Goal: Task Accomplishment & Management: Complete application form

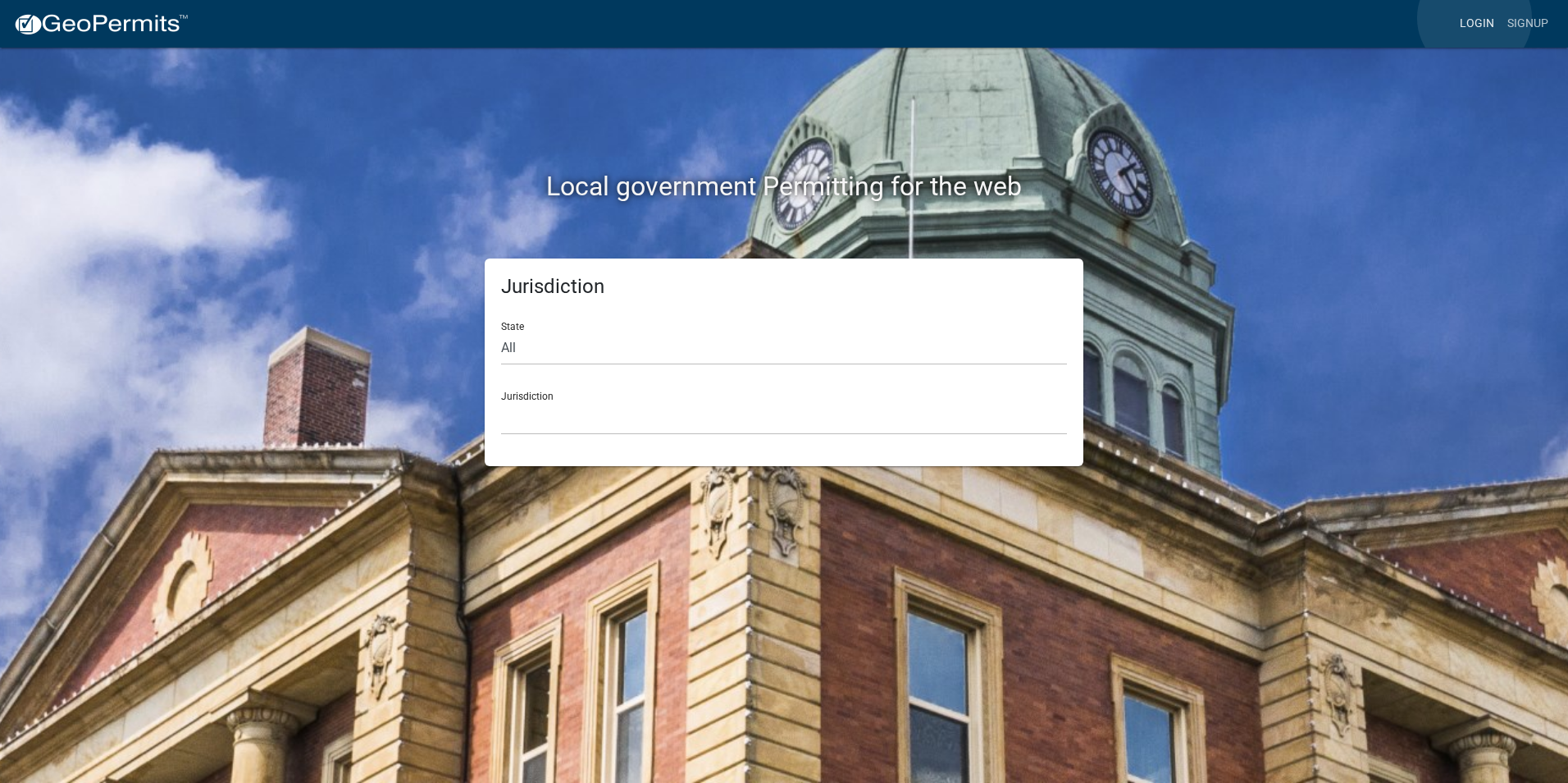
click at [1475, 18] on link "Login" at bounding box center [1476, 23] width 48 height 31
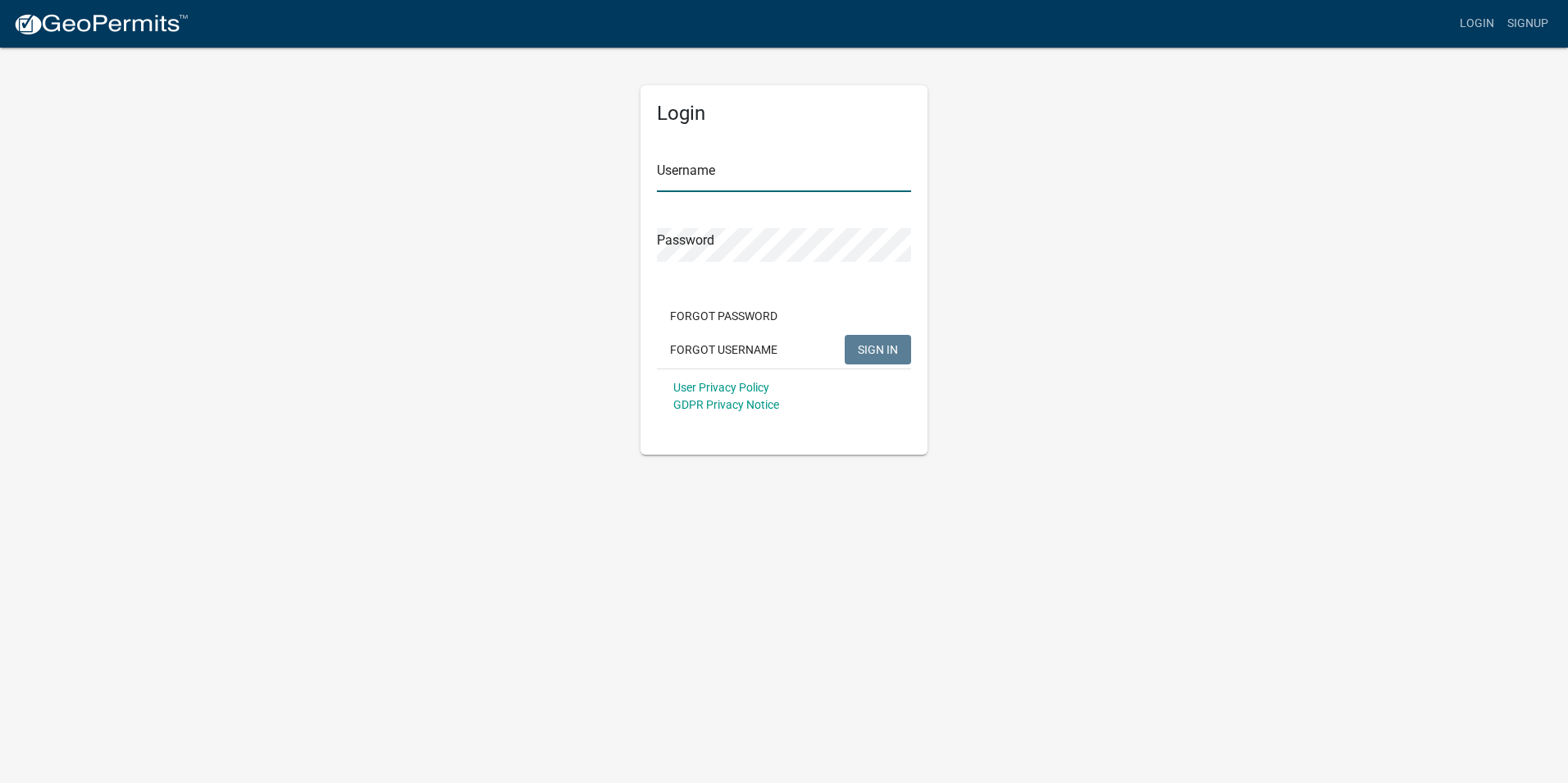
type input "dwooten707"
click at [881, 348] on span "SIGN IN" at bounding box center [878, 348] width 41 height 13
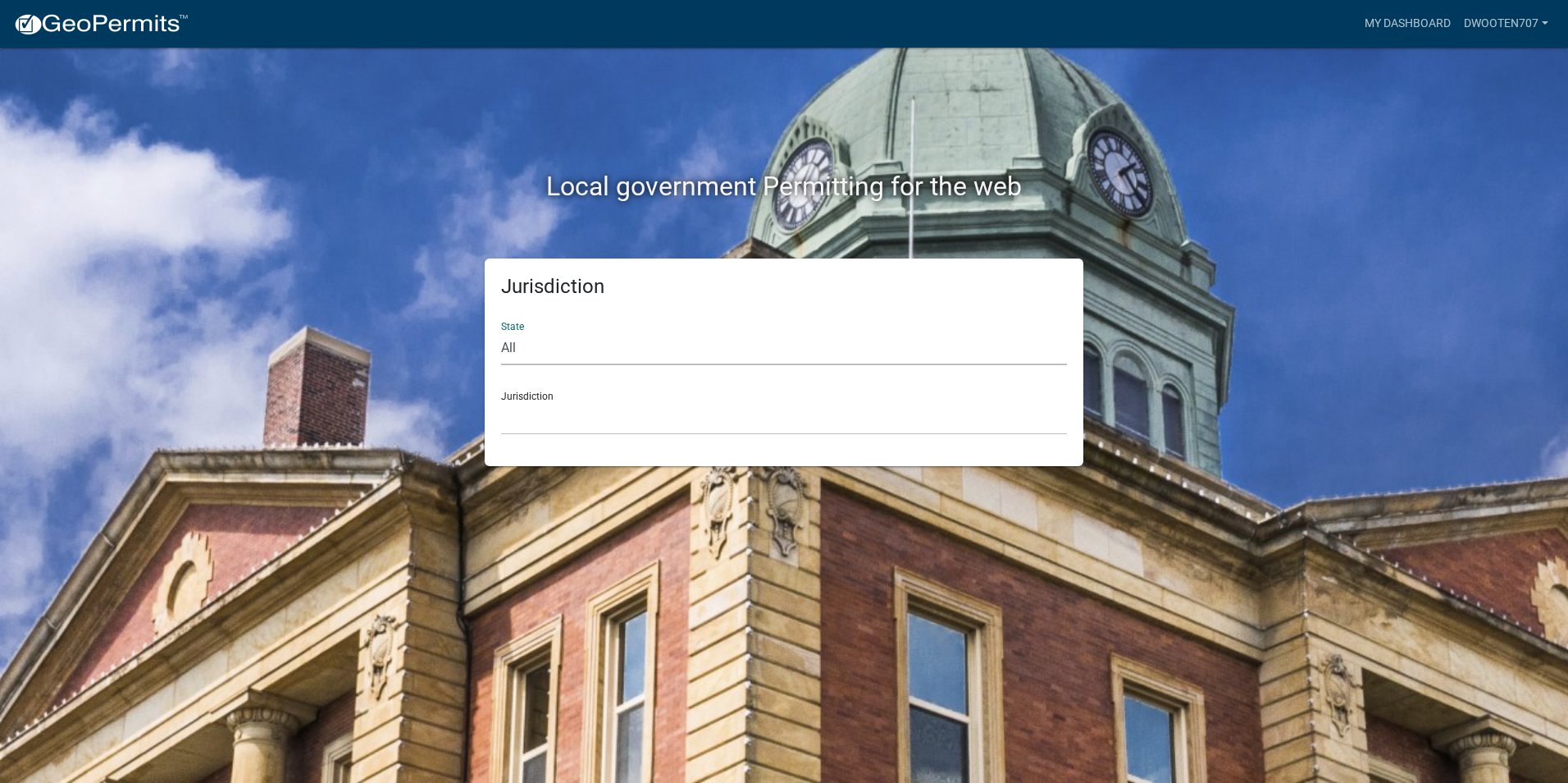
click at [561, 349] on select "All [US_STATE] [US_STATE] [US_STATE] [US_STATE] [US_STATE] [US_STATE] [US_STATE…" at bounding box center [784, 348] width 566 height 34
select select "[US_STATE]"
click at [501, 332] on select "All [US_STATE] [US_STATE] [US_STATE] [US_STATE] [US_STATE] [US_STATE] [US_STATE…" at bounding box center [784, 348] width 566 height 34
click at [558, 424] on select "[GEOGRAPHIC_DATA], [US_STATE][PERSON_NAME][GEOGRAPHIC_DATA], [US_STATE][PERSON_…" at bounding box center [784, 417] width 566 height 34
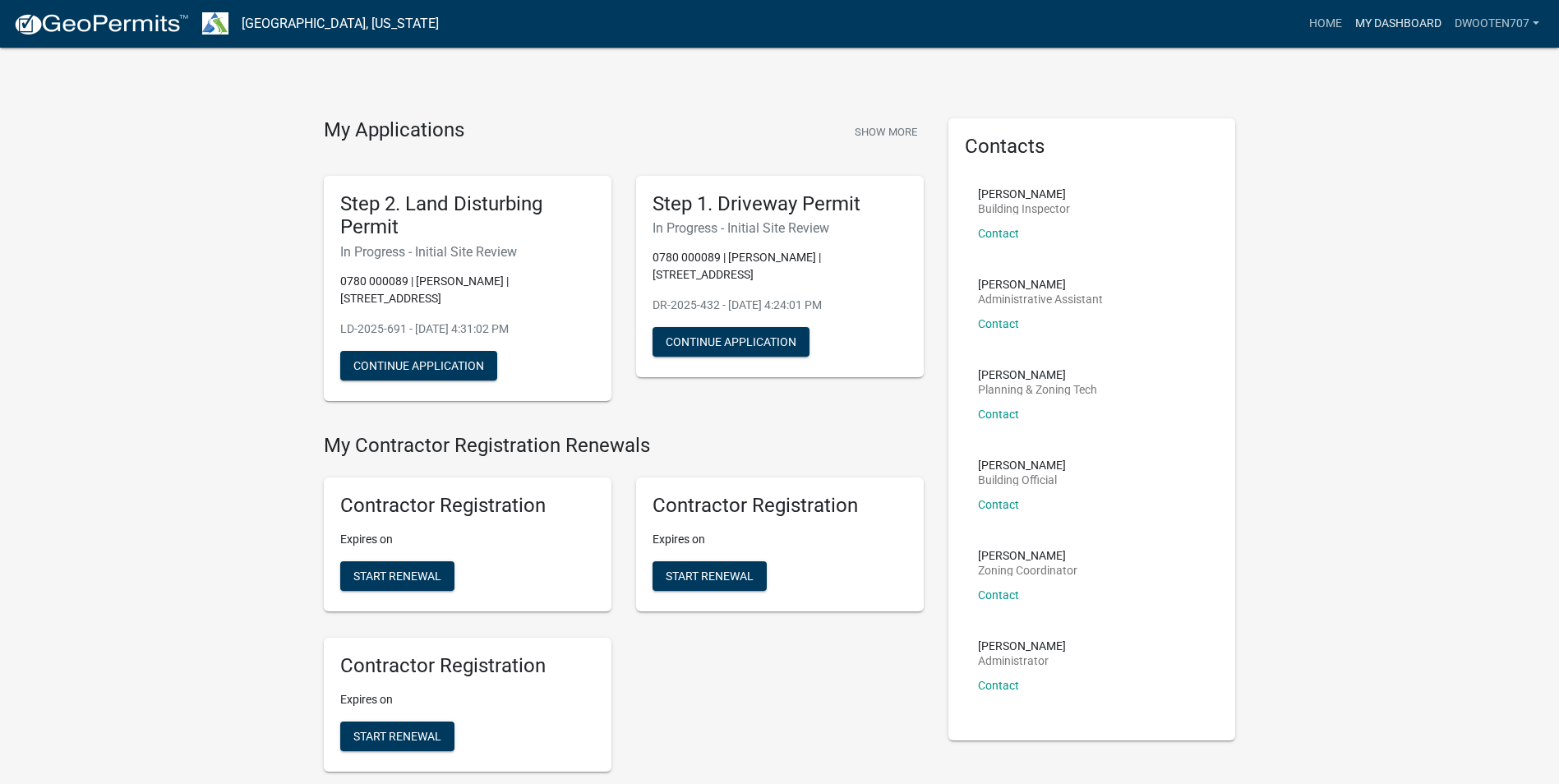
click at [1381, 26] on link "My Dashboard" at bounding box center [1398, 23] width 100 height 31
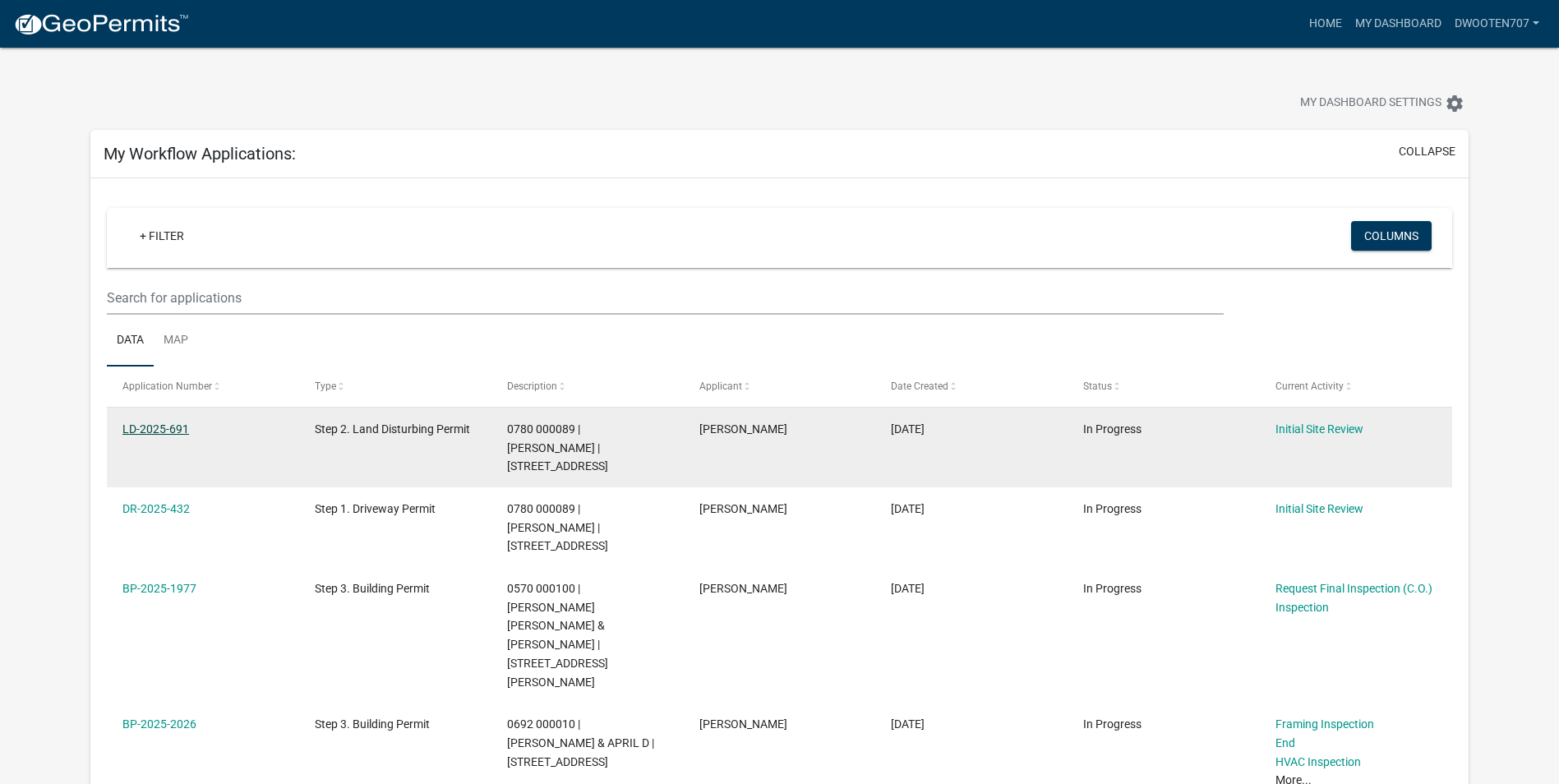
click at [149, 427] on link "LD-2025-691" at bounding box center [155, 428] width 67 height 13
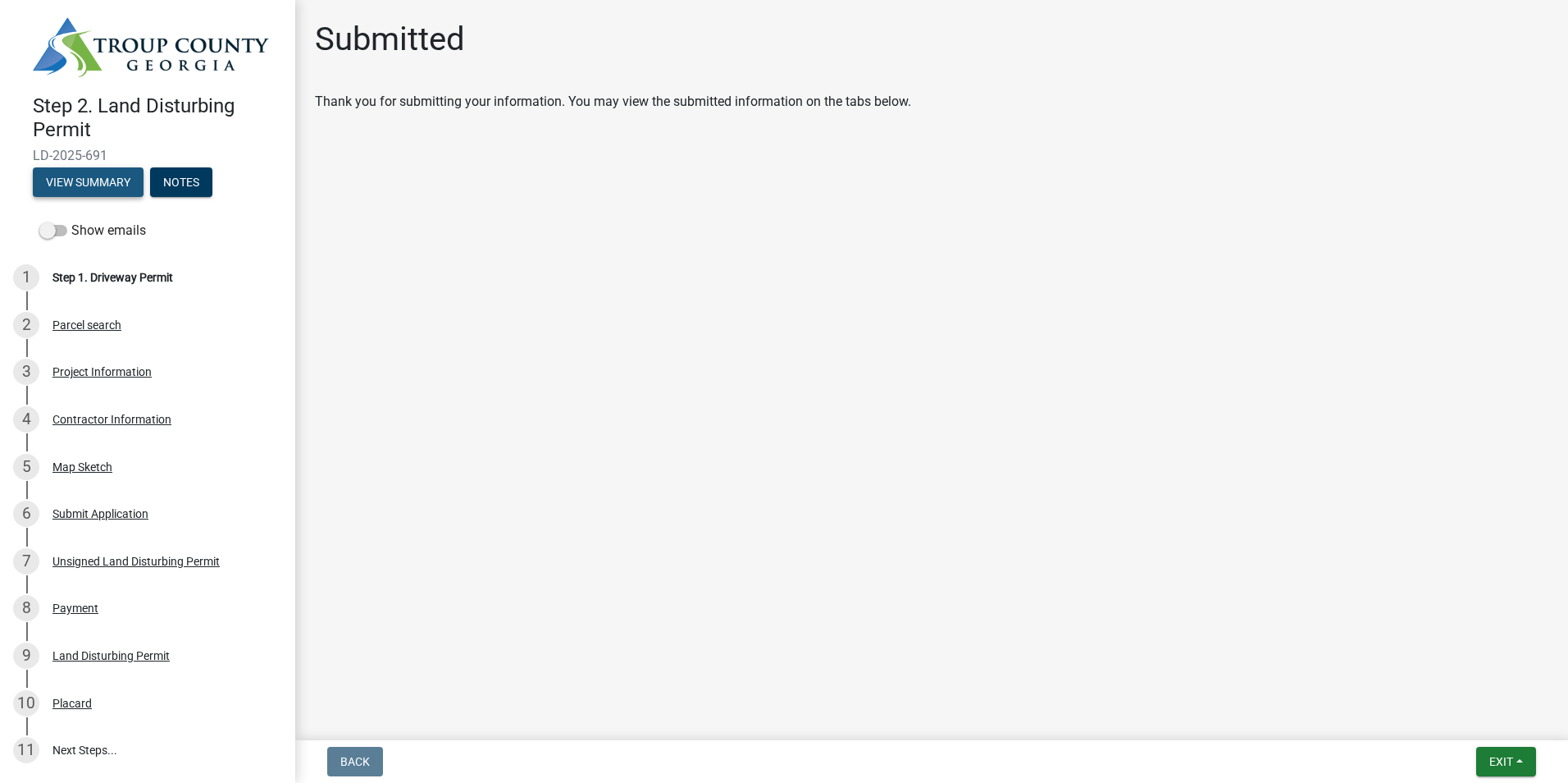
click at [79, 183] on button "View Summary" at bounding box center [88, 182] width 111 height 29
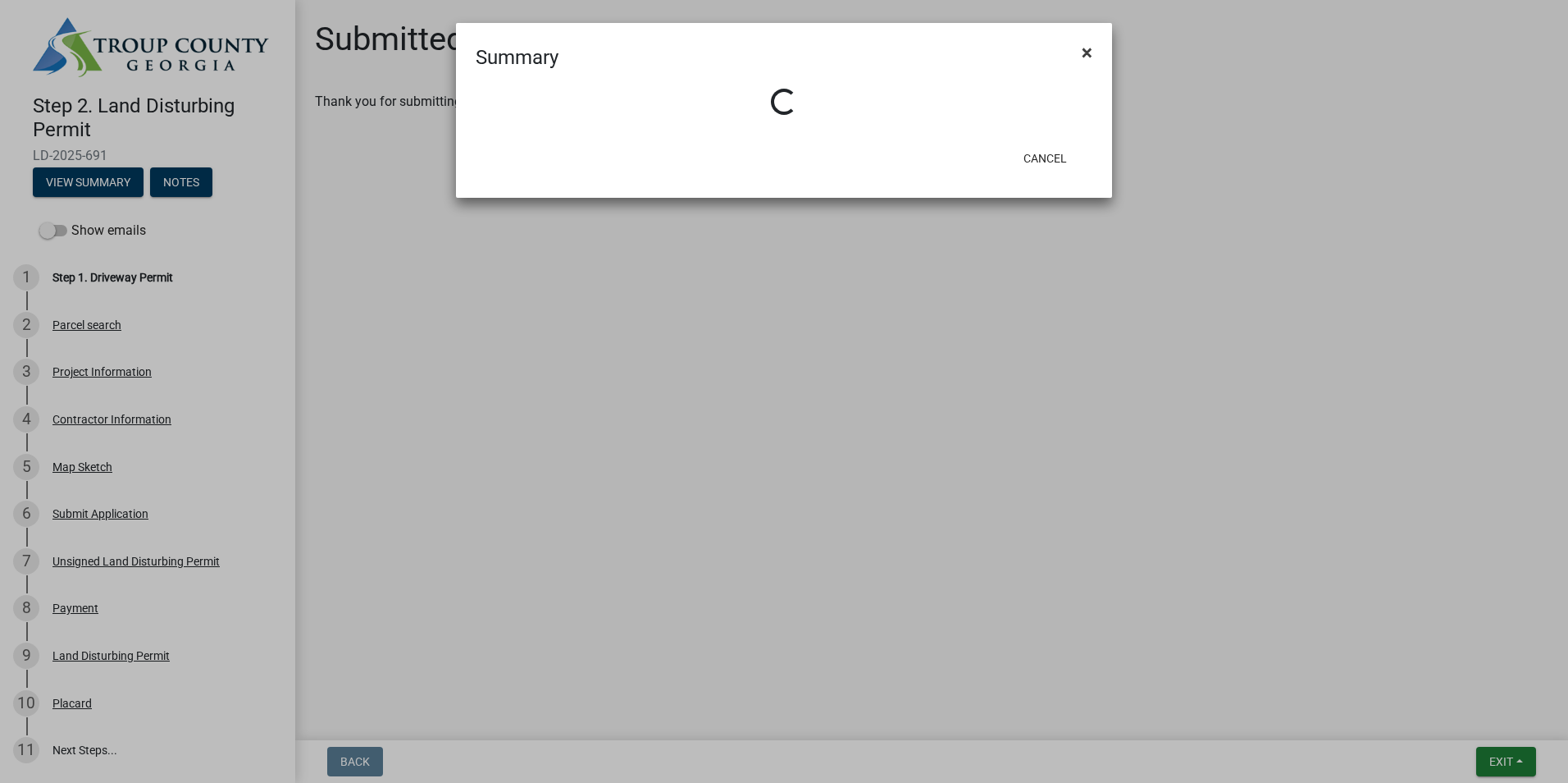
click at [1088, 56] on span "×" at bounding box center [1087, 52] width 10 height 23
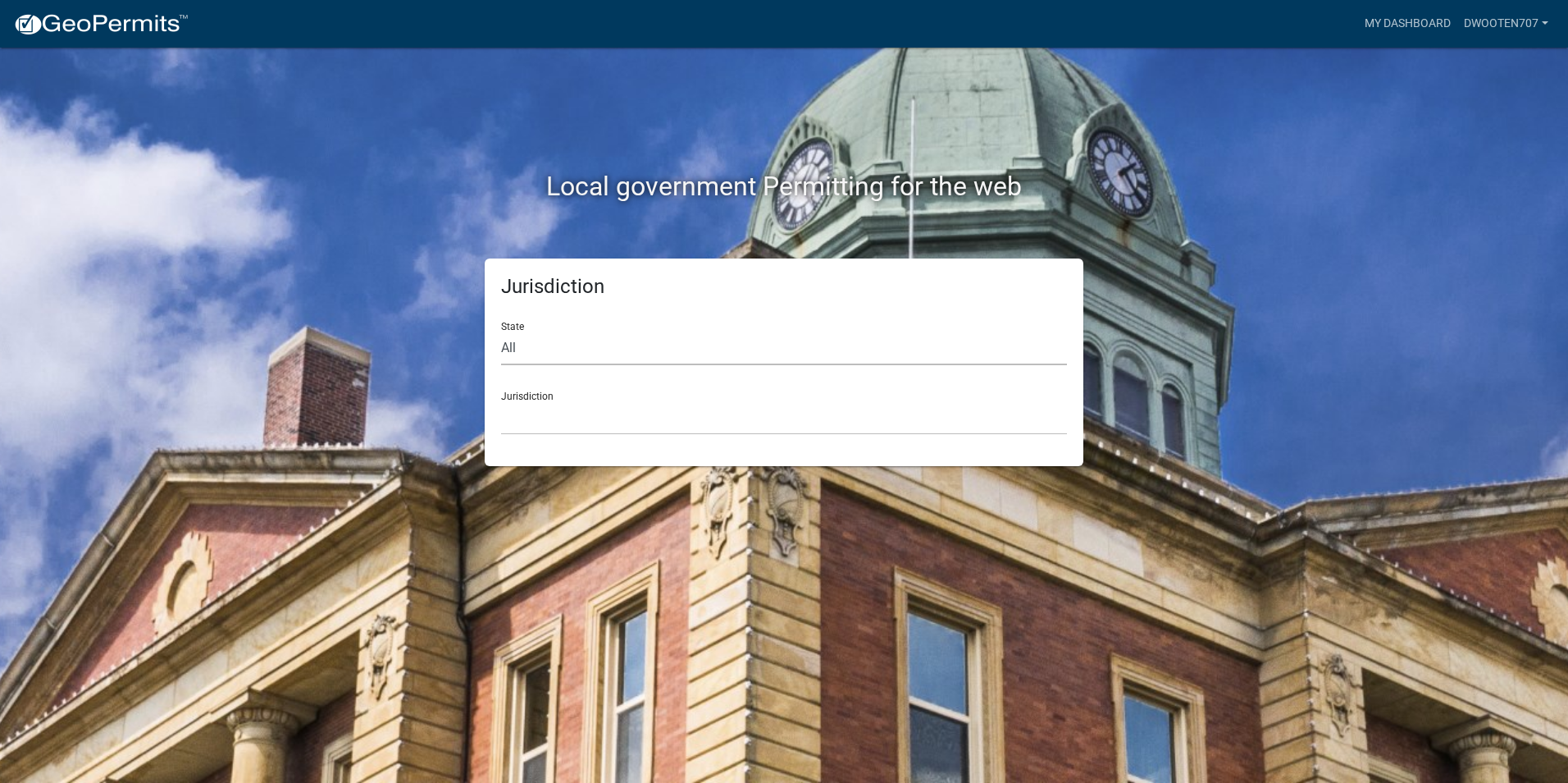
click at [570, 345] on select "All [US_STATE] [US_STATE] [US_STATE] [US_STATE] [US_STATE] [US_STATE] [US_STATE…" at bounding box center [784, 348] width 566 height 34
select select "[US_STATE]"
click at [501, 332] on select "All [US_STATE] [US_STATE] [US_STATE] [US_STATE] [US_STATE] [US_STATE] [US_STATE…" at bounding box center [784, 348] width 566 height 34
click at [550, 424] on select "[GEOGRAPHIC_DATA], [US_STATE][PERSON_NAME][GEOGRAPHIC_DATA], [US_STATE][PERSON_…" at bounding box center [784, 417] width 566 height 34
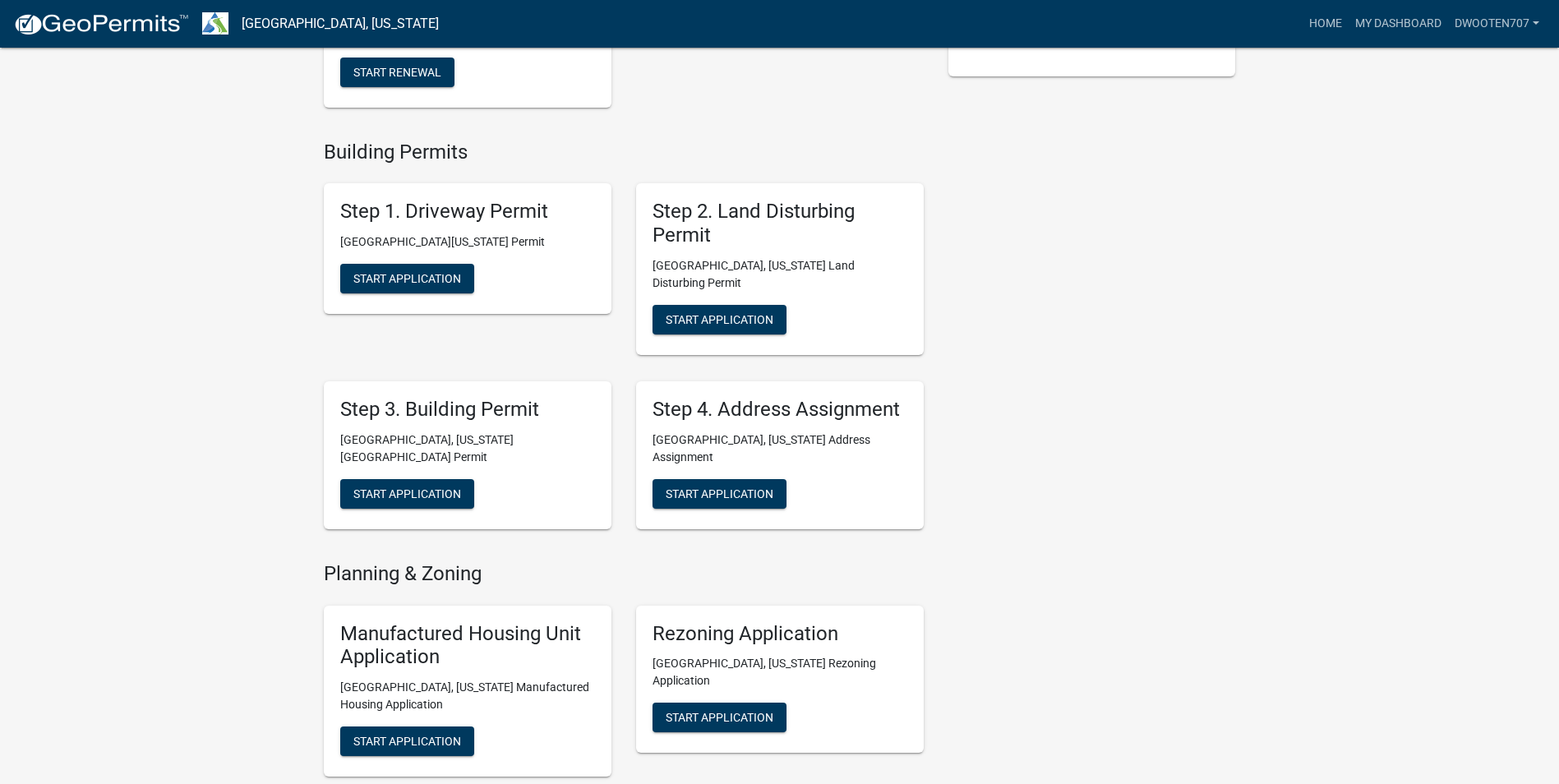
scroll to position [657, 0]
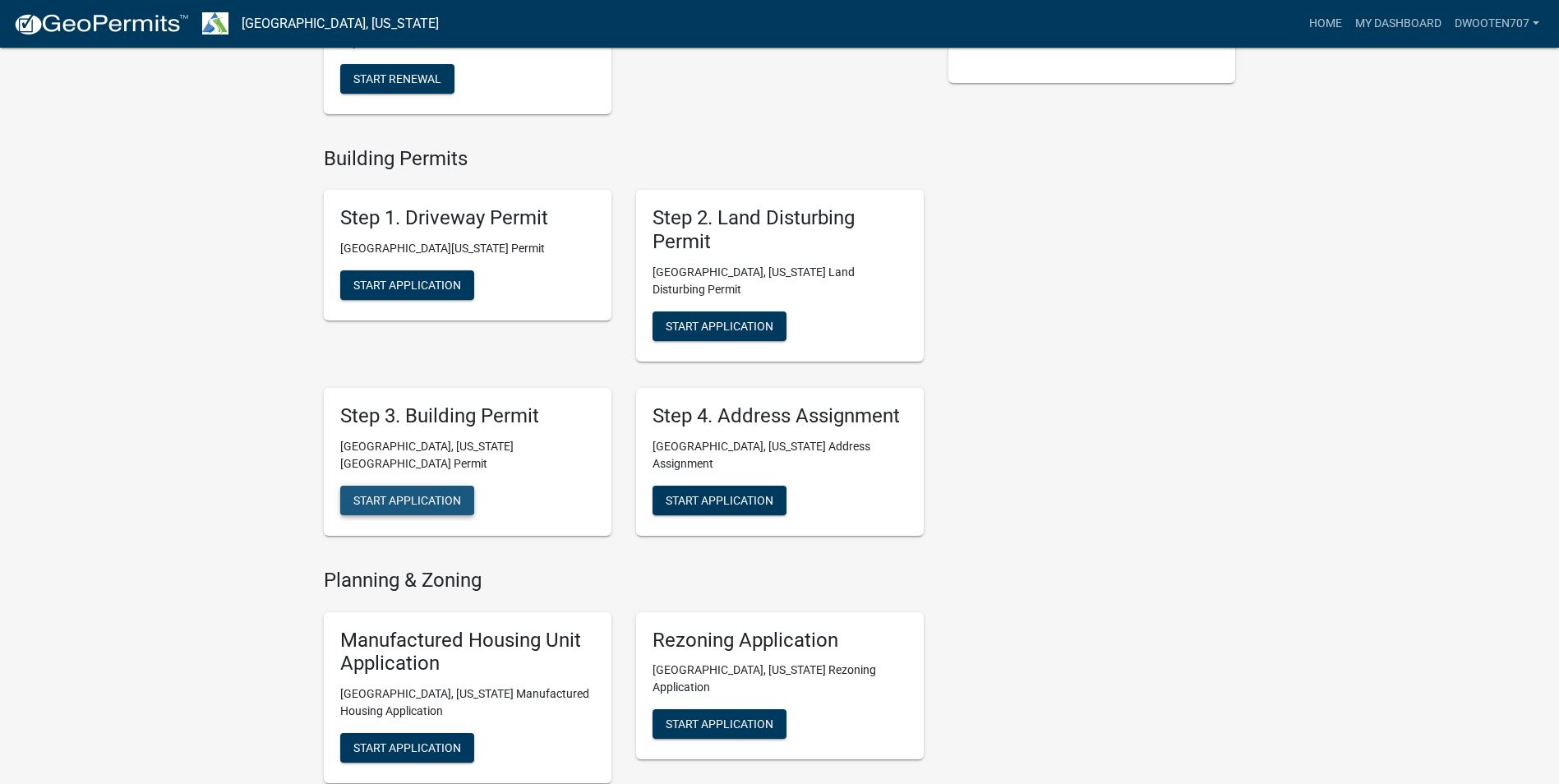
click at [416, 493] on span "Start Application" at bounding box center [407, 499] width 107 height 13
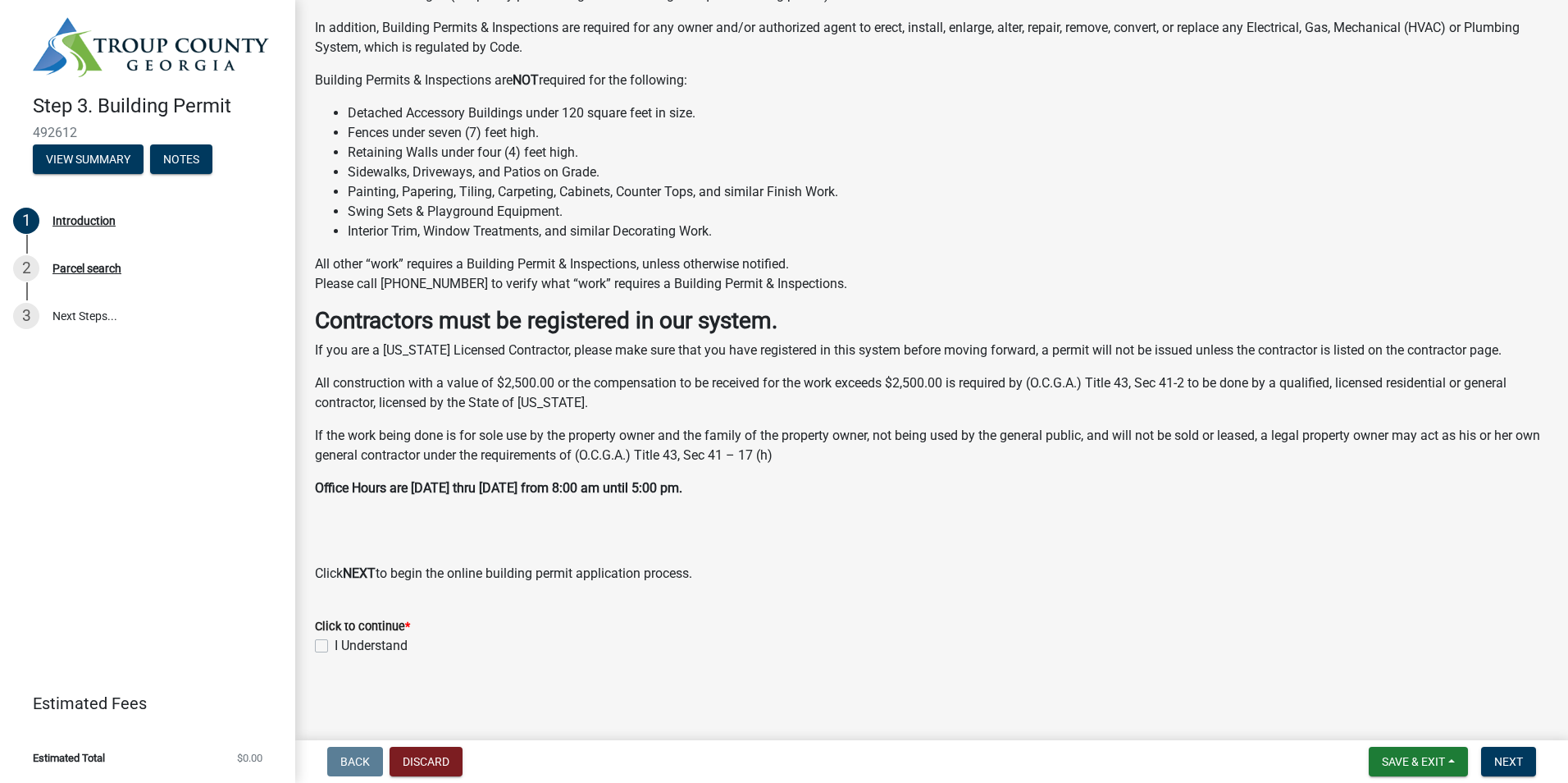
scroll to position [250, 0]
click at [334, 644] on label "I Understand" at bounding box center [371, 645] width 73 height 20
click at [334, 644] on input "I Understand" at bounding box center [340, 640] width 10 height 10
checkbox input "true"
click at [1506, 764] on span "Next" at bounding box center [1508, 761] width 29 height 13
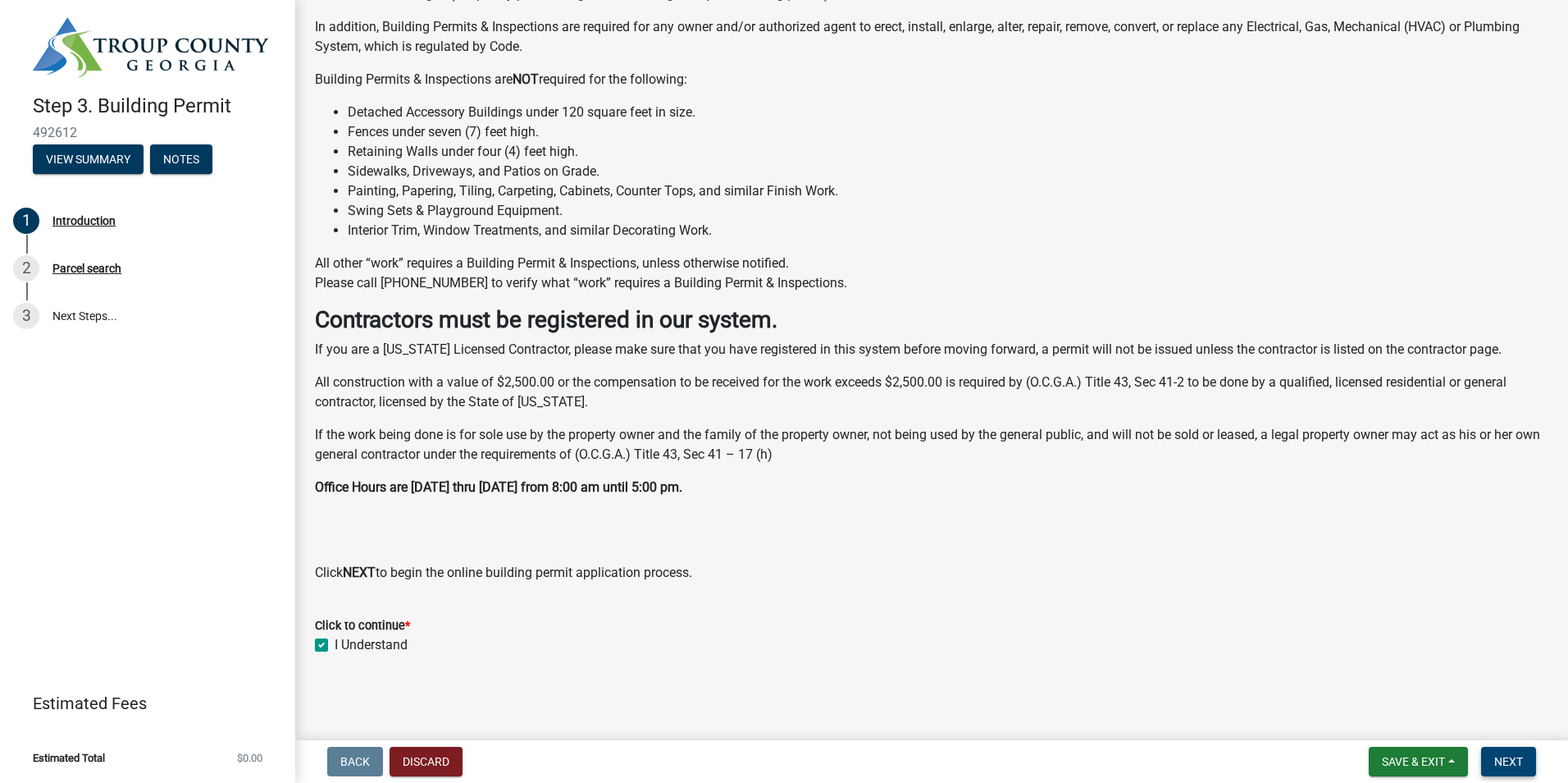
scroll to position [0, 0]
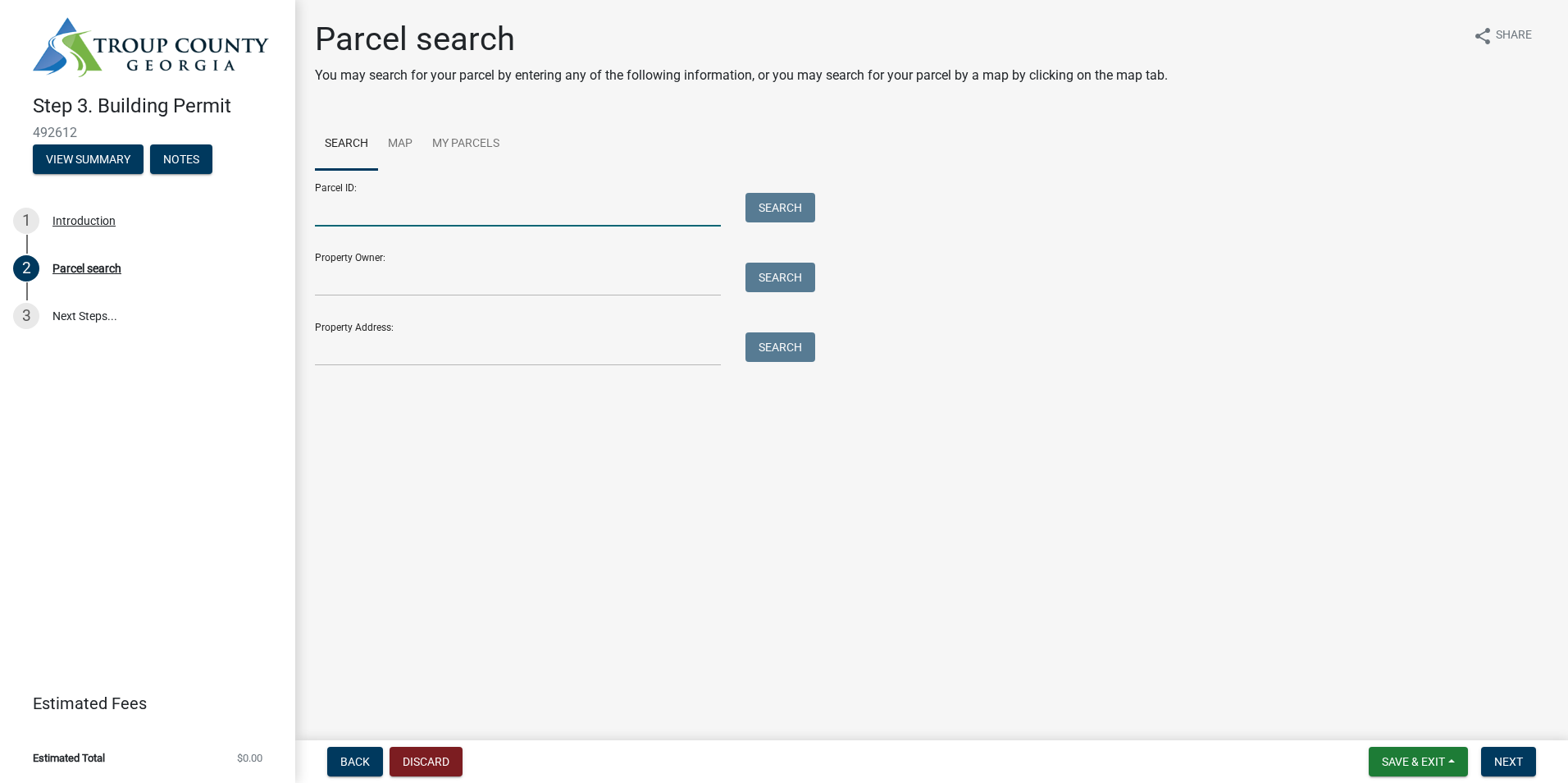
click at [379, 205] on input "Parcel ID:" at bounding box center [518, 209] width 406 height 34
type input "0780 000089"
click at [787, 209] on button "Search" at bounding box center [780, 207] width 70 height 29
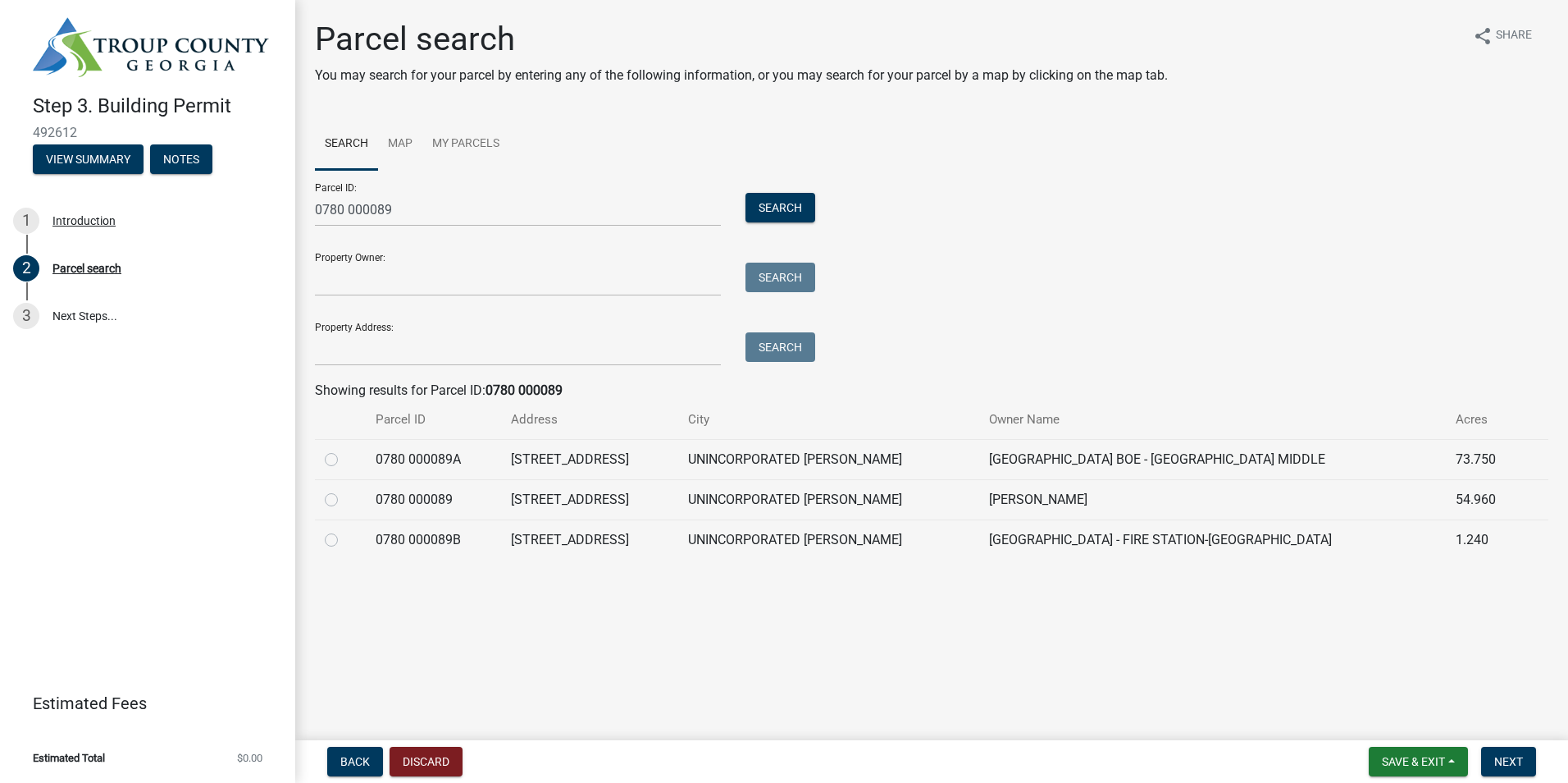
click at [345, 490] on label at bounding box center [345, 490] width 0 height 0
click at [345, 500] on 000089 "radio" at bounding box center [350, 495] width 10 height 10
radio 000089 "true"
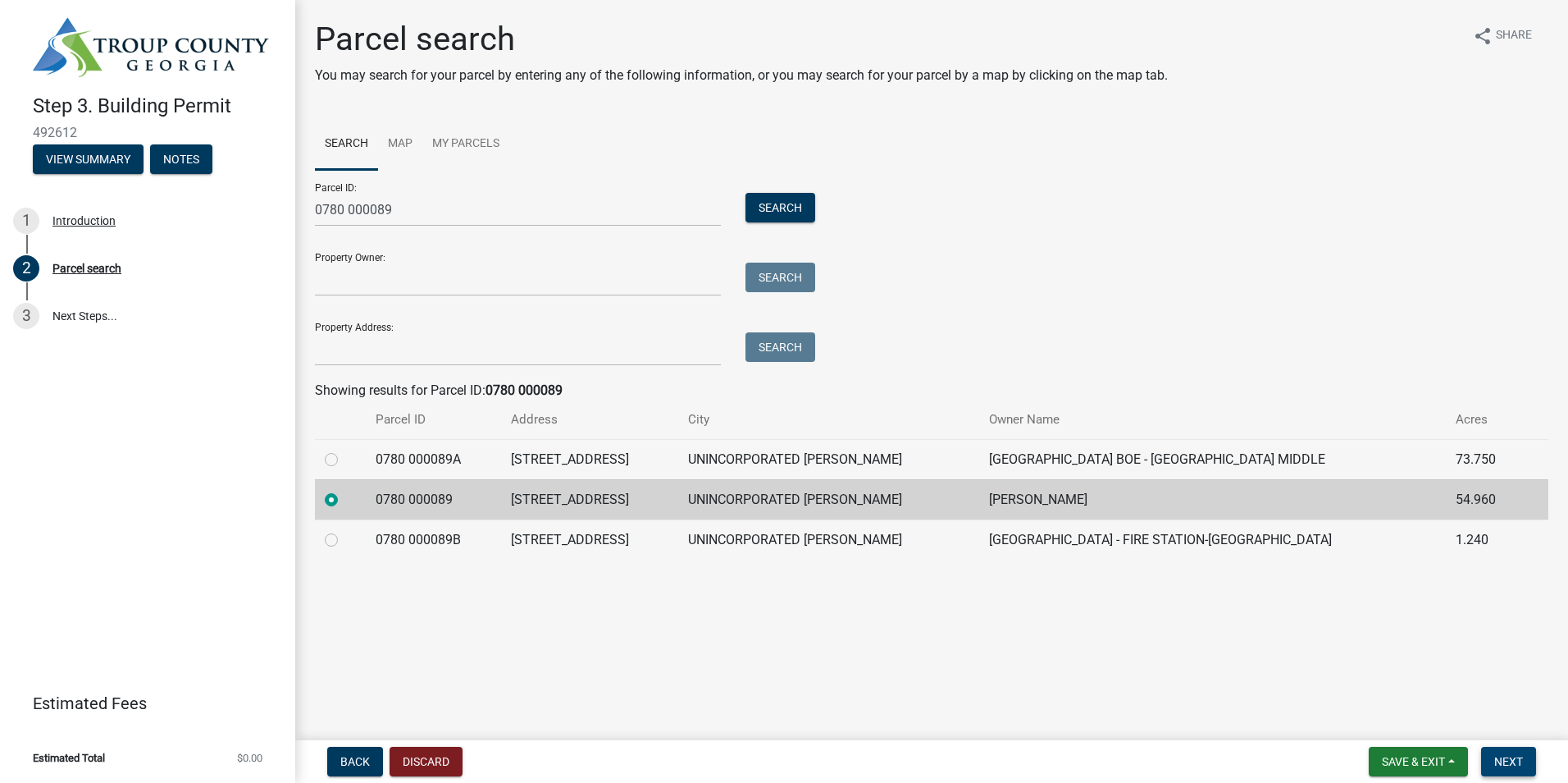
click at [1508, 759] on span "Next" at bounding box center [1508, 761] width 29 height 13
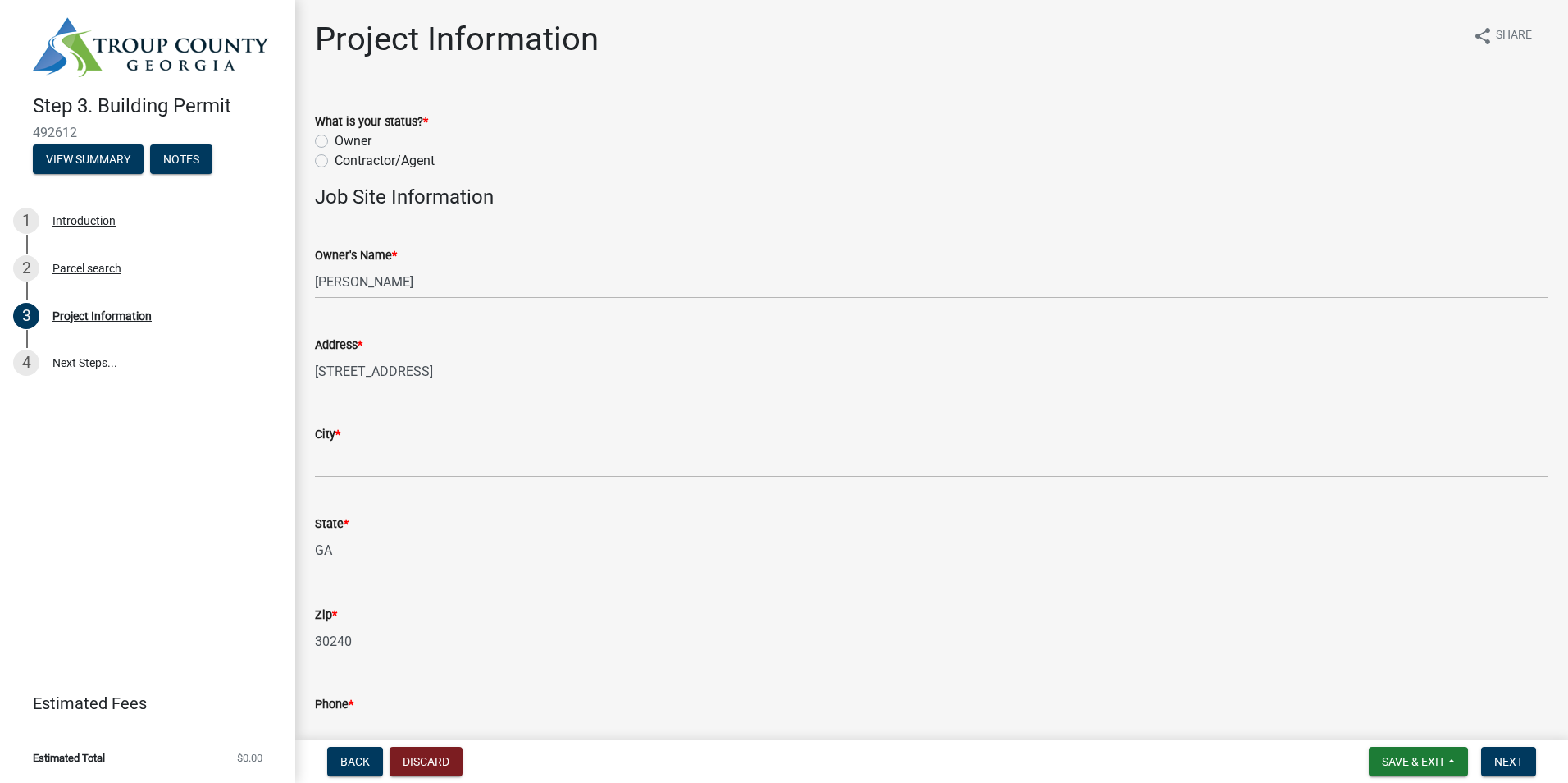
click at [334, 163] on label "Contractor/Agent" at bounding box center [384, 161] width 100 height 20
click at [334, 162] on input "Contractor/Agent" at bounding box center [340, 156] width 10 height 10
radio input "true"
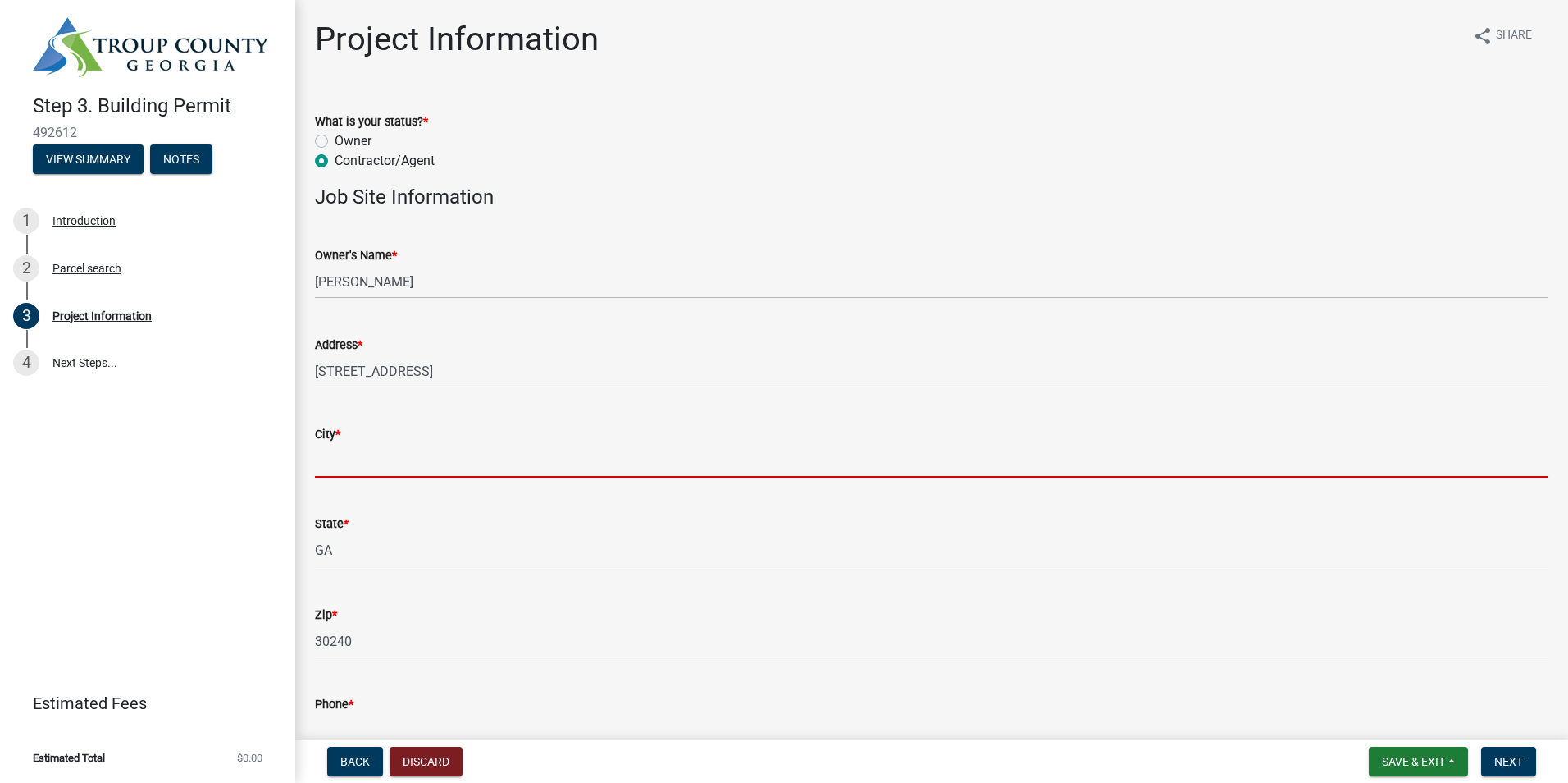
click at [356, 462] on input "City *" at bounding box center [932, 461] width 1234 height 34
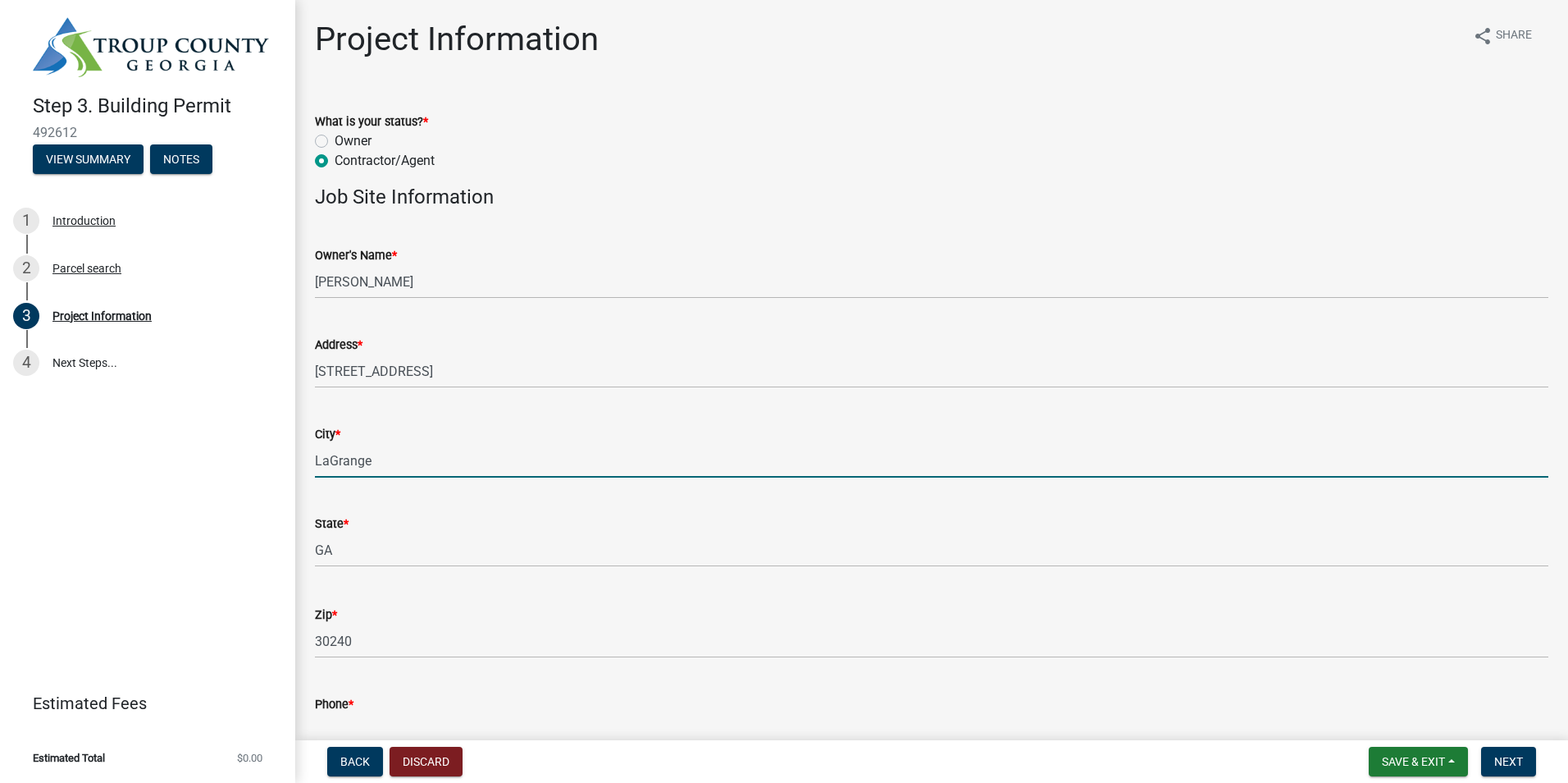
type input "LaGrange"
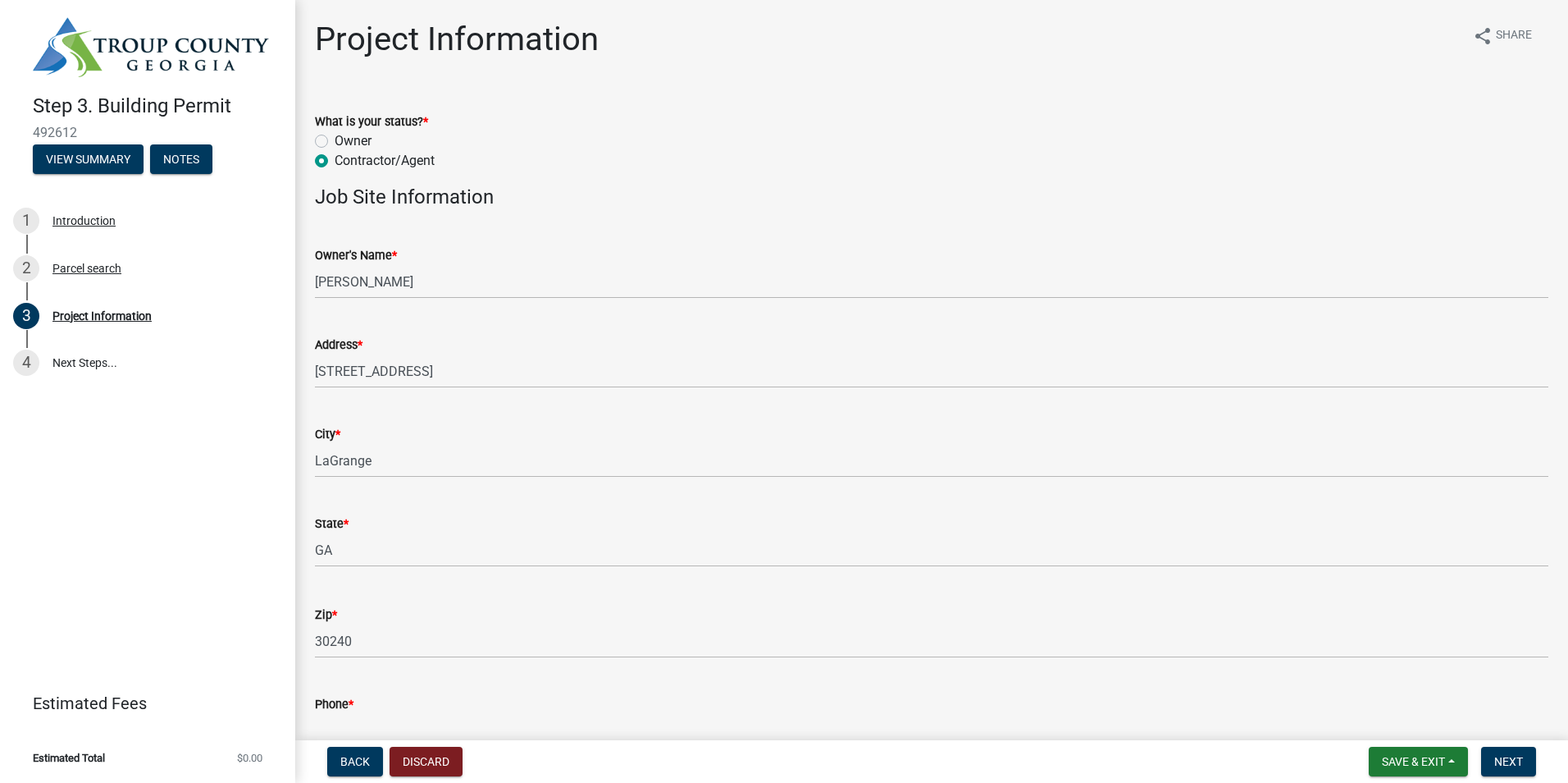
click at [850, 150] on div "Owner" at bounding box center [932, 141] width 1234 height 20
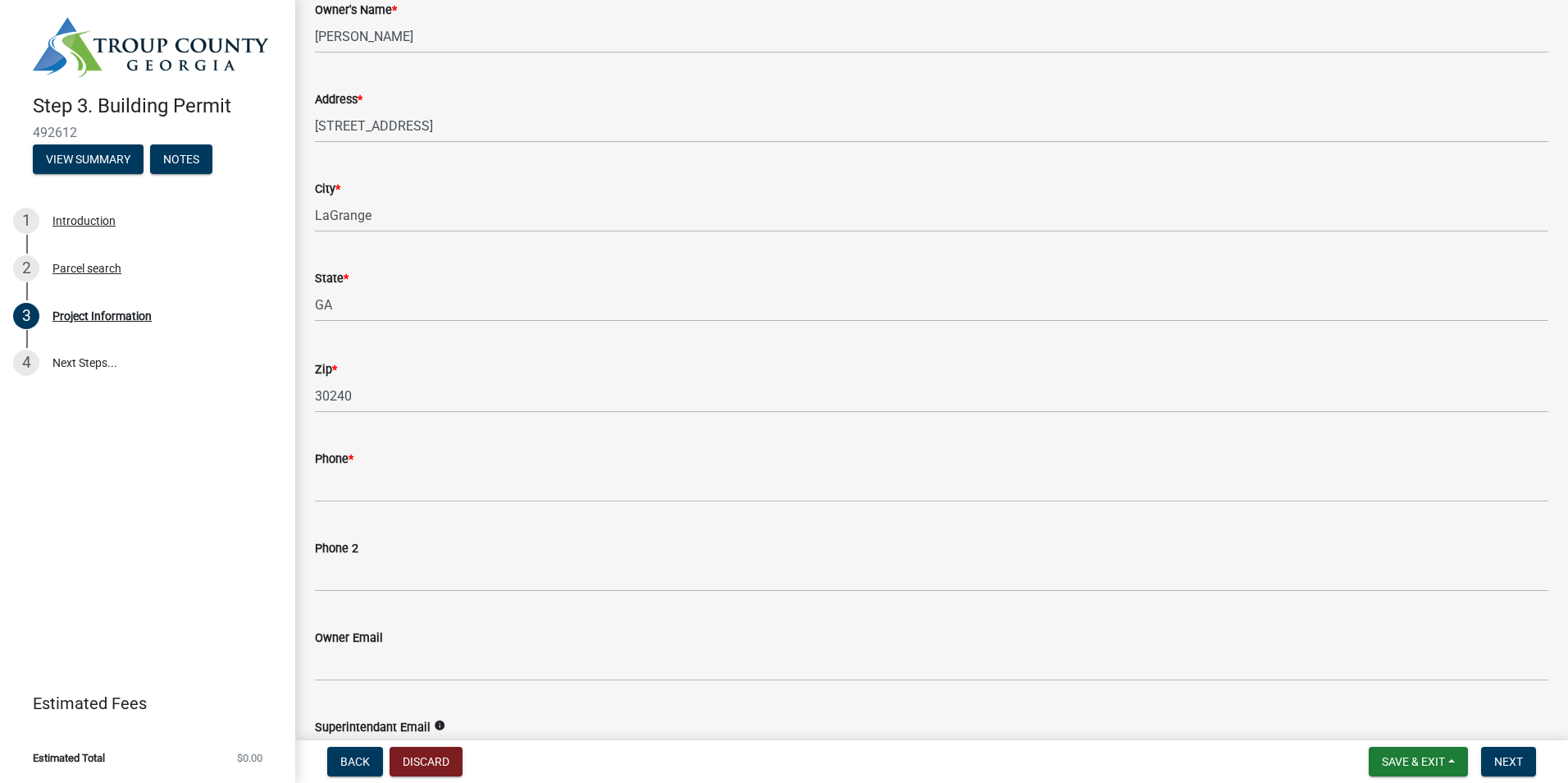
scroll to position [246, 0]
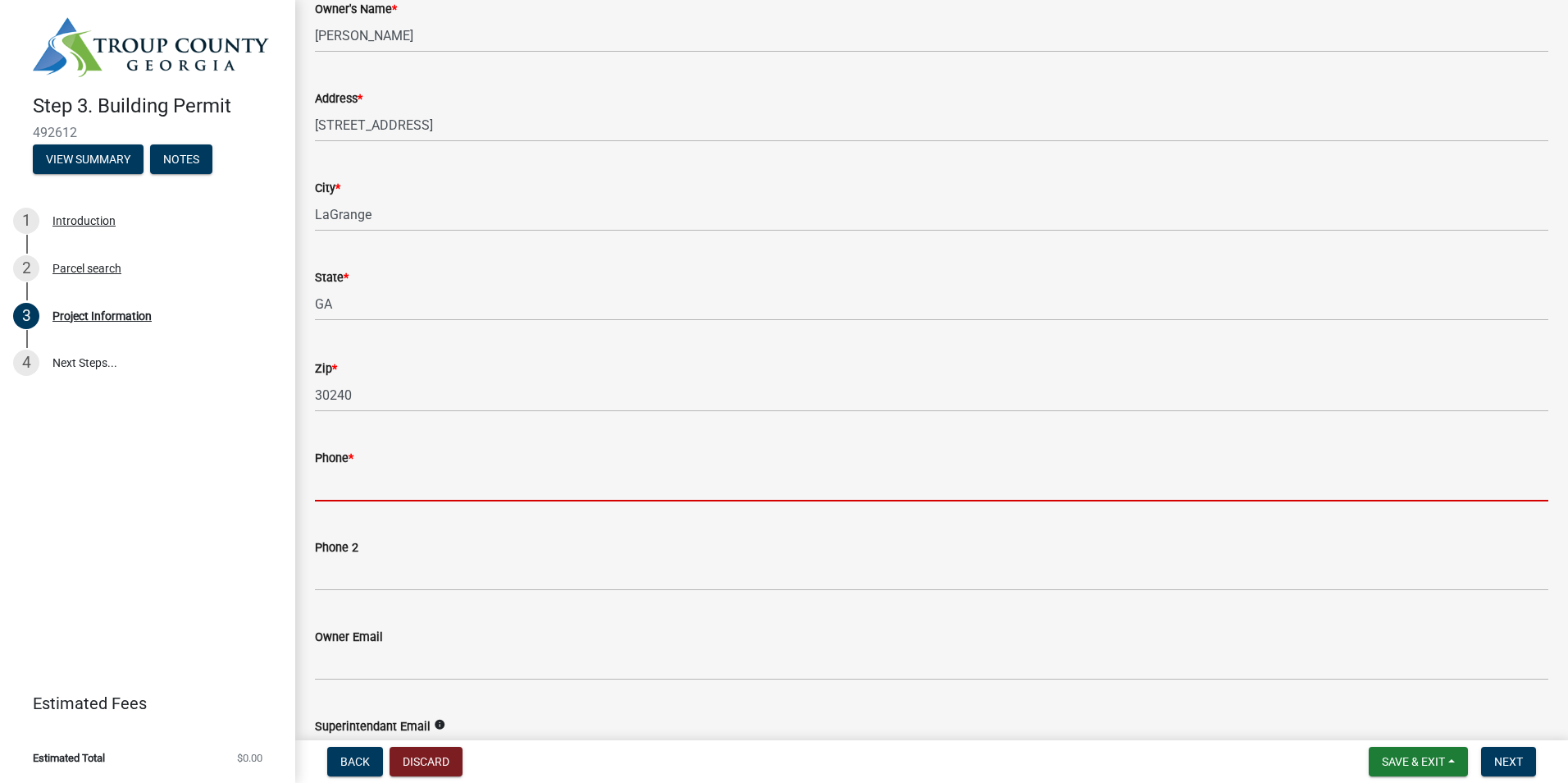
click at [365, 483] on input "Phone *" at bounding box center [932, 484] width 1234 height 34
click at [397, 480] on input "Phone *" at bounding box center [932, 484] width 1234 height 34
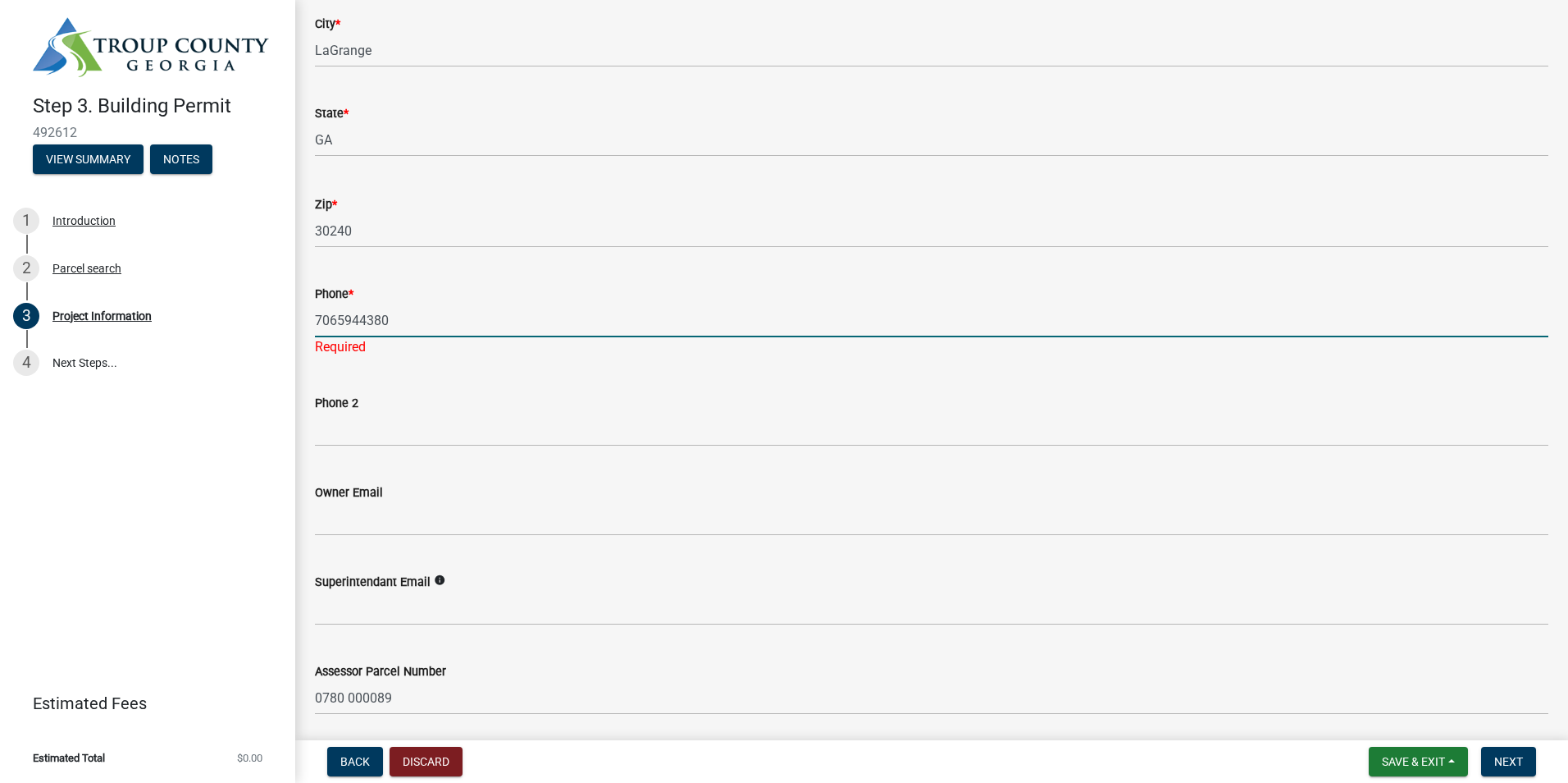
scroll to position [493, 0]
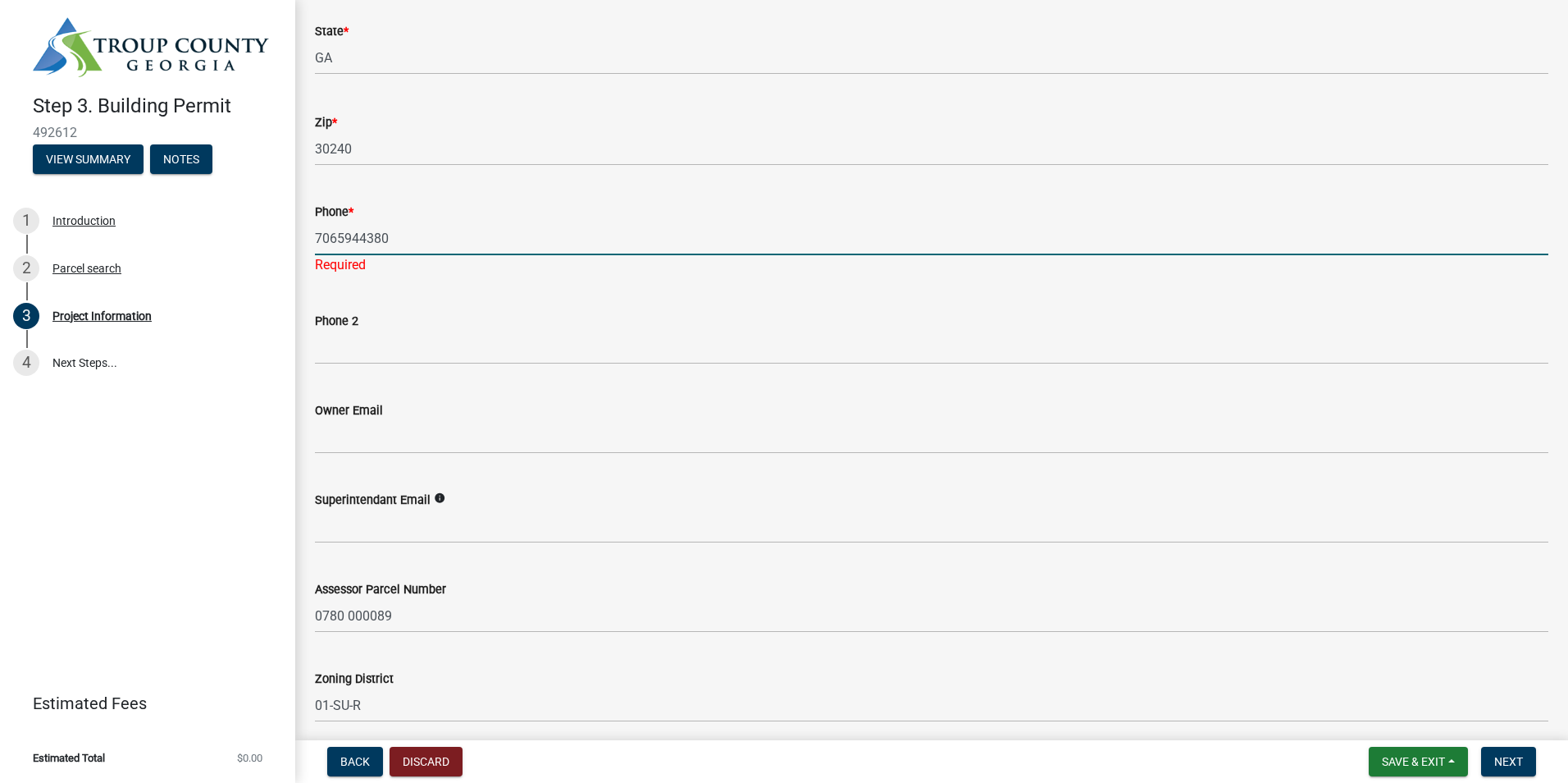
type input "7065944380"
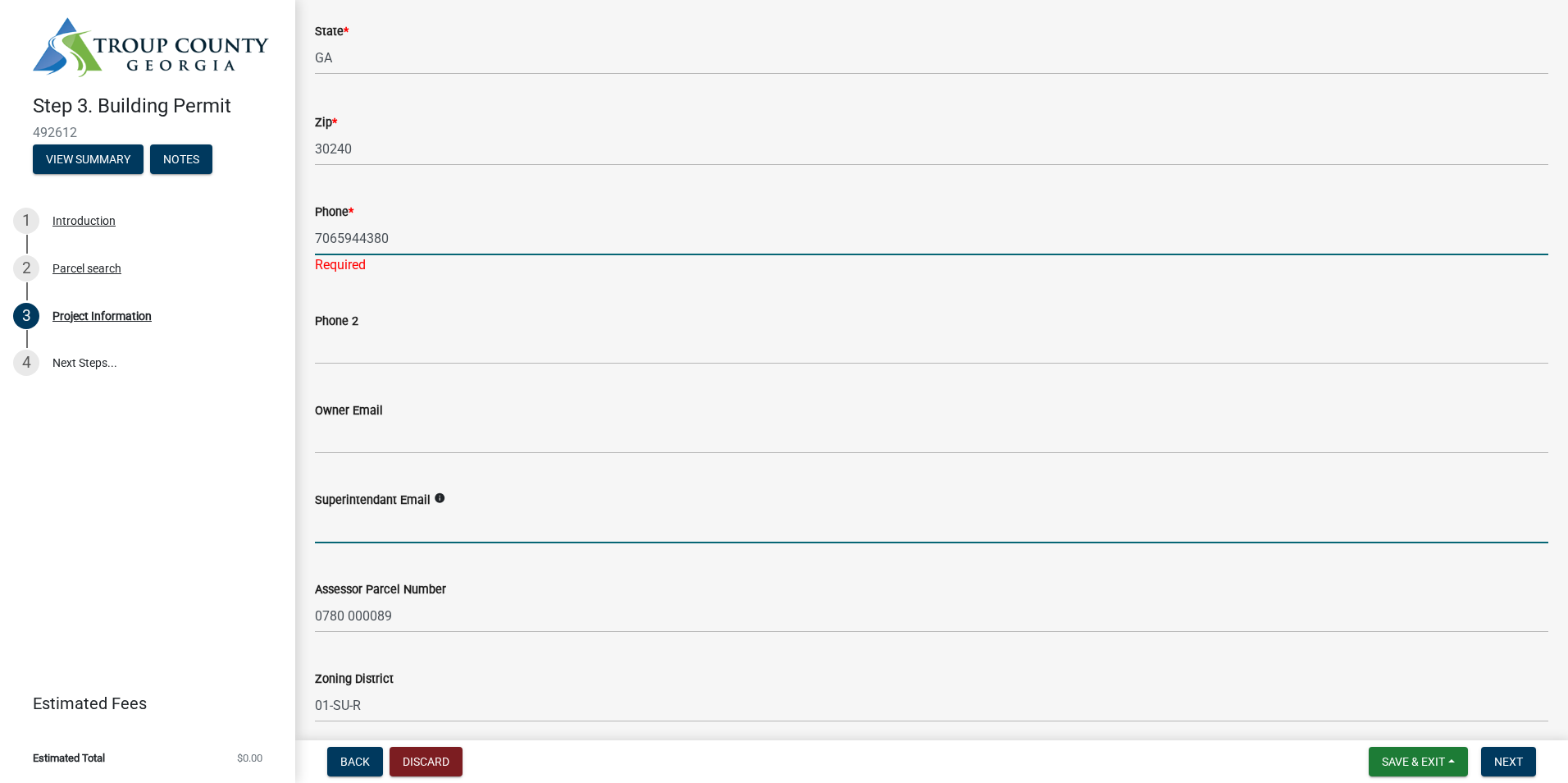
click at [344, 526] on wm-data-entity-input "Superintendant Email info" at bounding box center [932, 511] width 1234 height 89
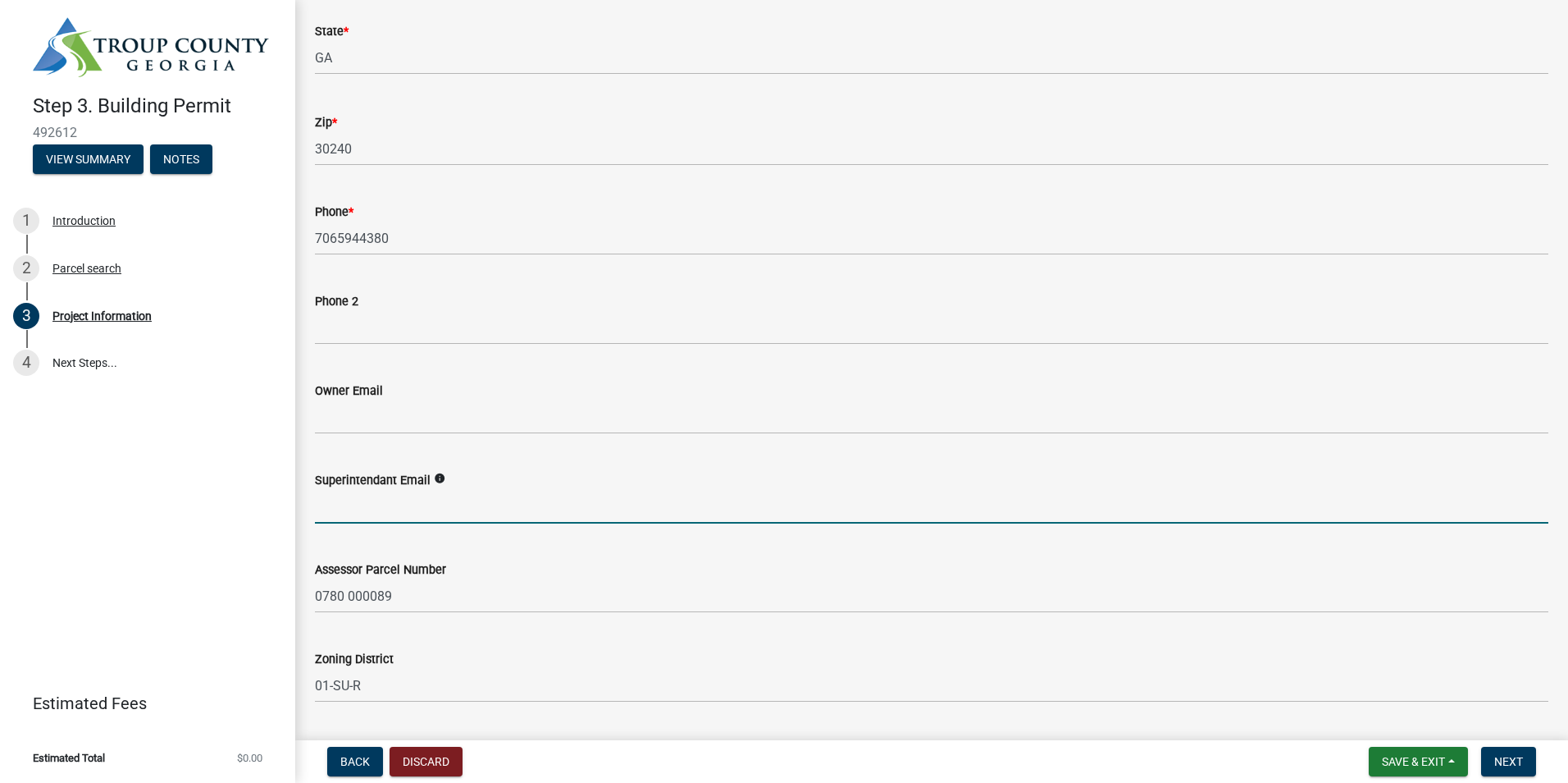
type input "Boliver@bcstone.biz"
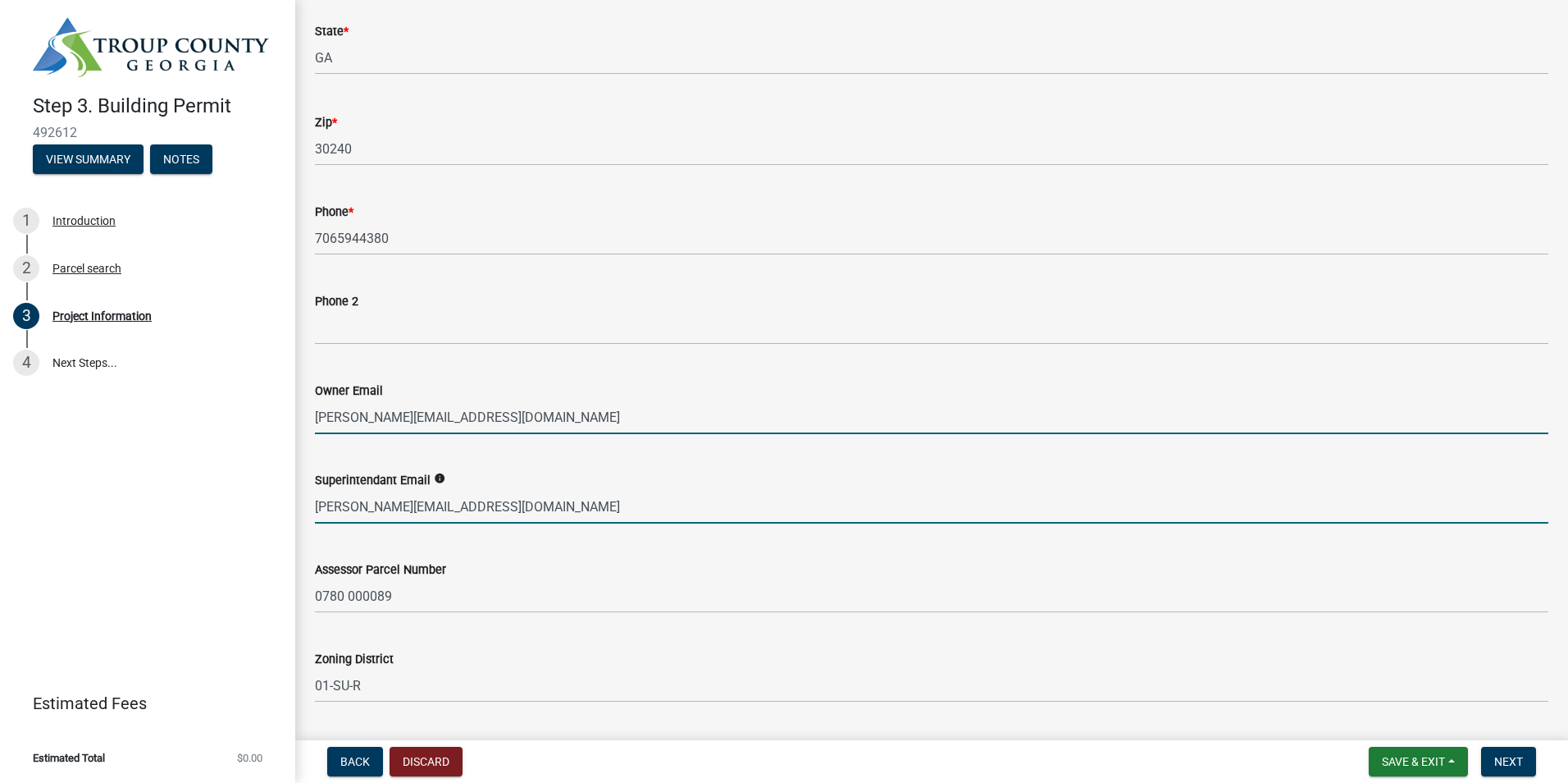
click at [453, 413] on input "Boliver@bcstone.biz" at bounding box center [932, 417] width 1234 height 34
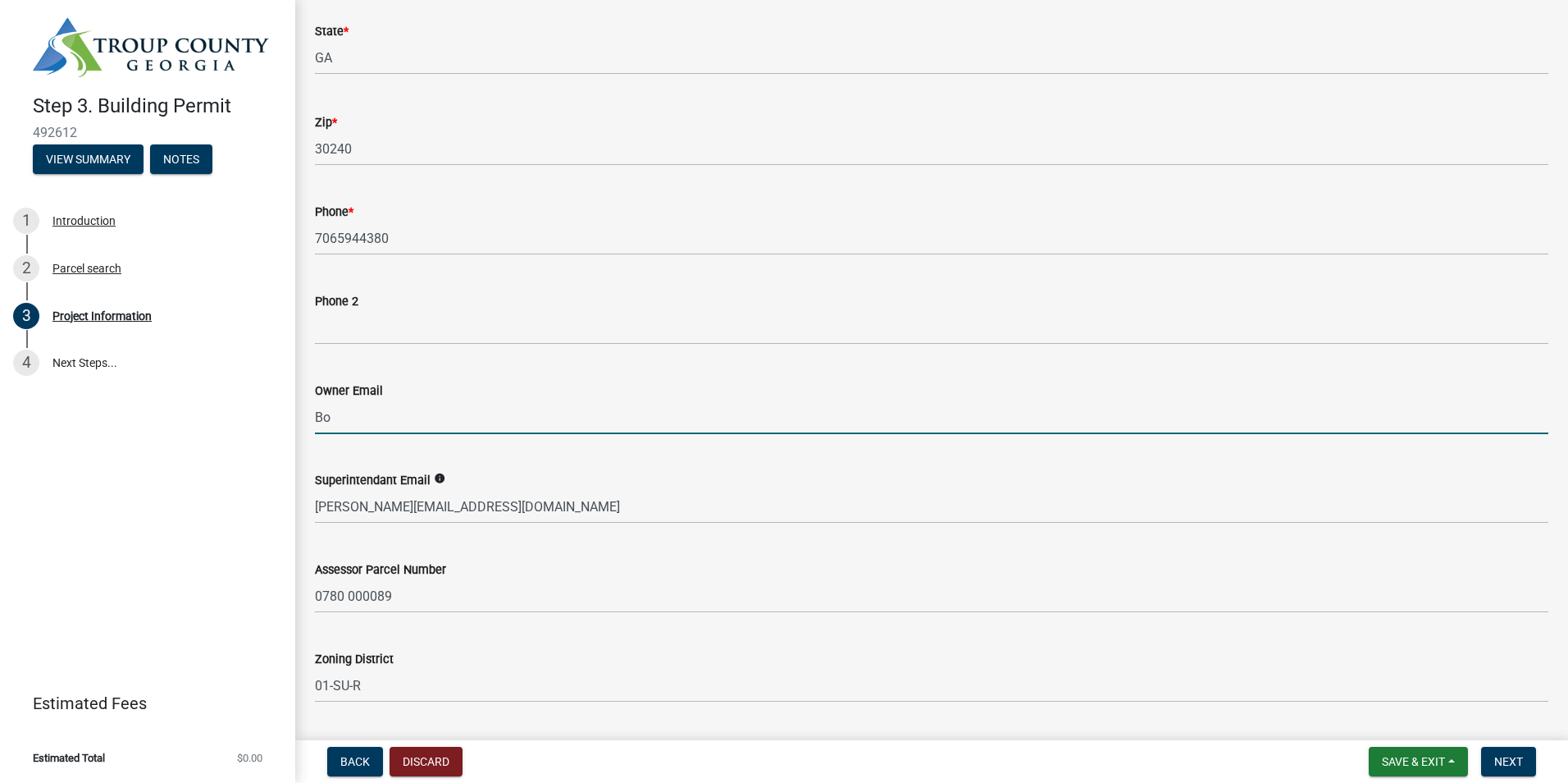
type input "B"
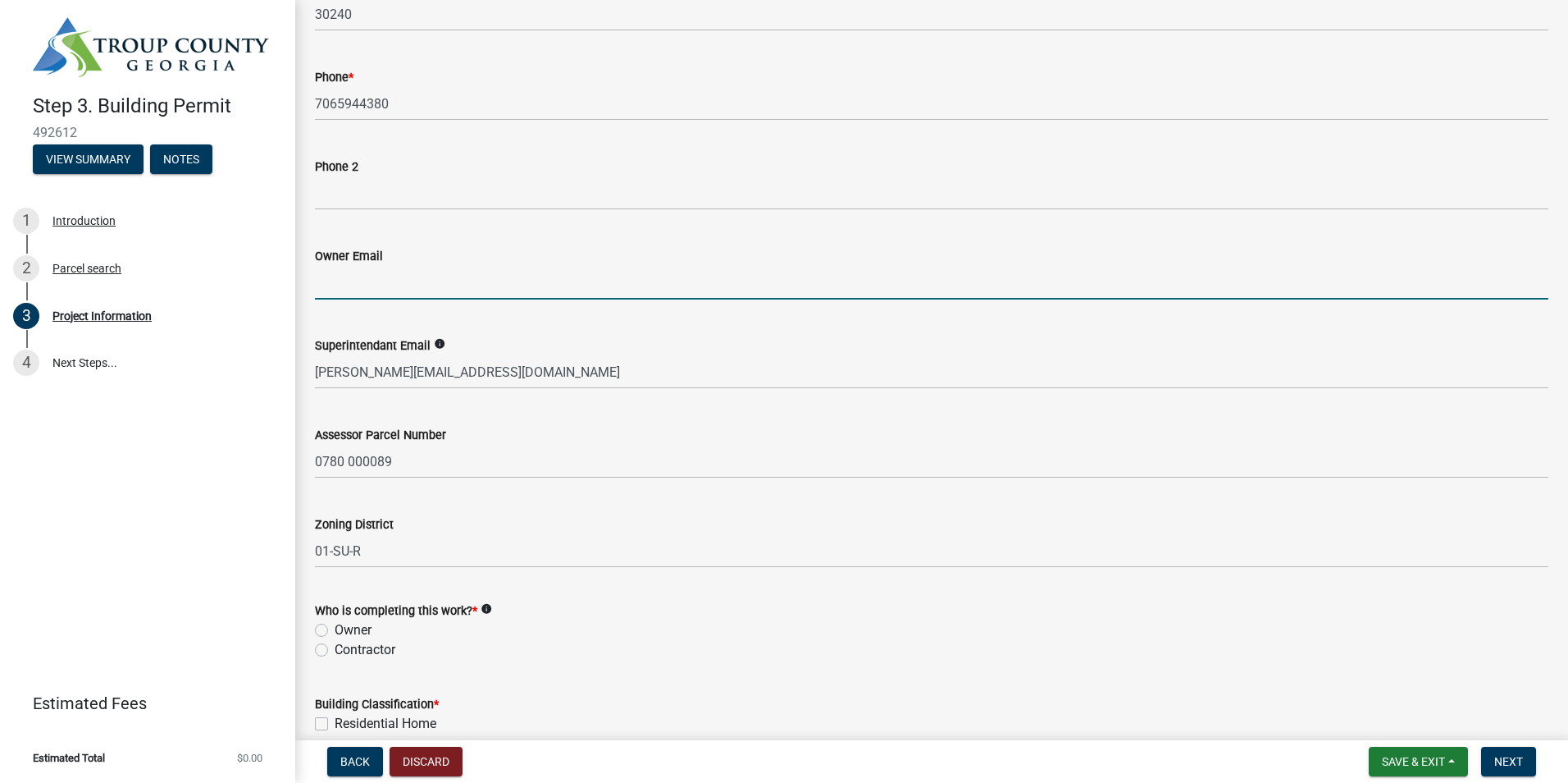
scroll to position [656, 0]
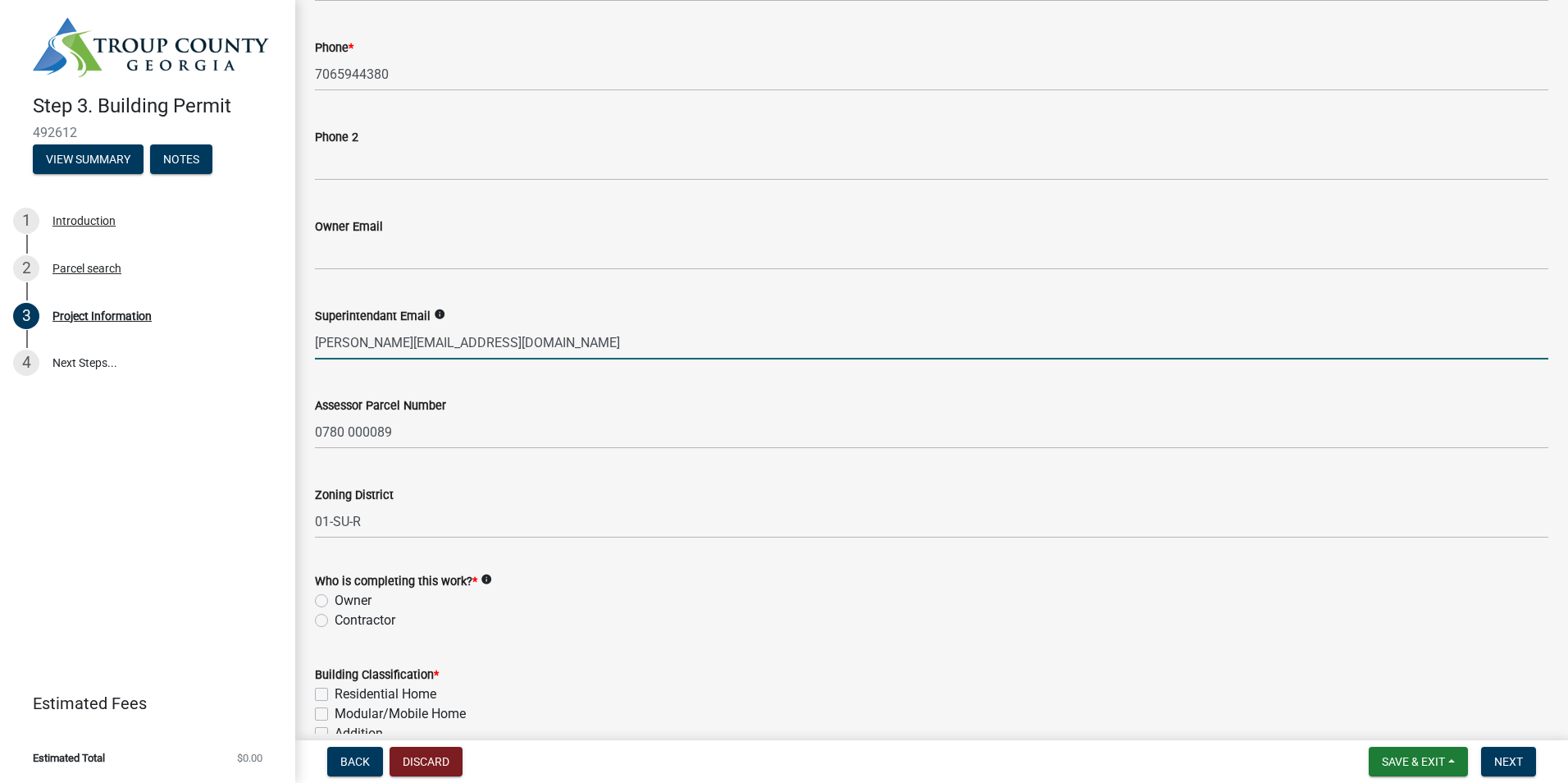
drag, startPoint x: 506, startPoint y: 345, endPoint x: 526, endPoint y: 352, distance: 21.2
click at [506, 345] on input "Boliver@bcstone.biz" at bounding box center [932, 342] width 1234 height 34
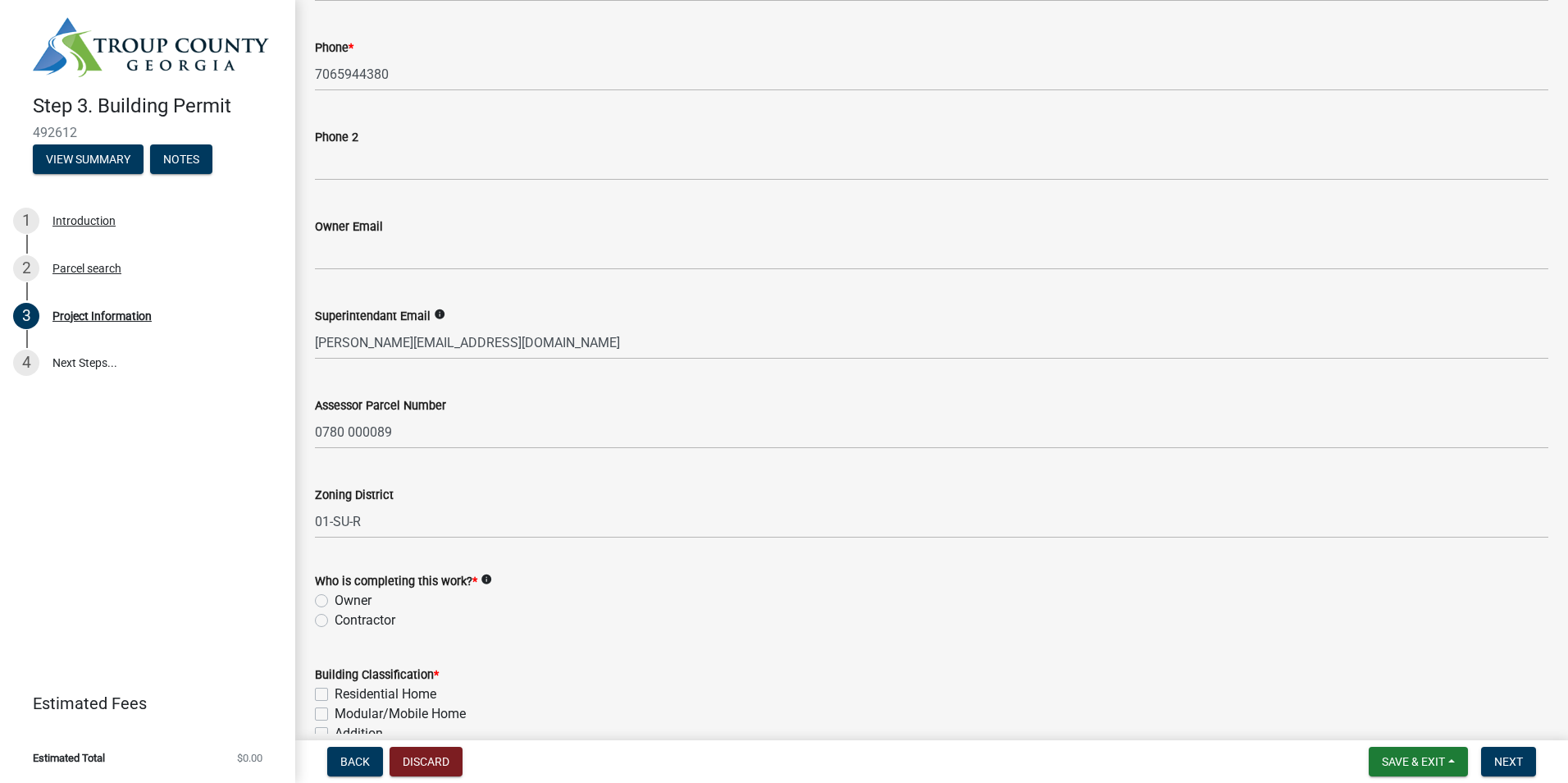
click at [776, 637] on wm-data-entity-input "Who is completing this work? * info Owner Contractor" at bounding box center [932, 598] width 1234 height 93
click at [334, 621] on label "Contractor" at bounding box center [365, 620] width 60 height 20
click at [334, 621] on input "Contractor" at bounding box center [340, 615] width 10 height 10
radio input "true"
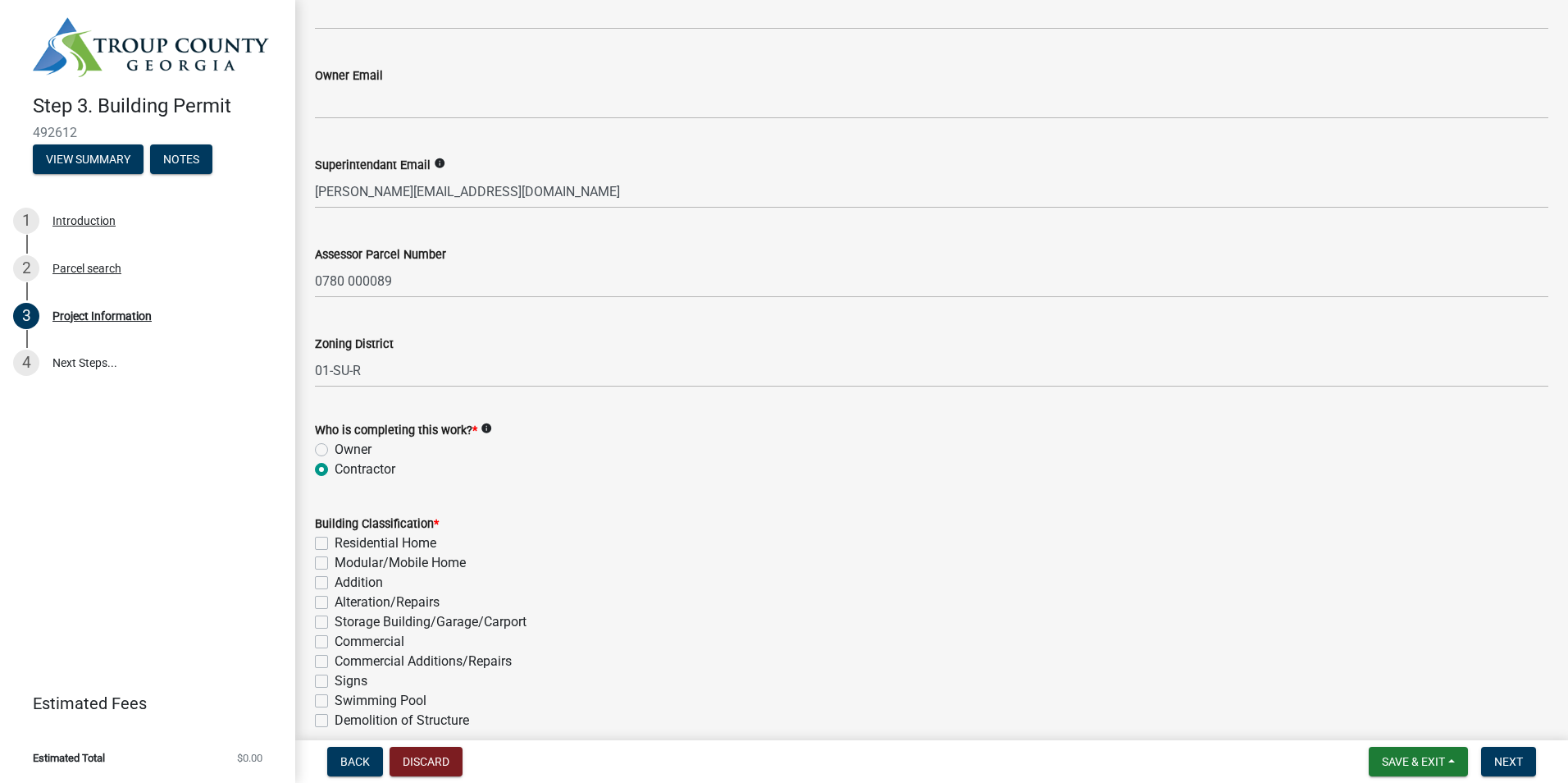
scroll to position [820, 0]
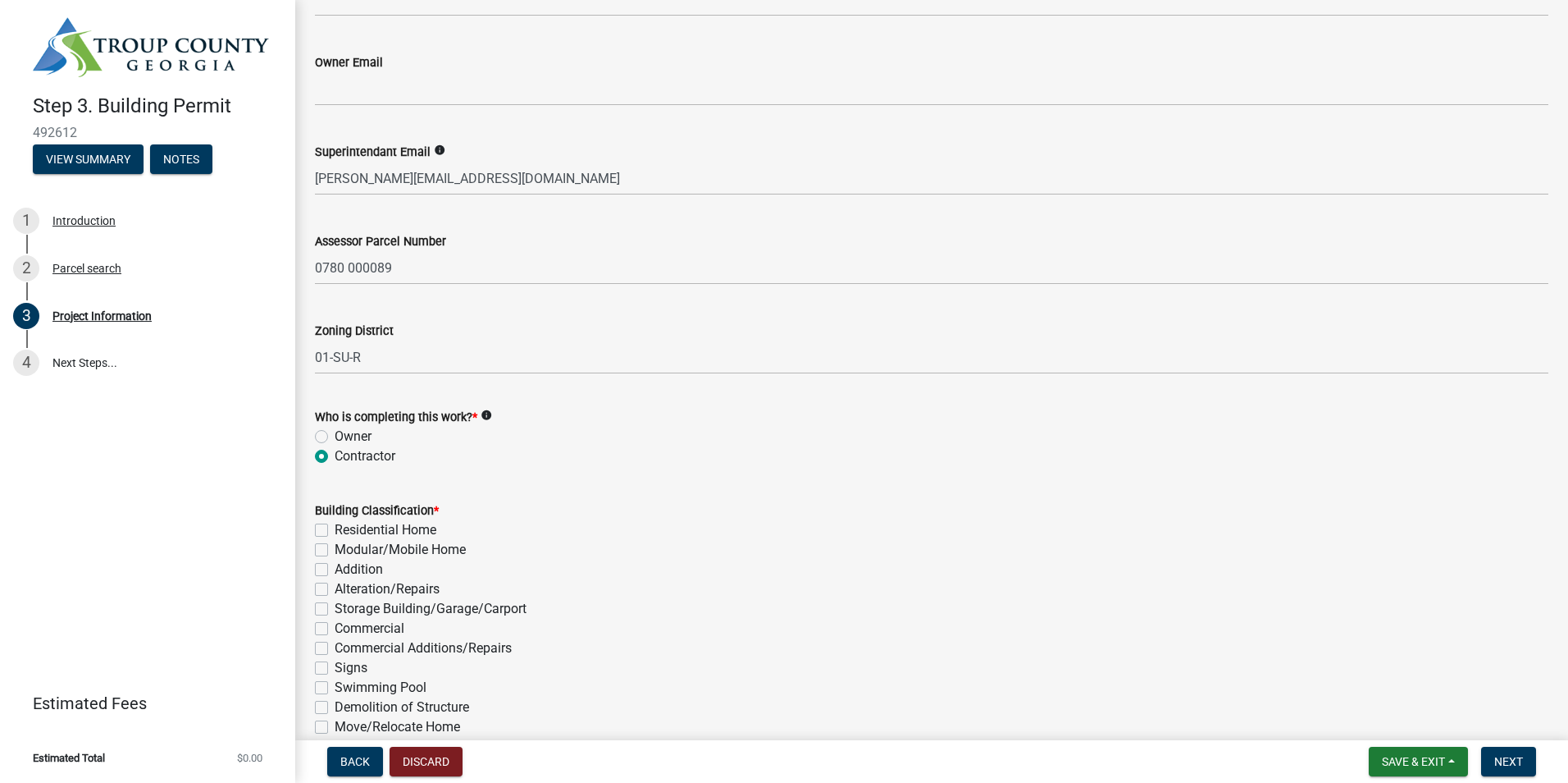
click at [334, 532] on label "Residential Home" at bounding box center [385, 530] width 102 height 20
click at [334, 531] on input "Residential Home" at bounding box center [340, 525] width 10 height 10
checkbox input "true"
checkbox input "false"
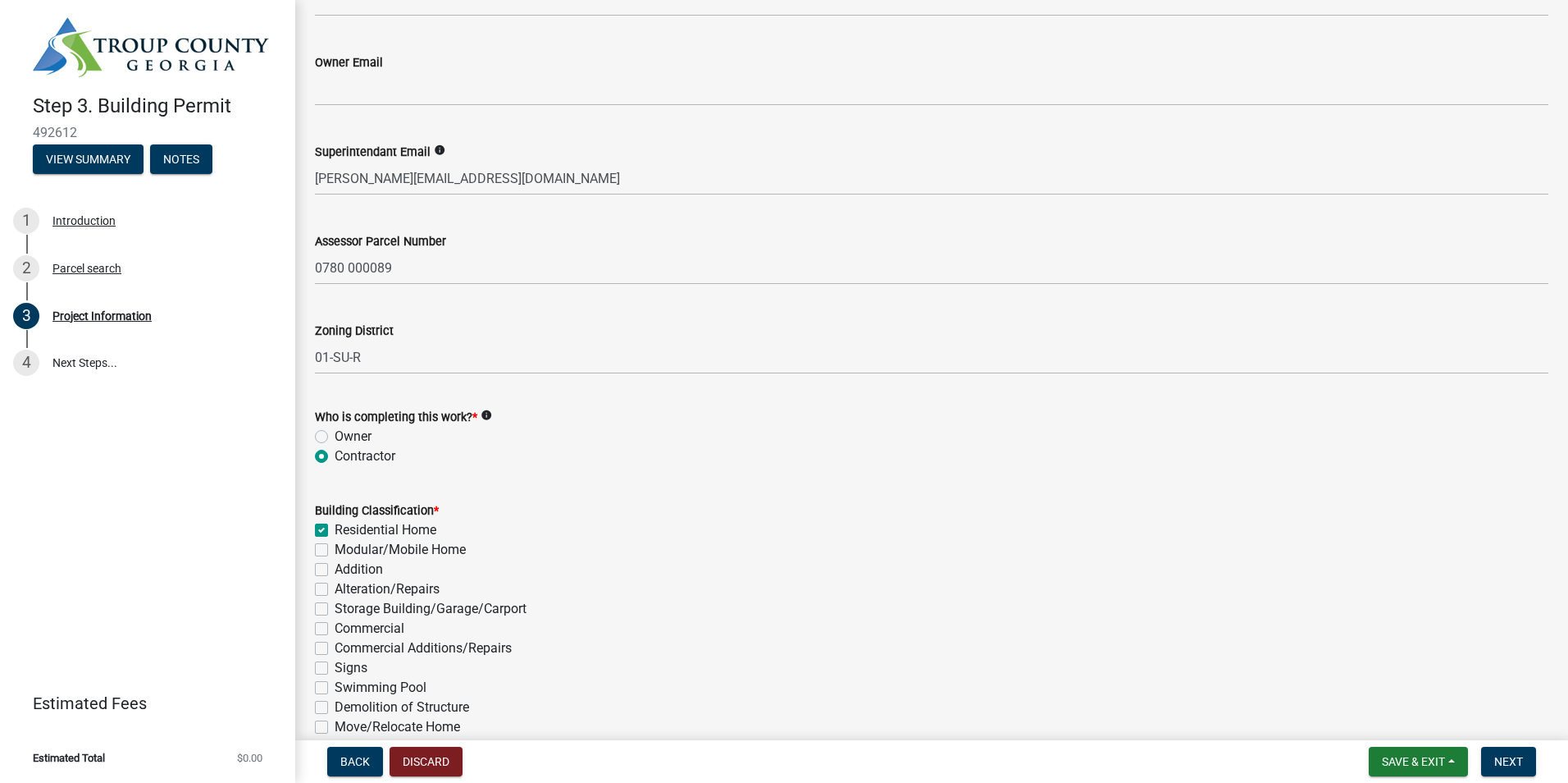
checkbox input "false"
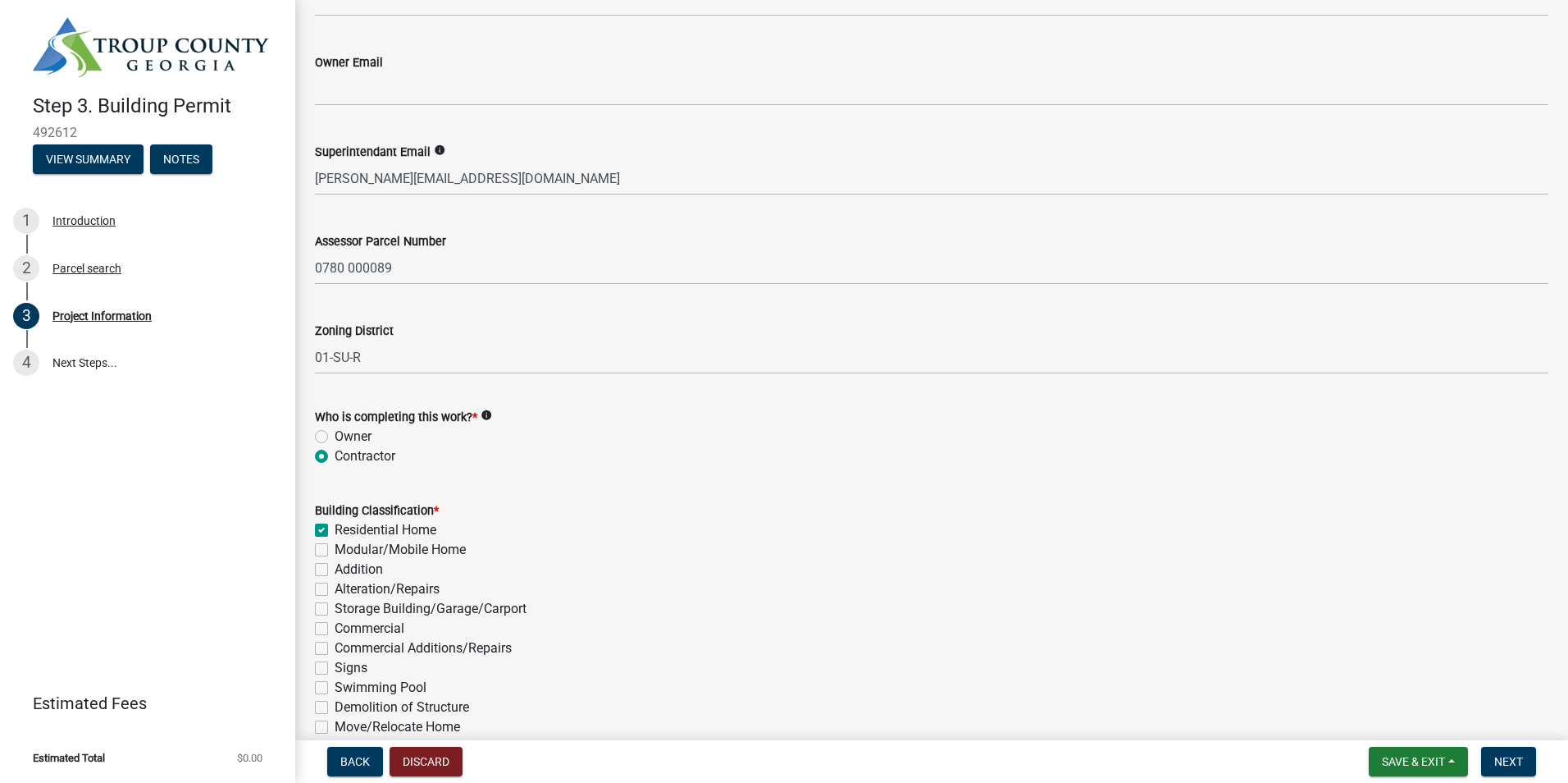
checkbox input "false"
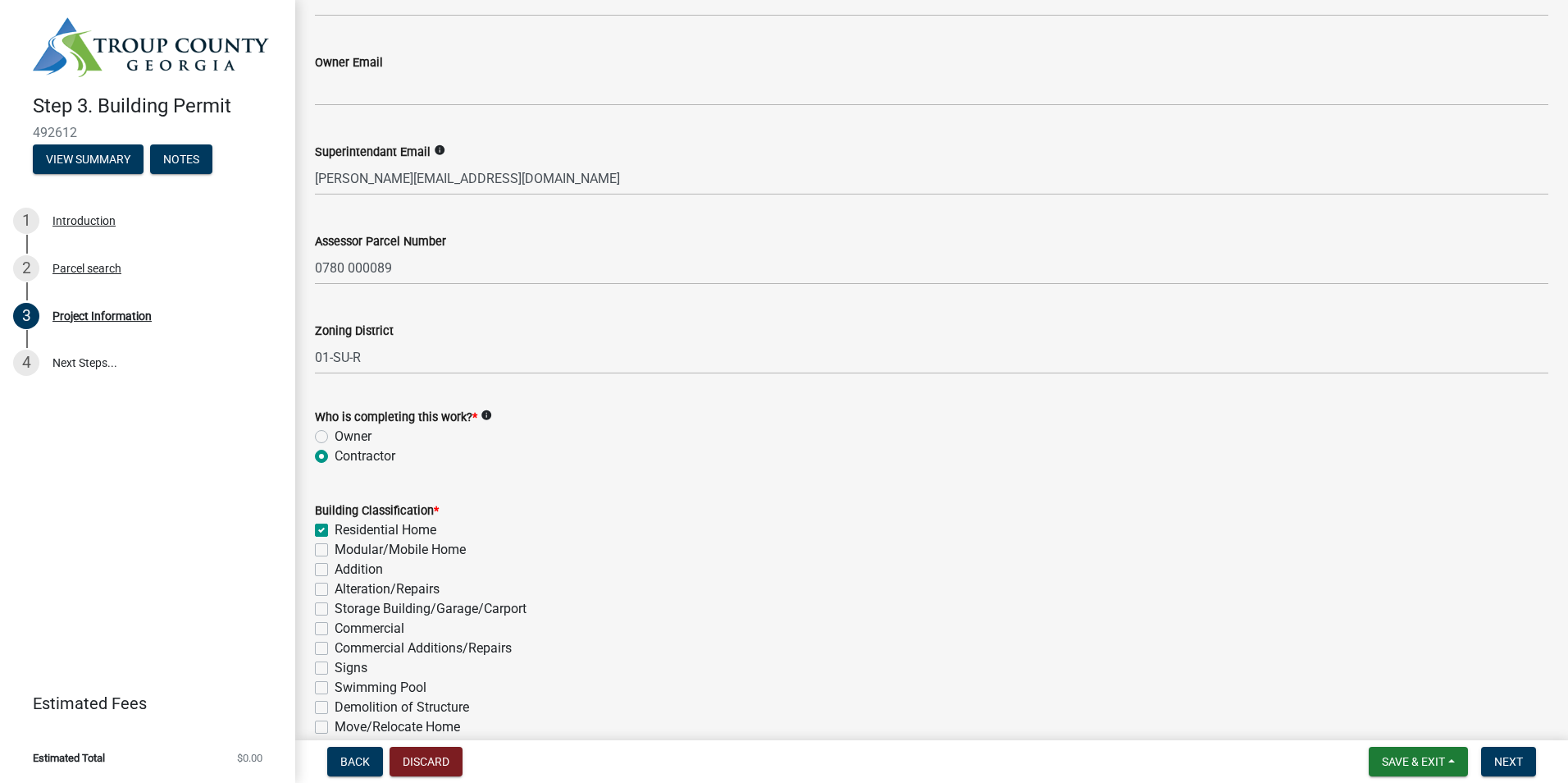
checkbox input "false"
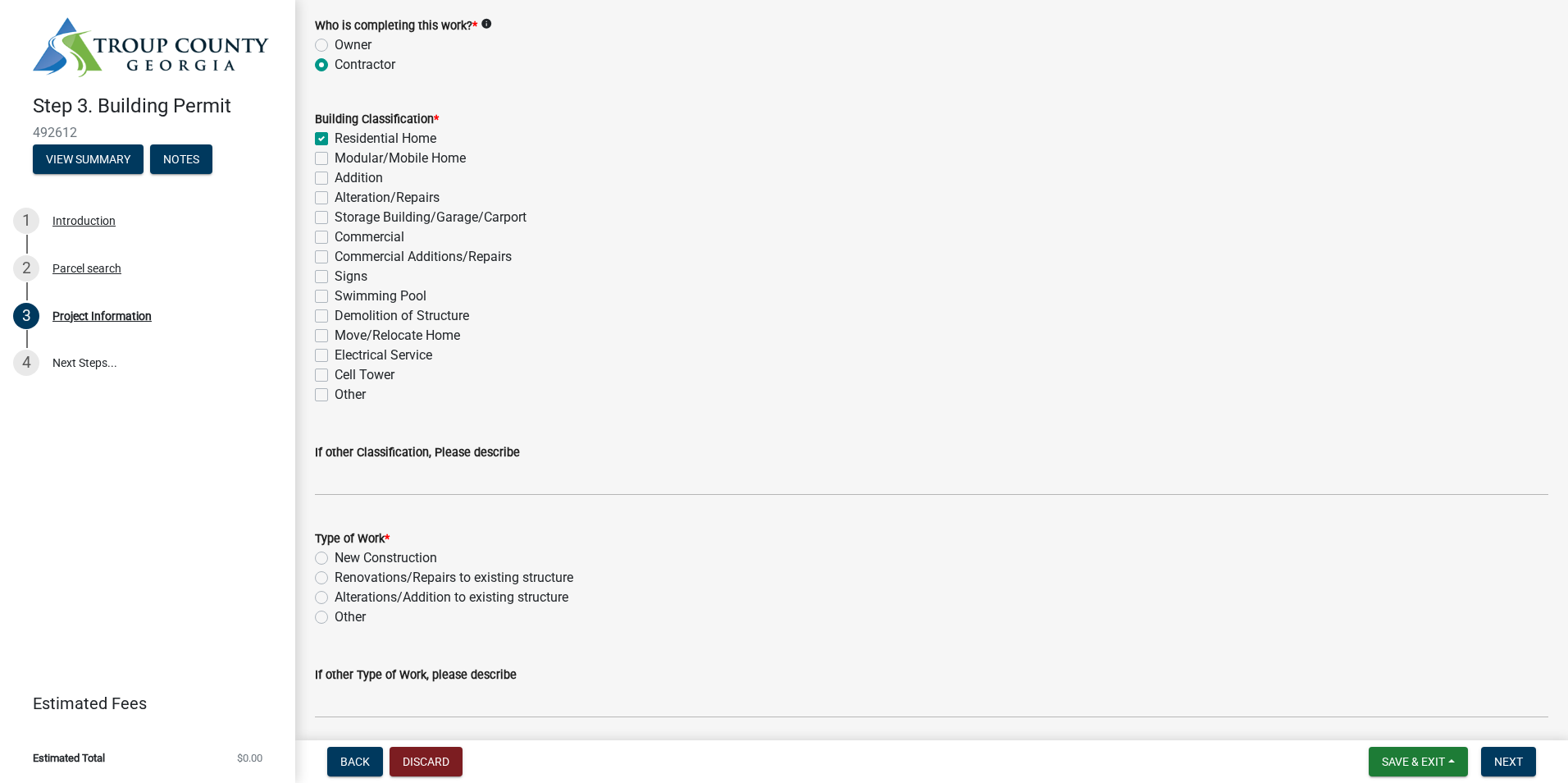
scroll to position [1231, 0]
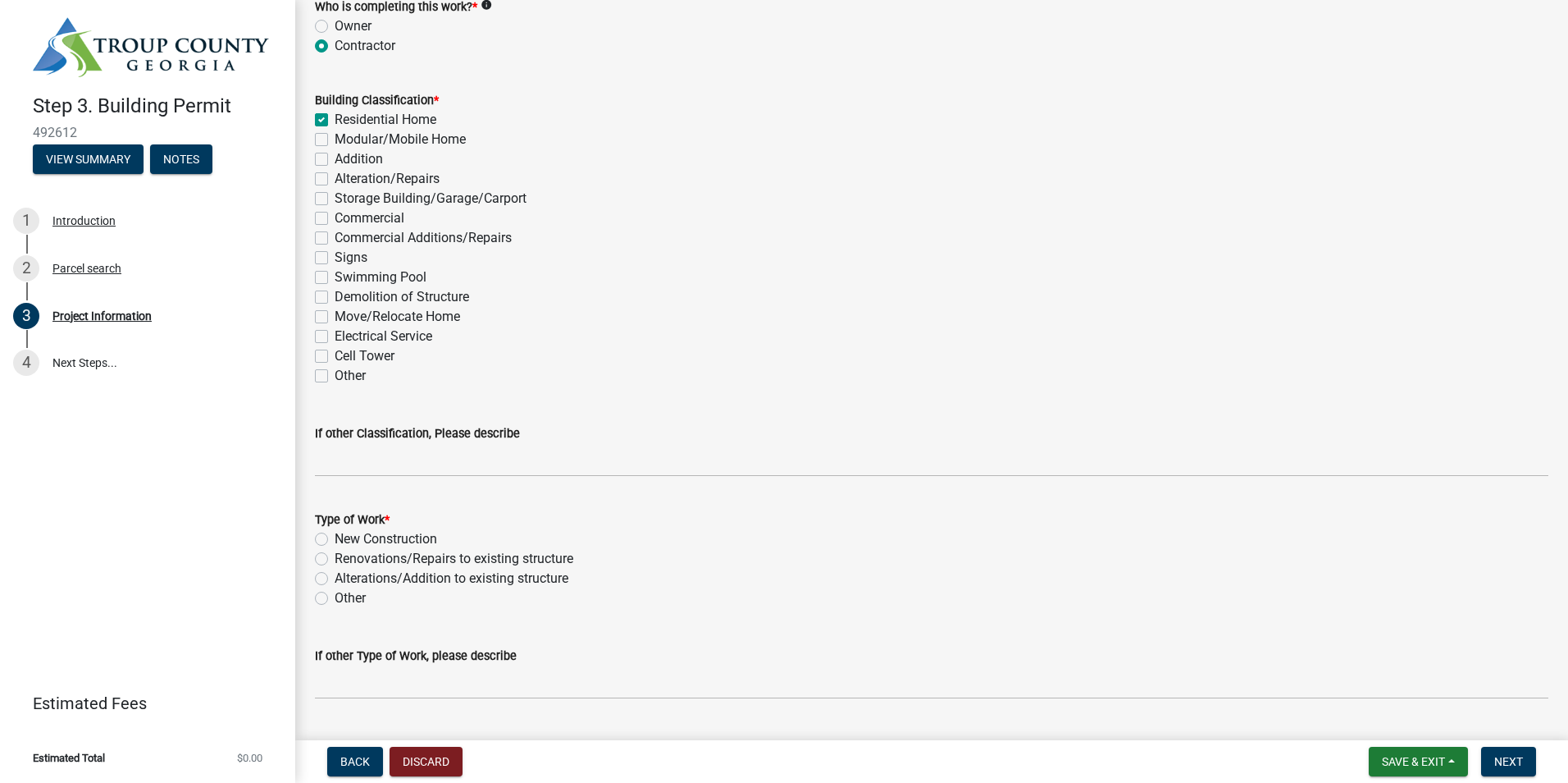
click at [334, 540] on label "New Construction" at bounding box center [385, 538] width 103 height 20
click at [334, 540] on input "New Construction" at bounding box center [340, 534] width 10 height 10
radio input "true"
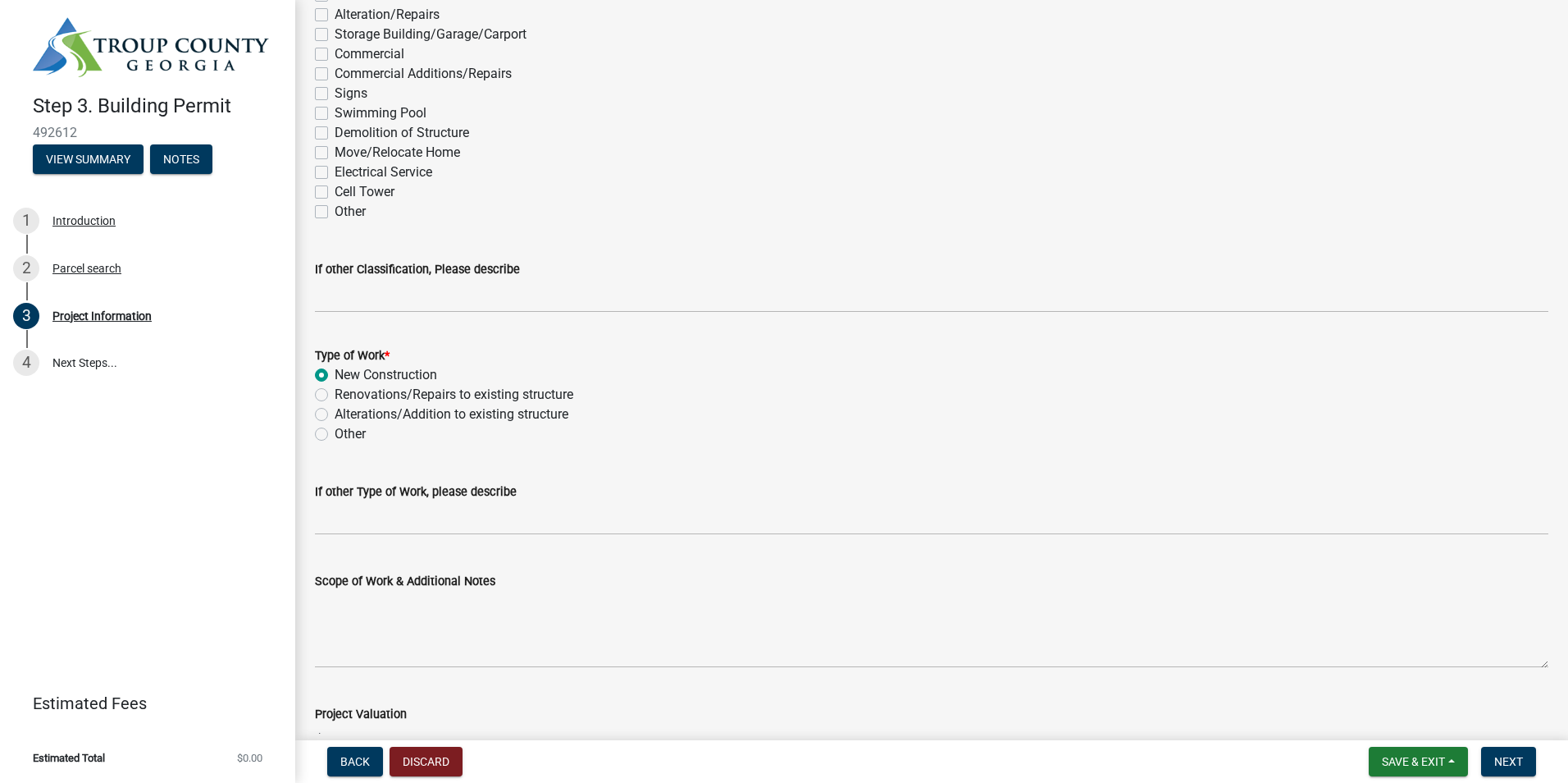
scroll to position [1477, 0]
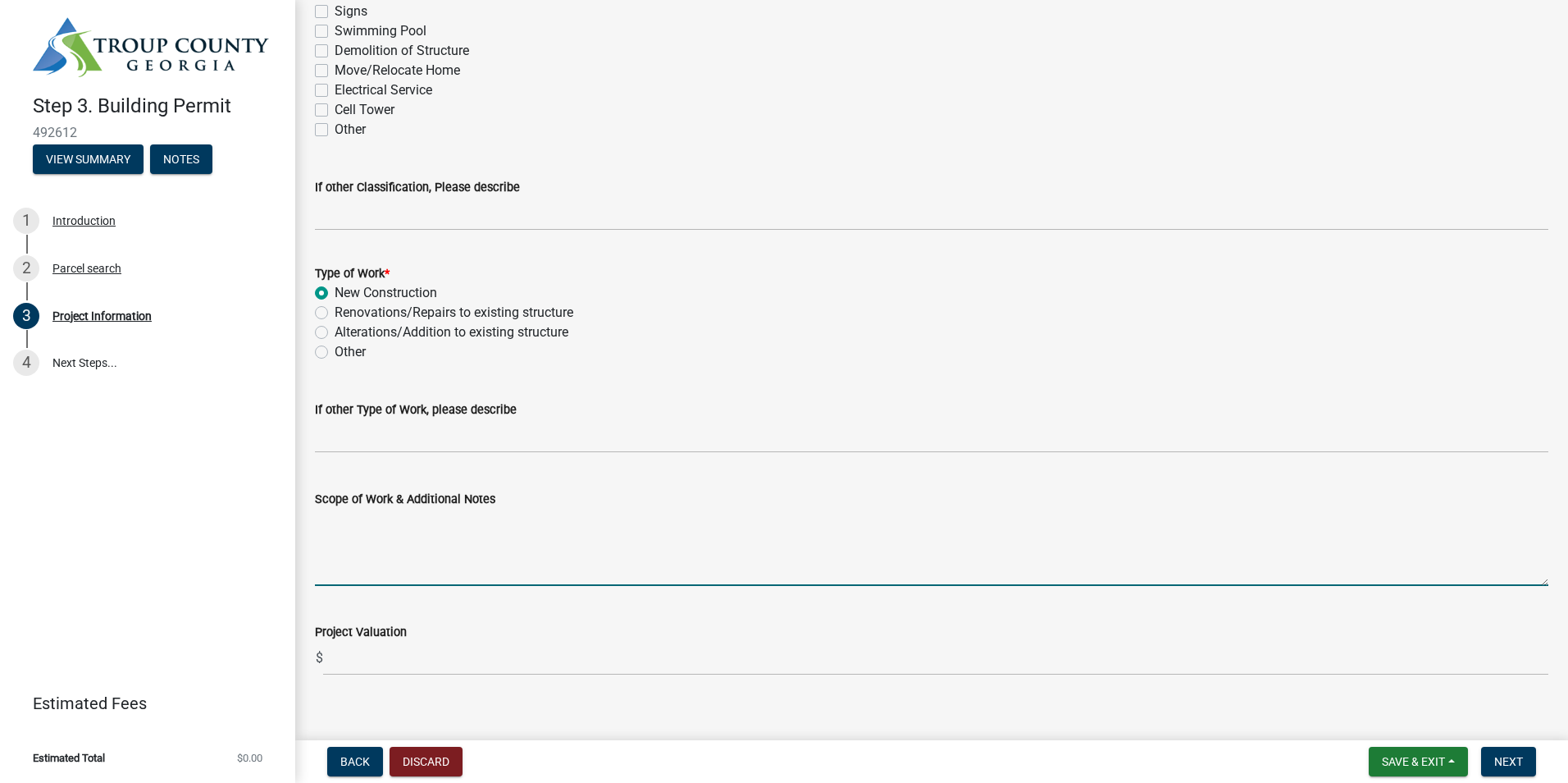
click at [340, 556] on textarea "Scope of Work & Additional Notes" at bounding box center [932, 547] width 1234 height 77
type textarea "New home construction"
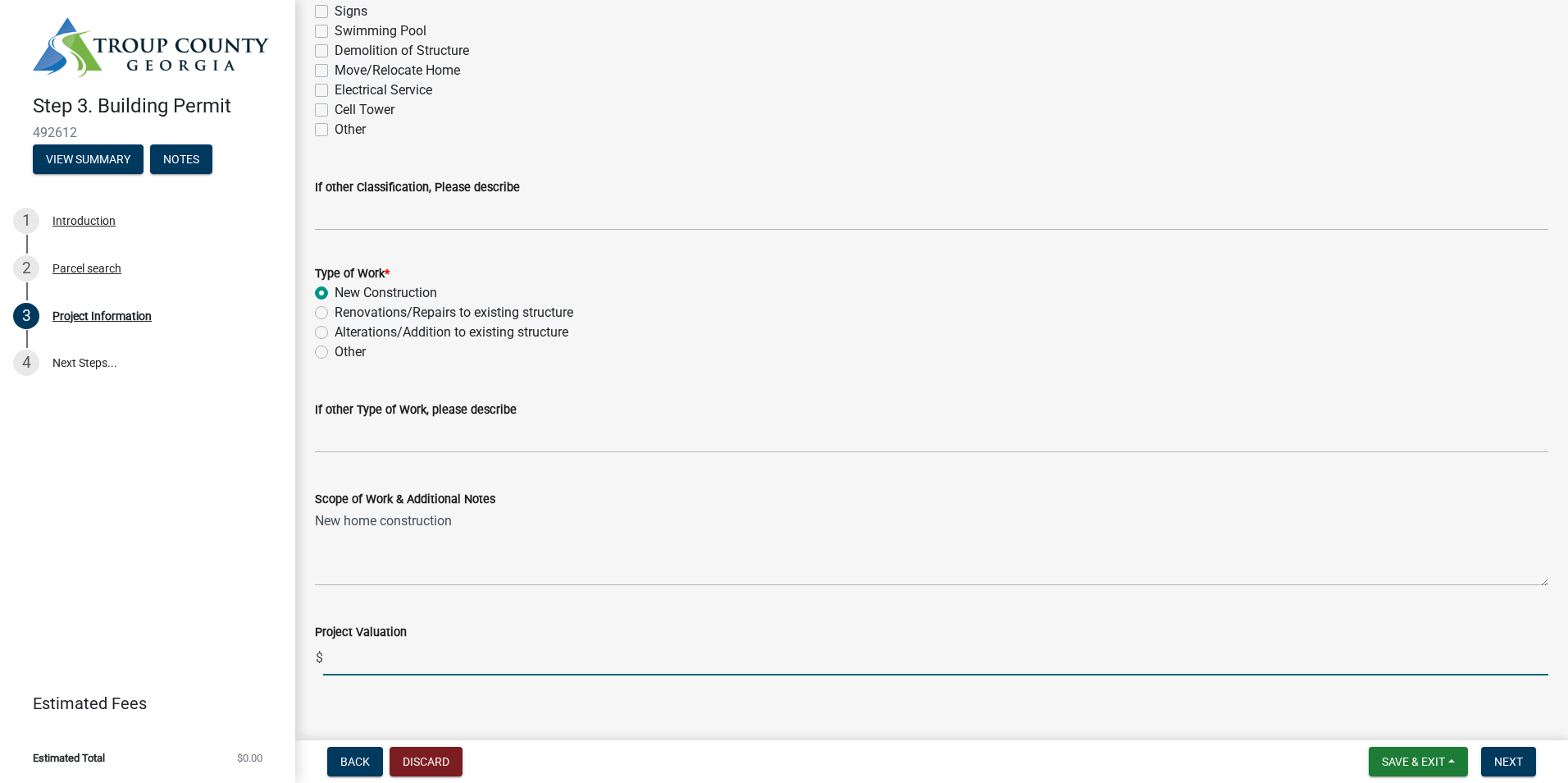
click at [347, 654] on input "text" at bounding box center [936, 658] width 1225 height 34
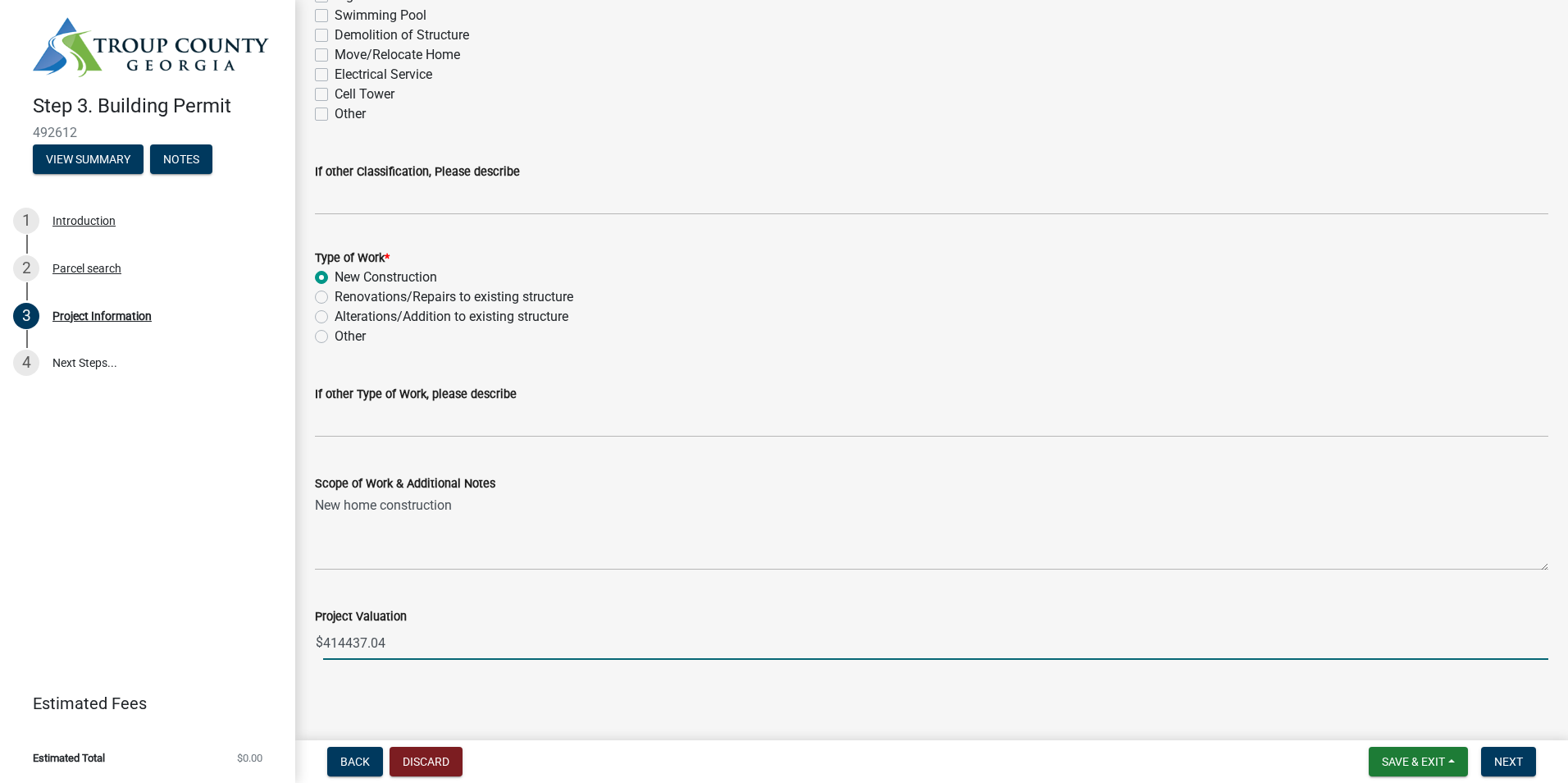
scroll to position [1497, 0]
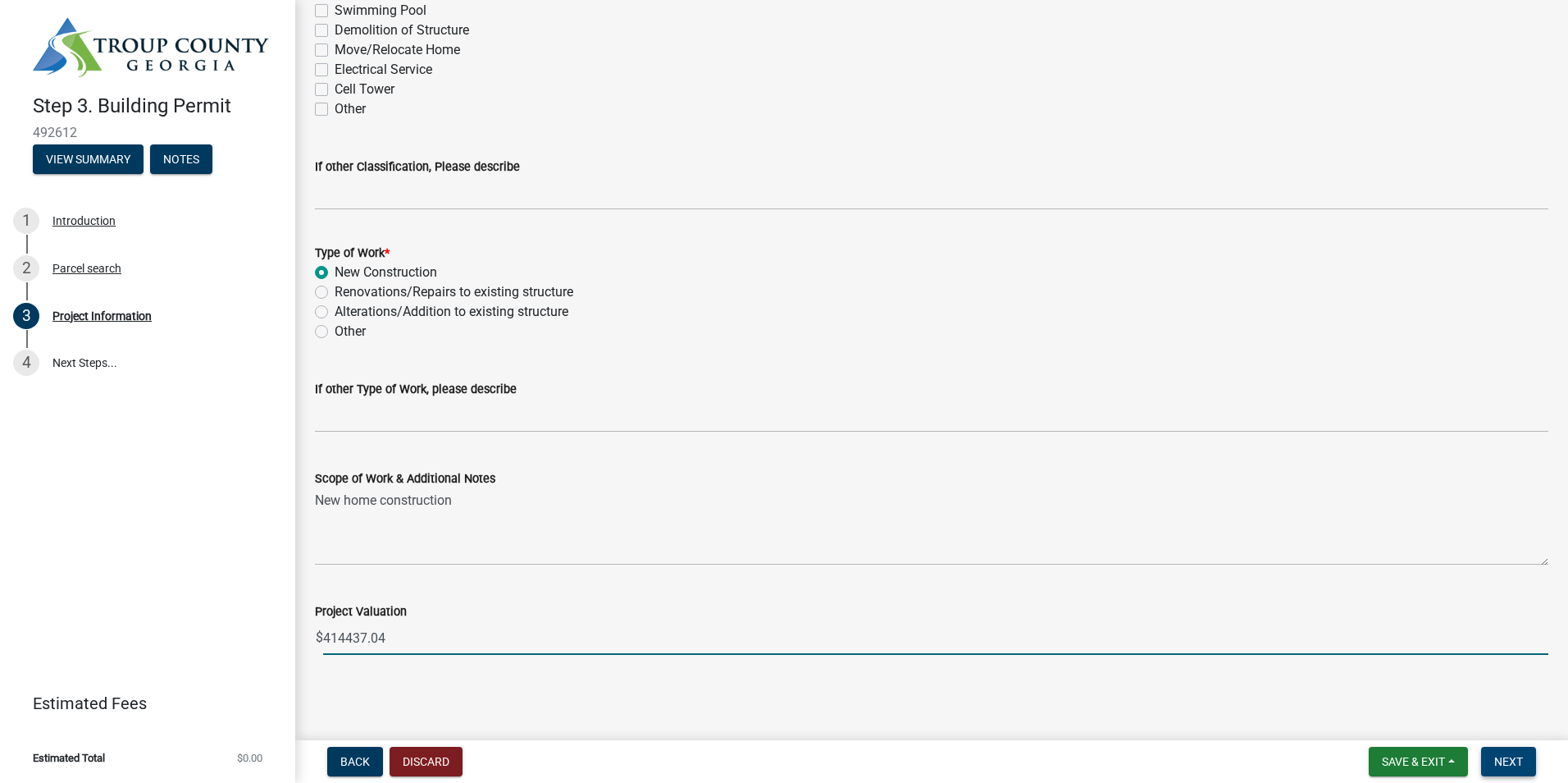
type input "414437.04"
click at [1509, 760] on span "Next" at bounding box center [1508, 761] width 29 height 13
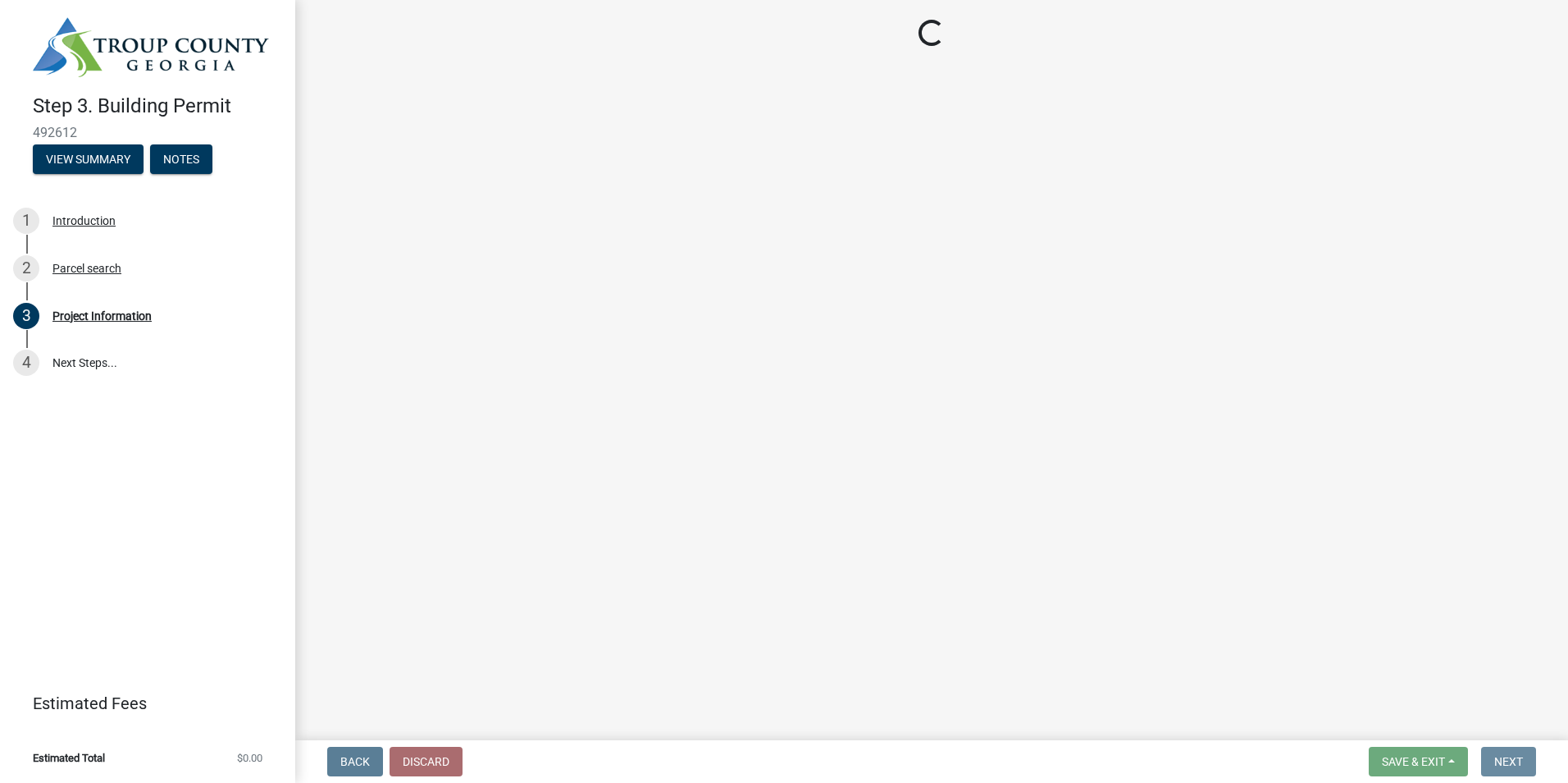
scroll to position [0, 0]
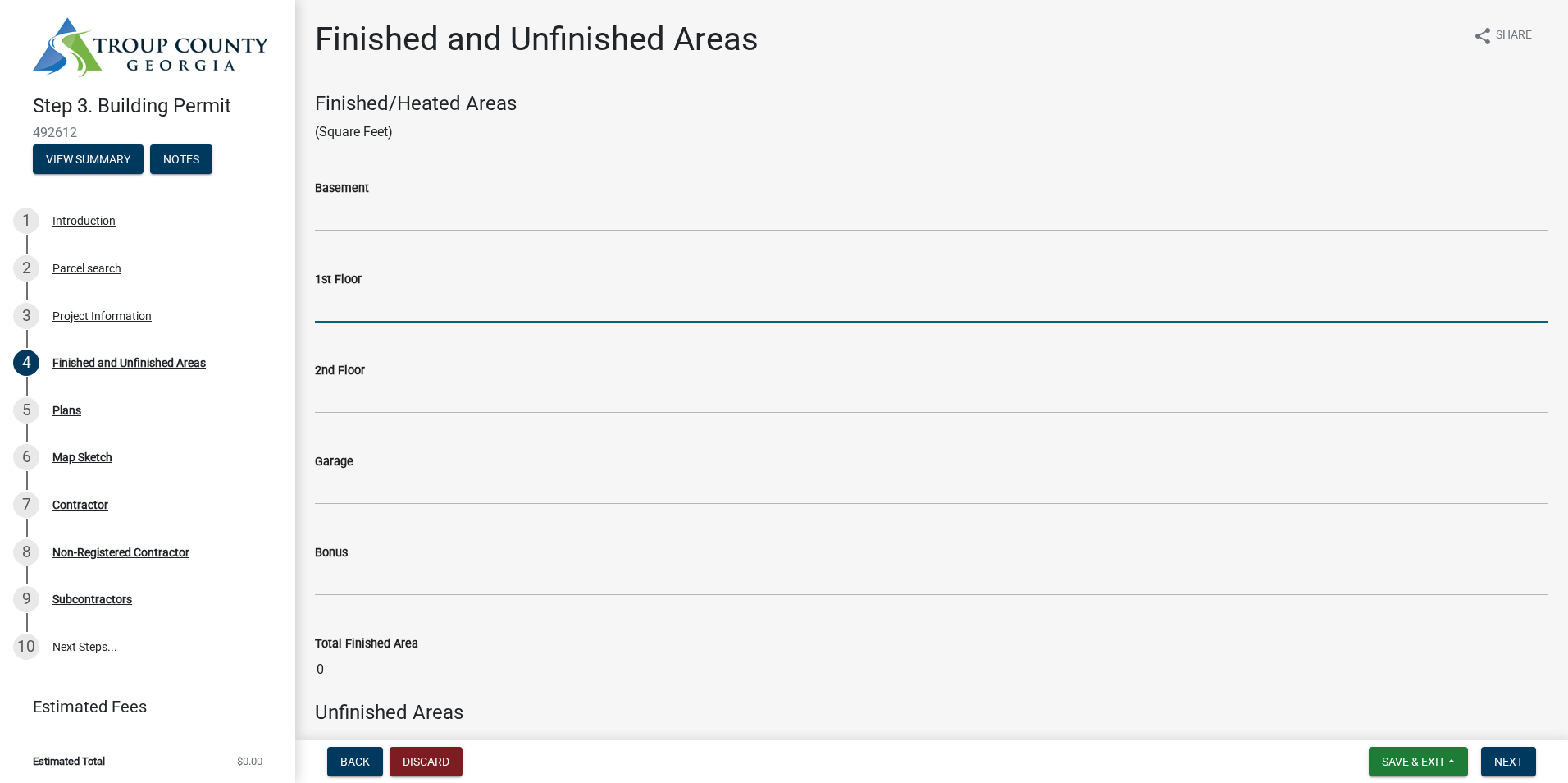
click at [345, 300] on input "text" at bounding box center [932, 305] width 1234 height 34
type input "2104.3"
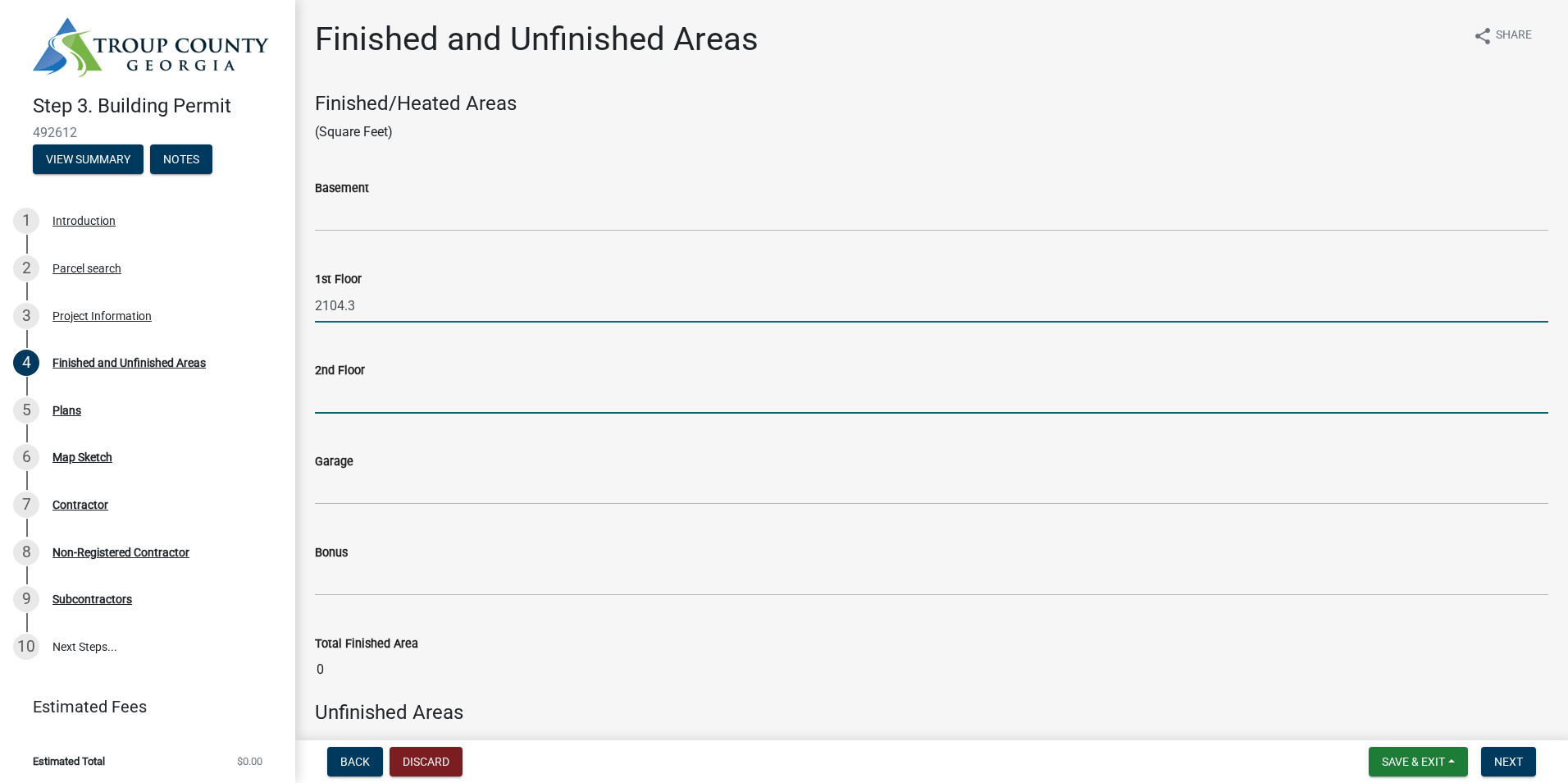
click at [350, 395] on input "text" at bounding box center [932, 397] width 1234 height 34
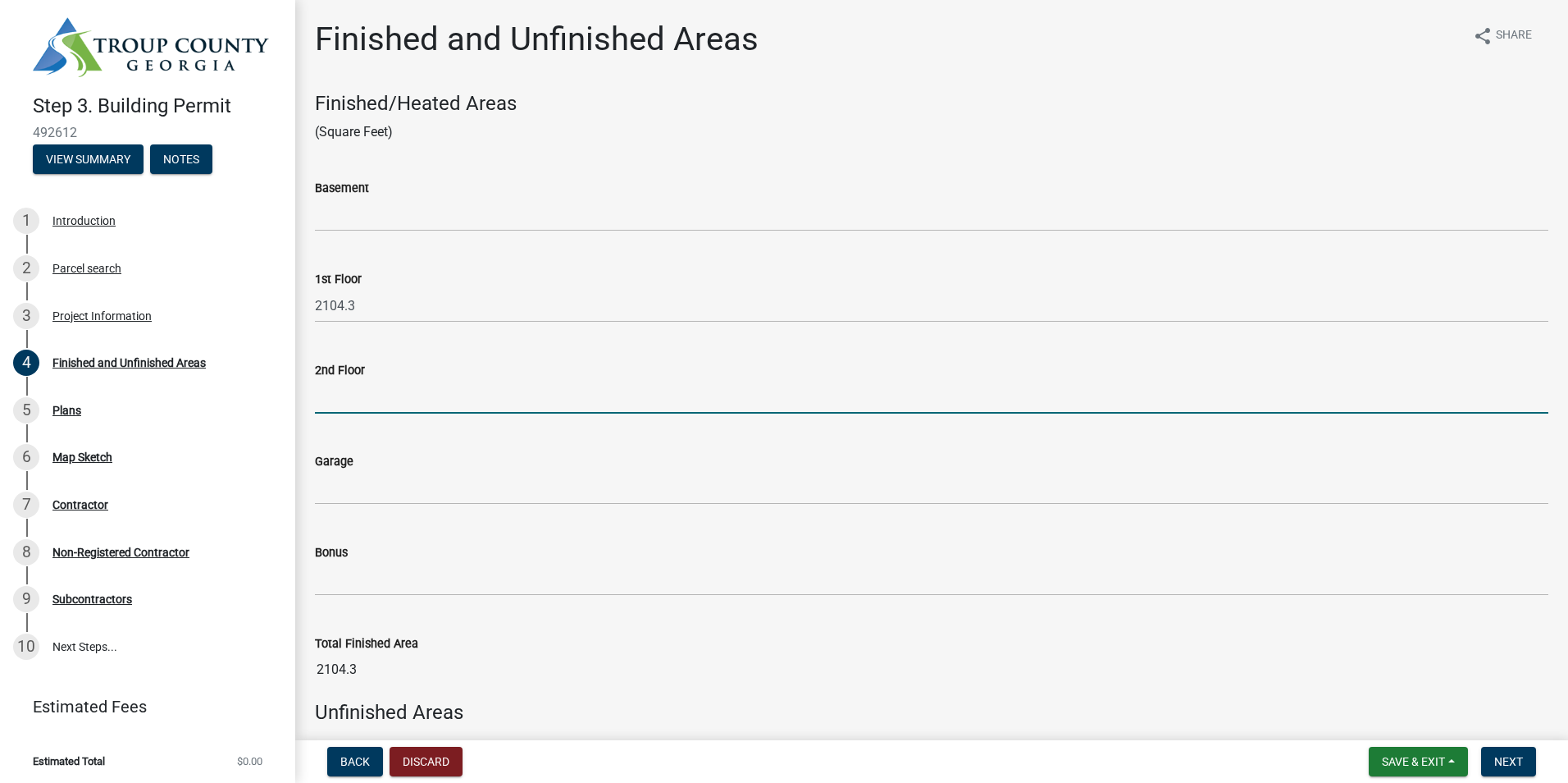
click at [345, 388] on input "text" at bounding box center [932, 397] width 1234 height 34
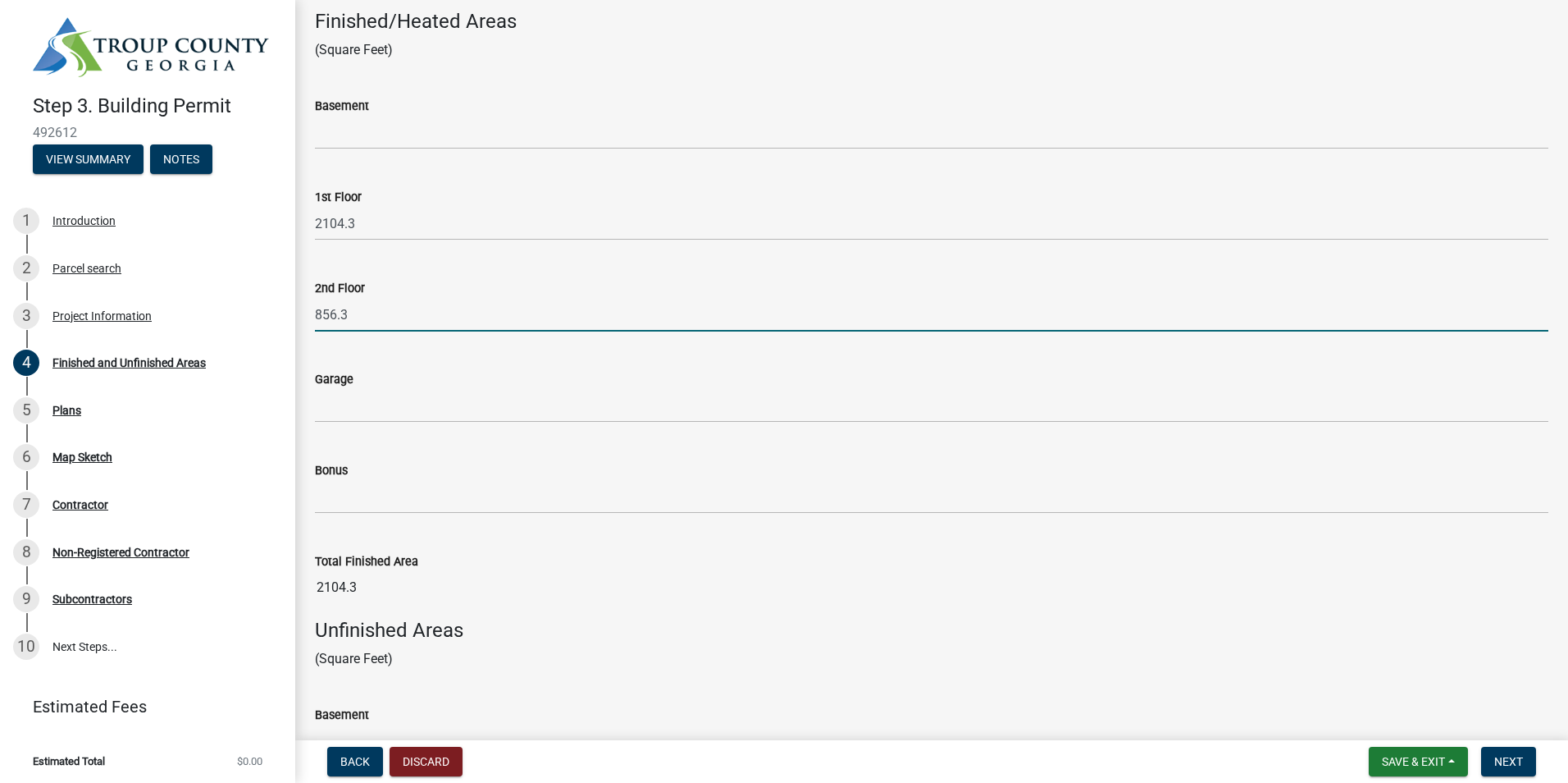
type input "856.3"
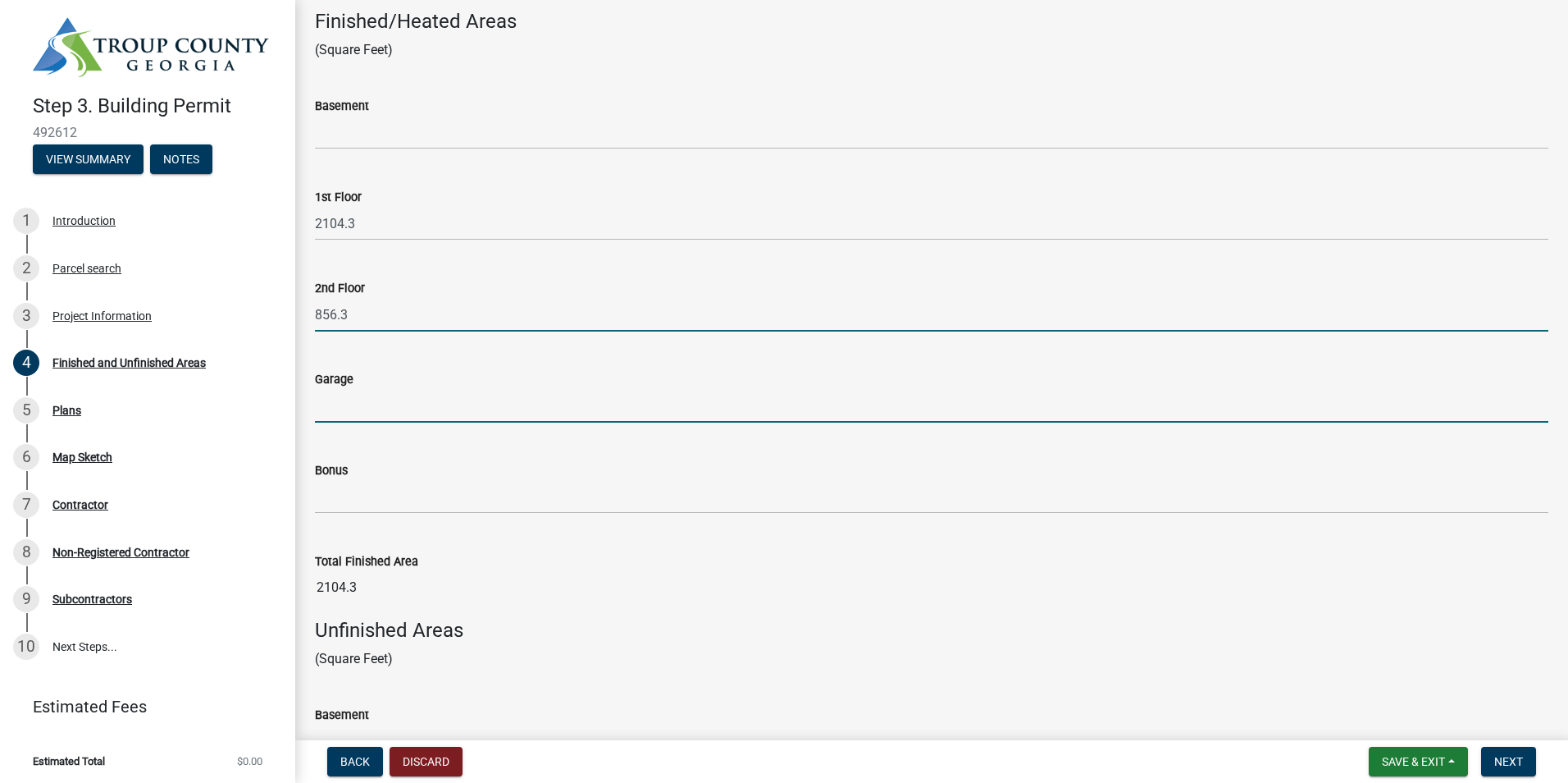
click at [536, 401] on input "text" at bounding box center [932, 405] width 1234 height 34
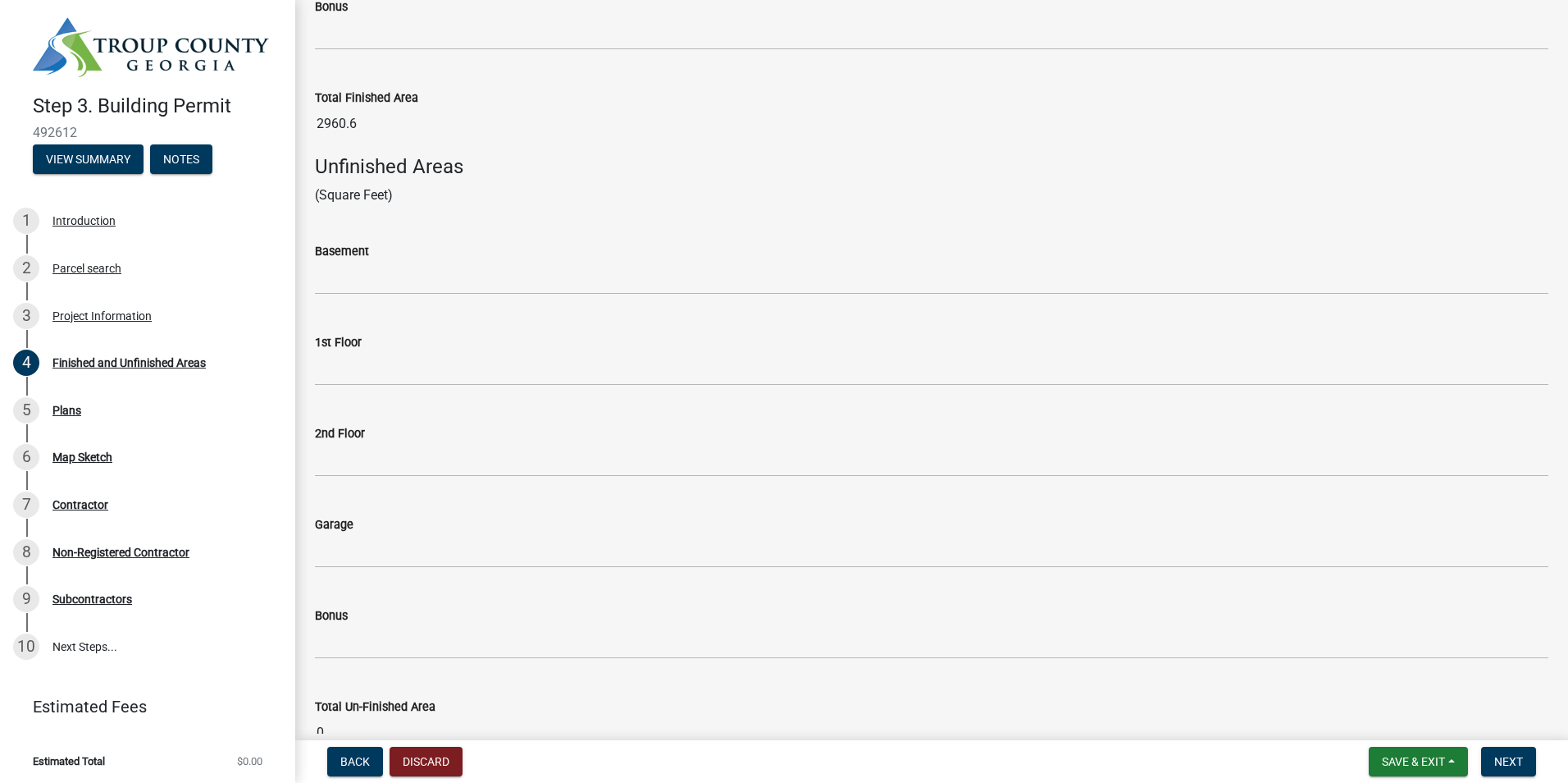
scroll to position [575, 0]
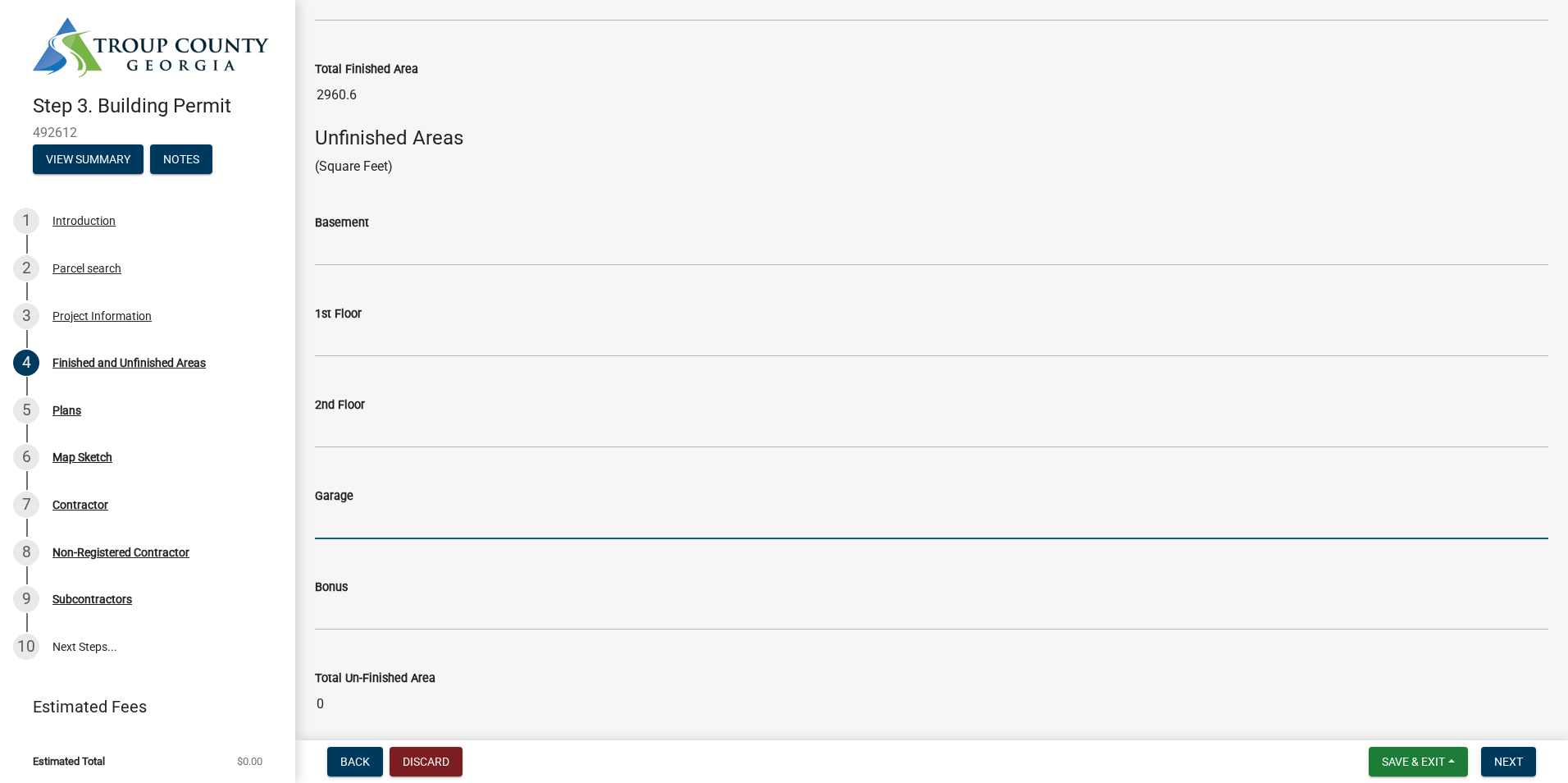
click at [332, 519] on input "text" at bounding box center [932, 522] width 1234 height 34
type input "522.6"
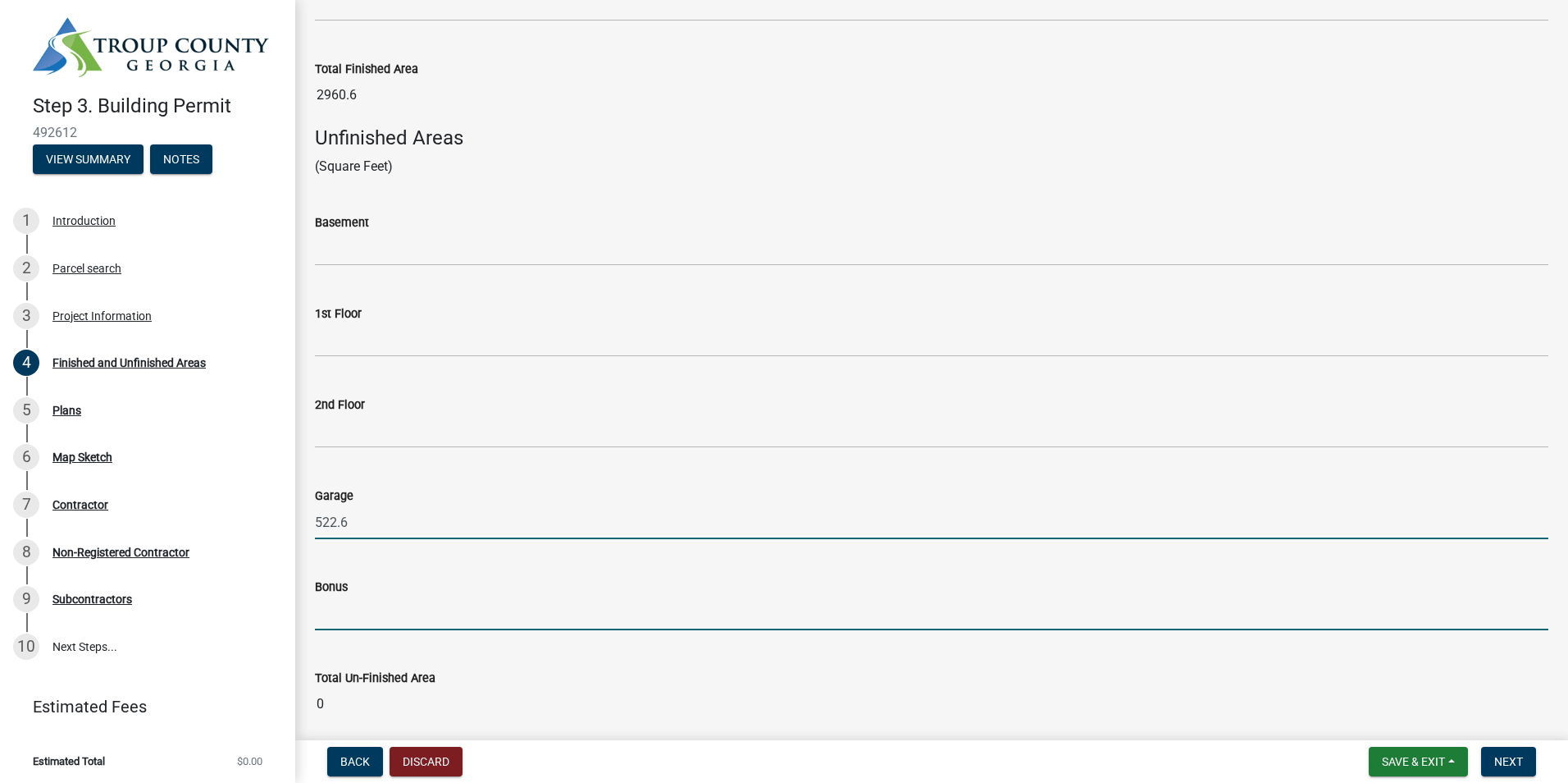
click at [578, 602] on input "text" at bounding box center [932, 613] width 1234 height 34
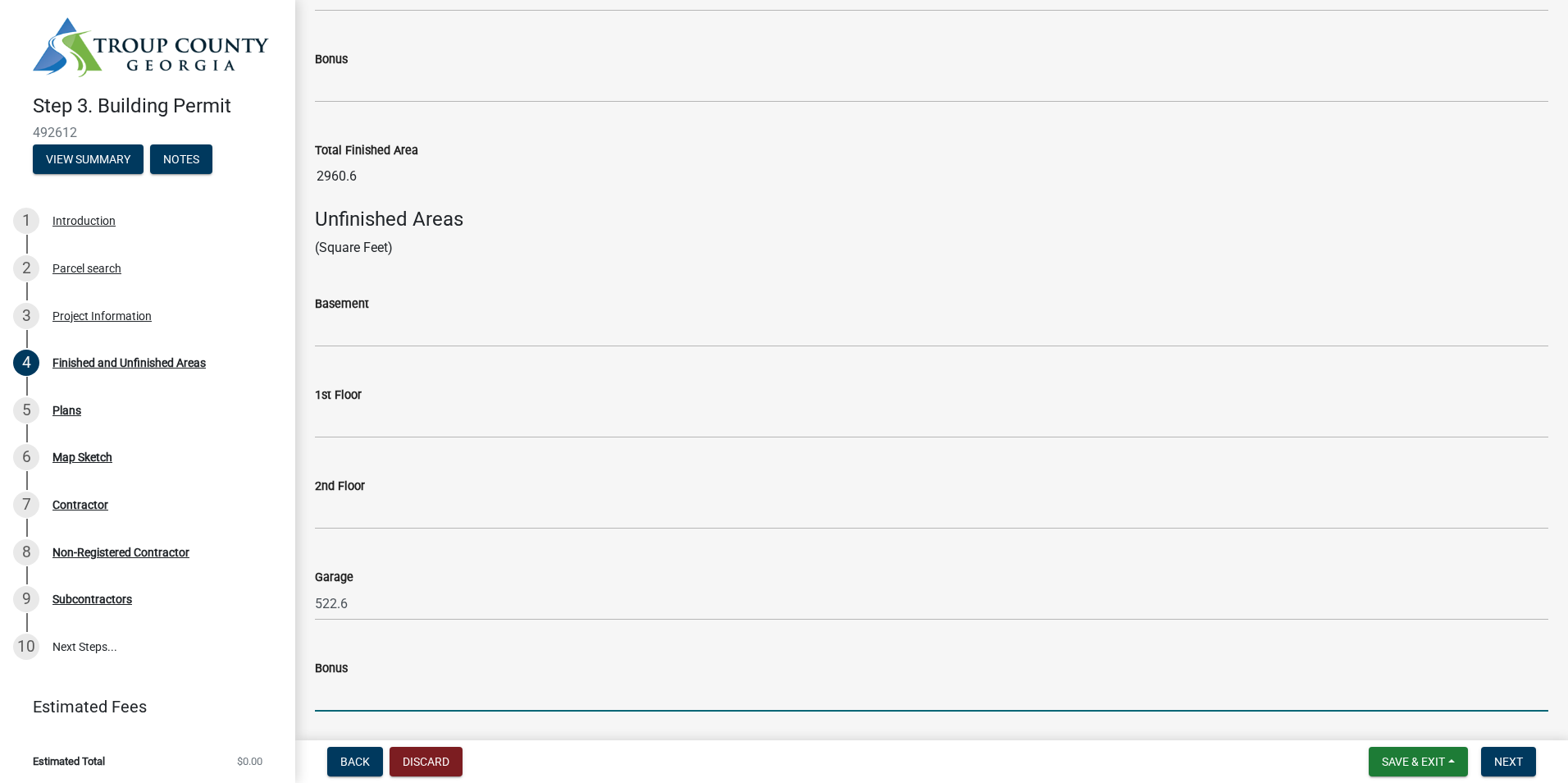
scroll to position [558, 0]
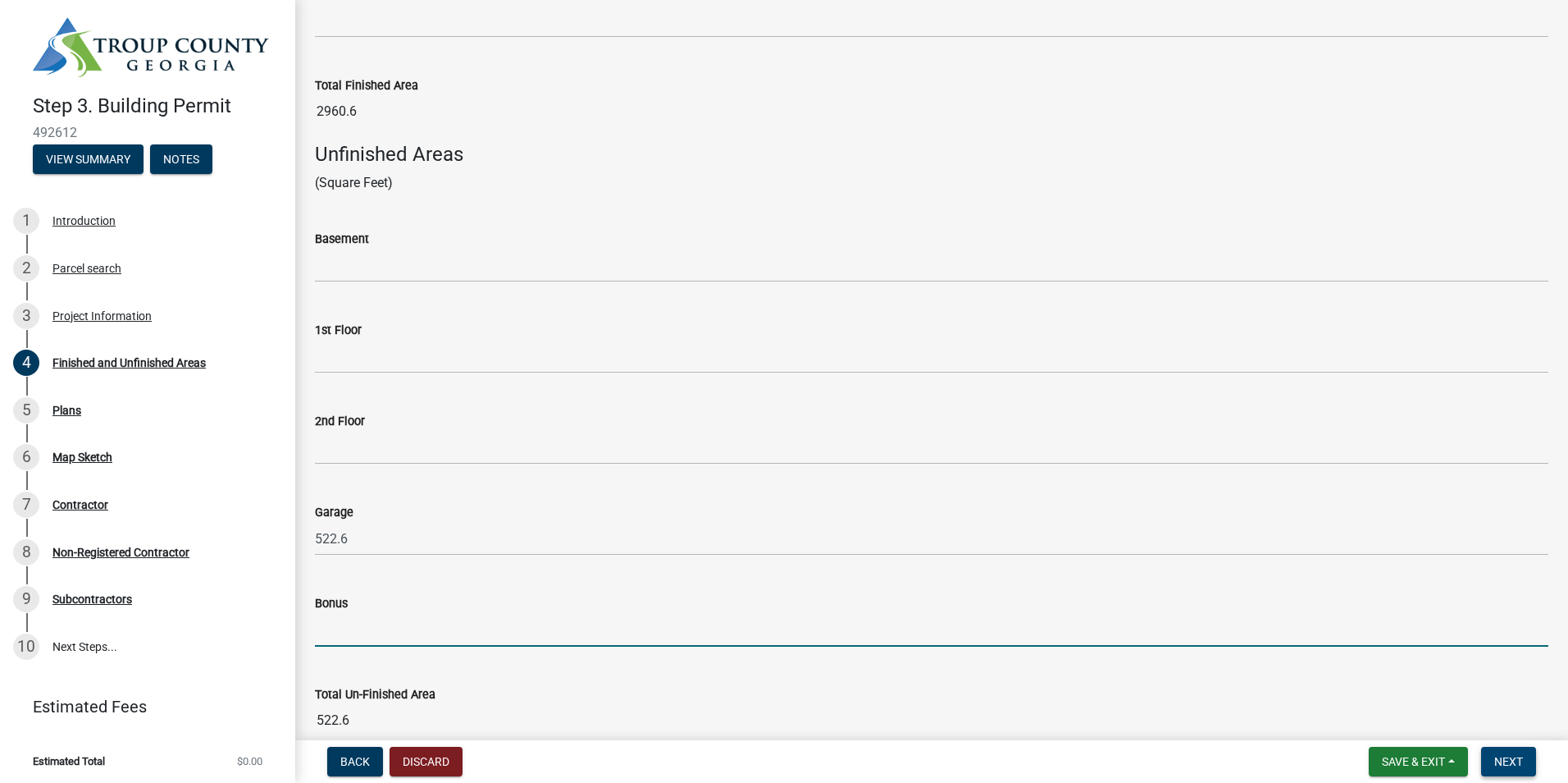
click at [1511, 761] on span "Next" at bounding box center [1508, 761] width 29 height 13
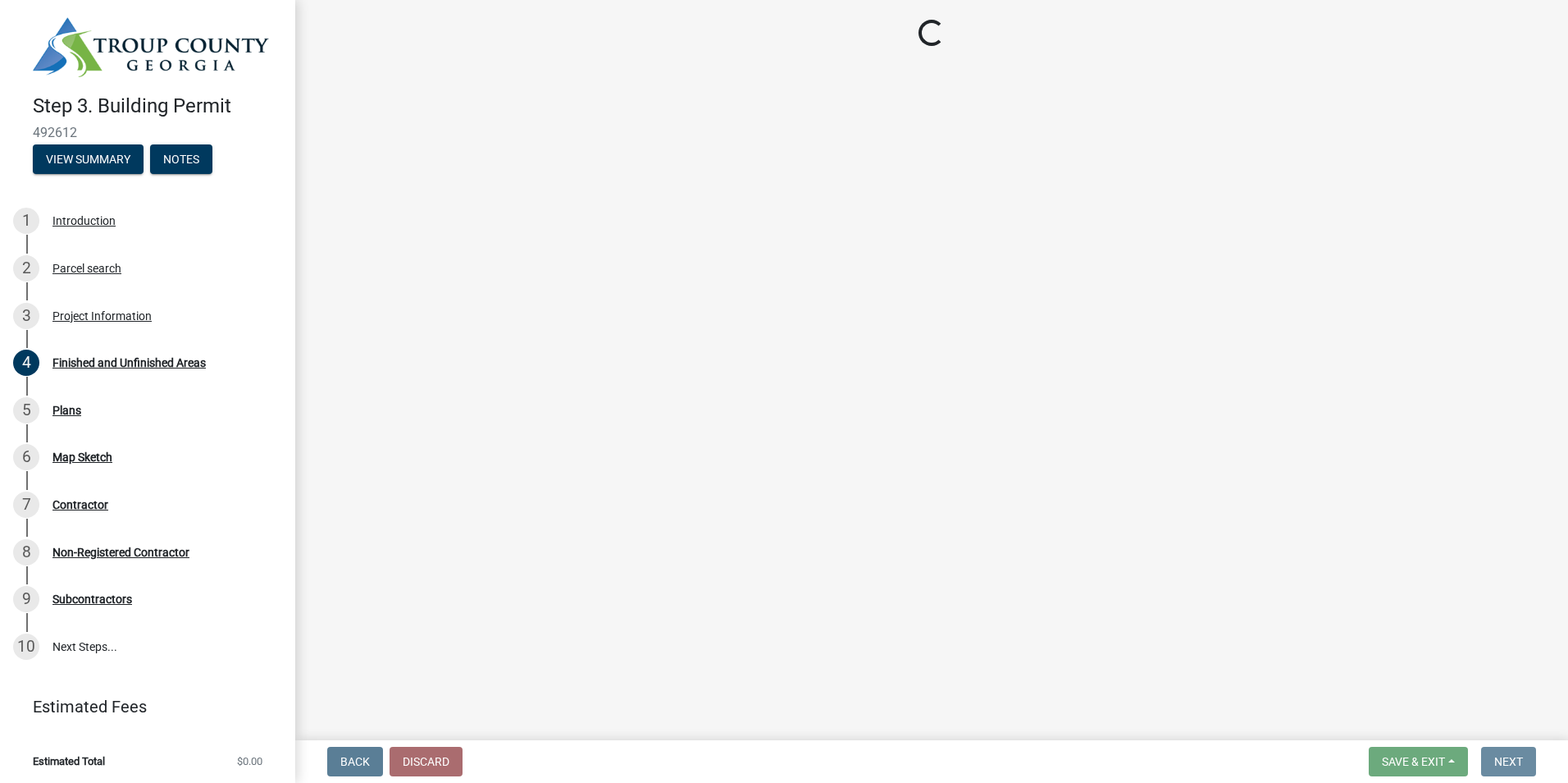
scroll to position [0, 0]
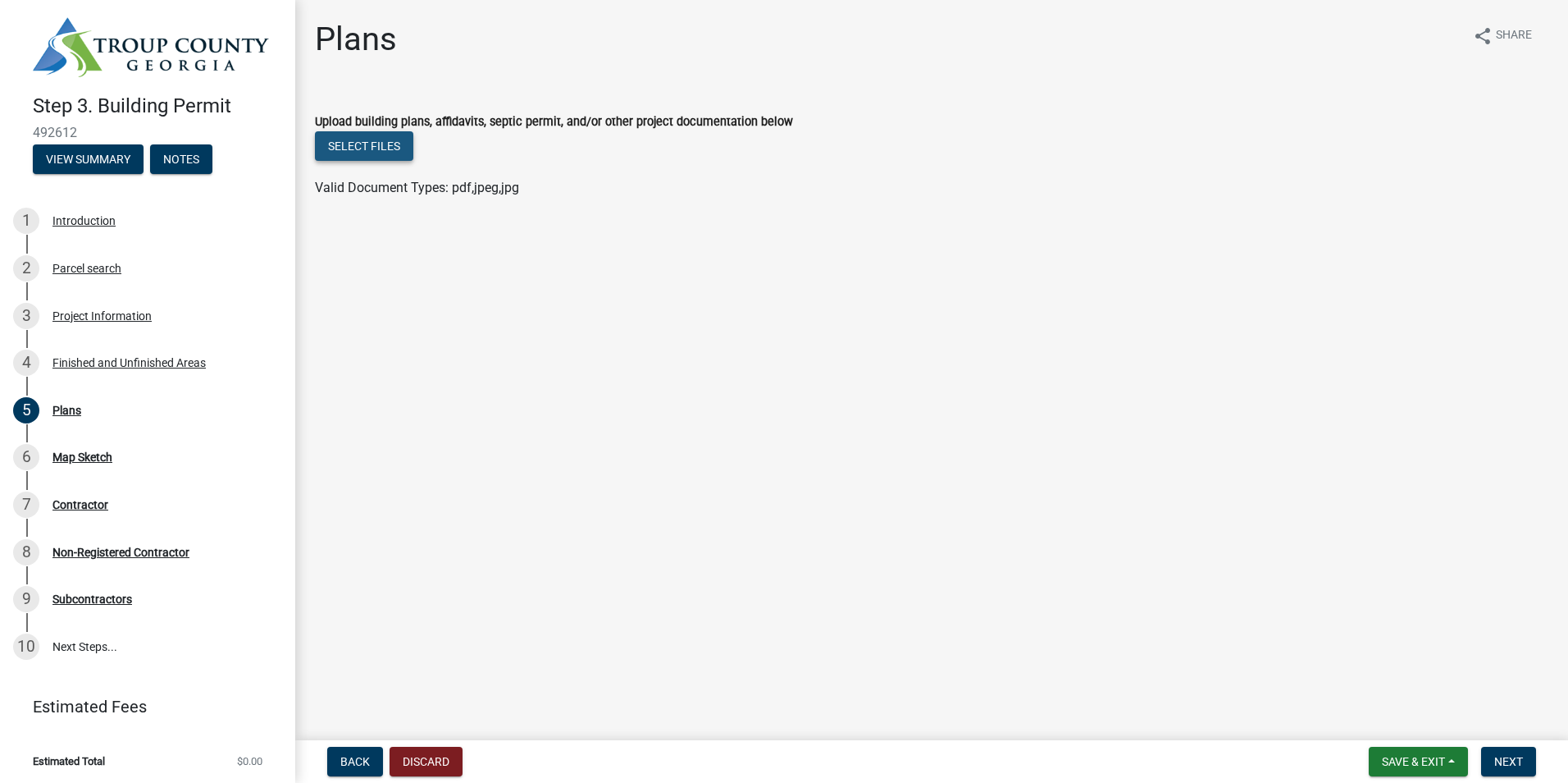
click at [388, 149] on button "Select files" at bounding box center [365, 146] width 98 height 29
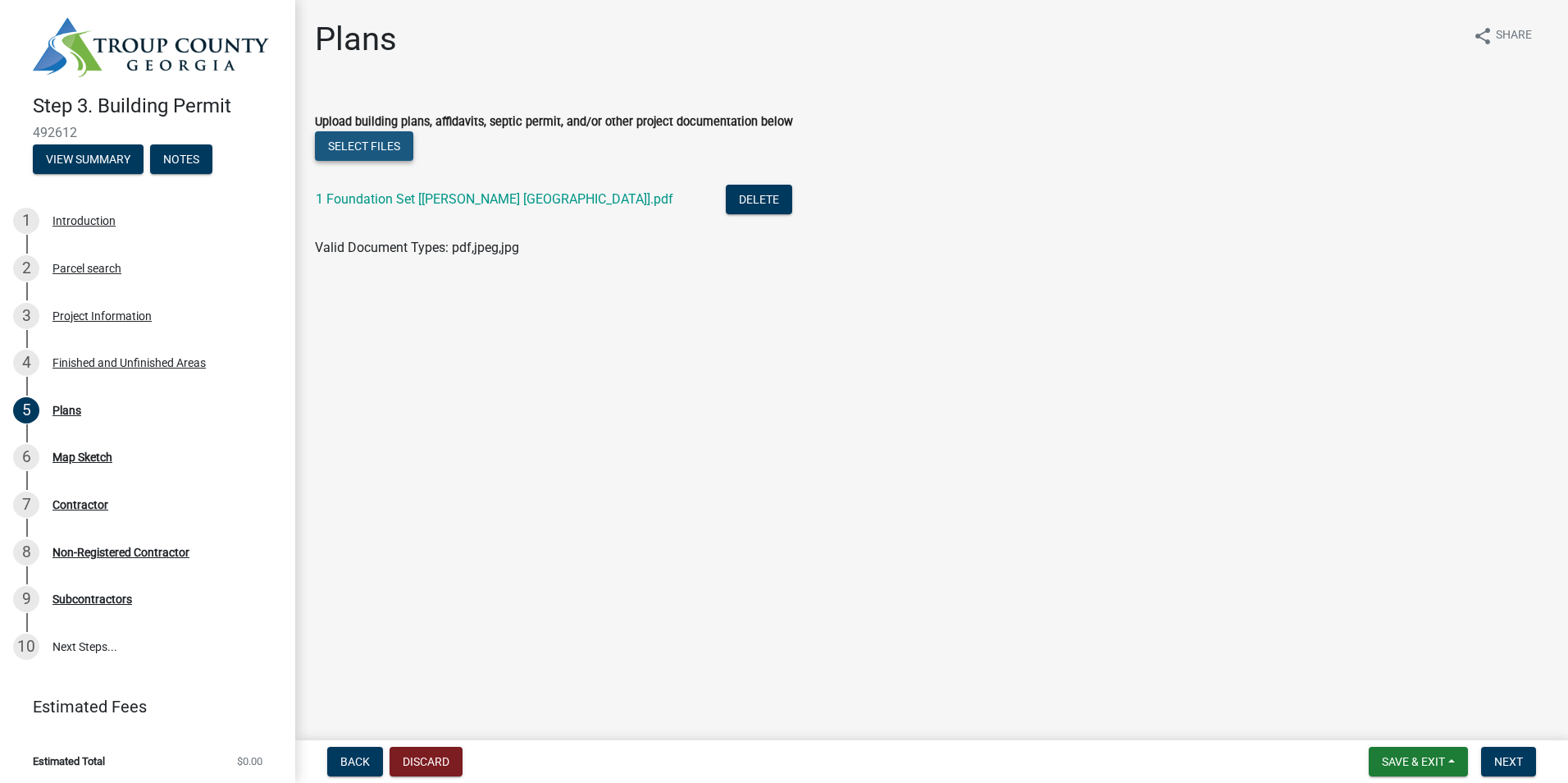
click at [370, 143] on button "Select files" at bounding box center [365, 146] width 98 height 29
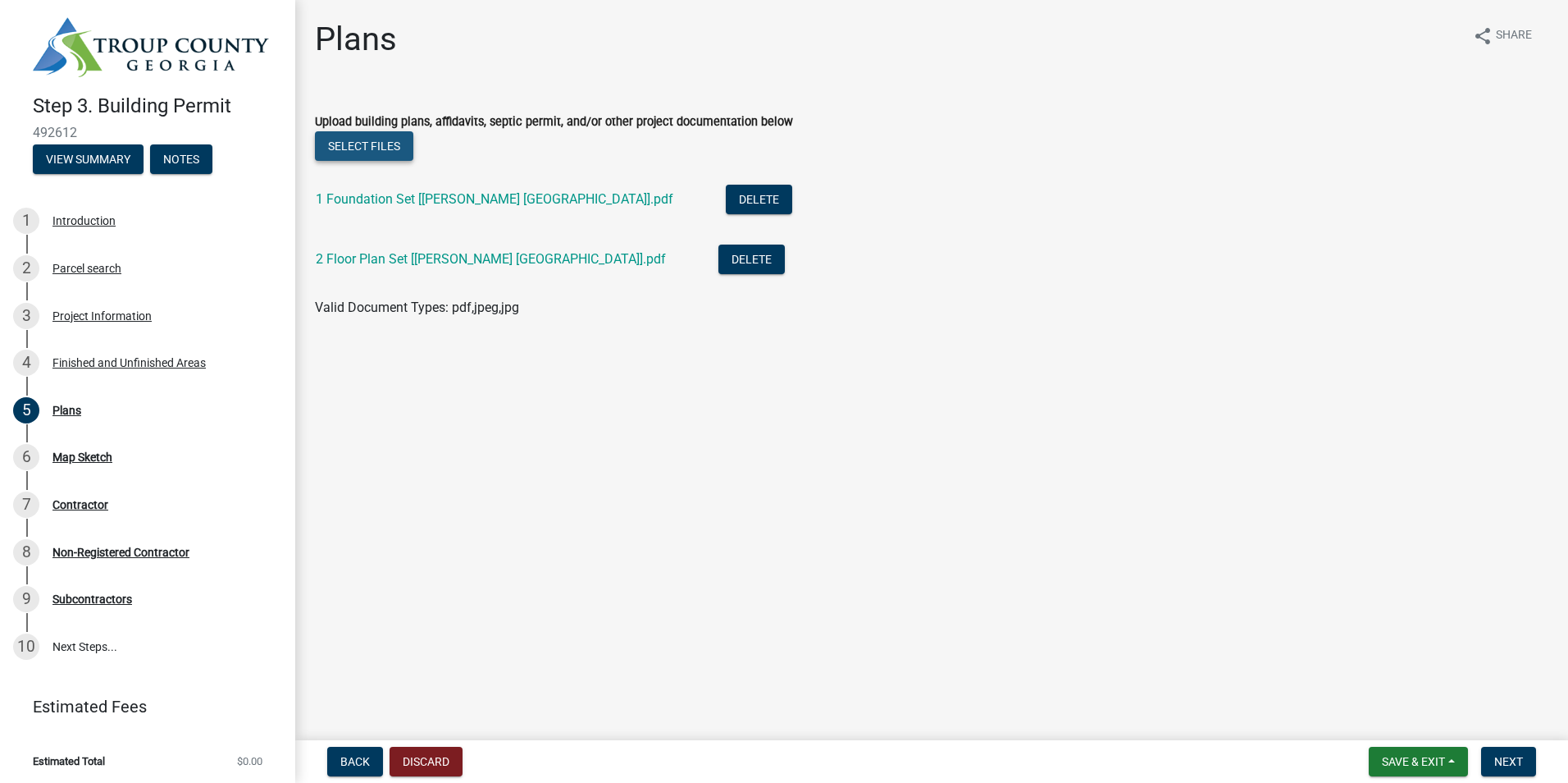
click at [366, 143] on button "Select files" at bounding box center [365, 146] width 98 height 29
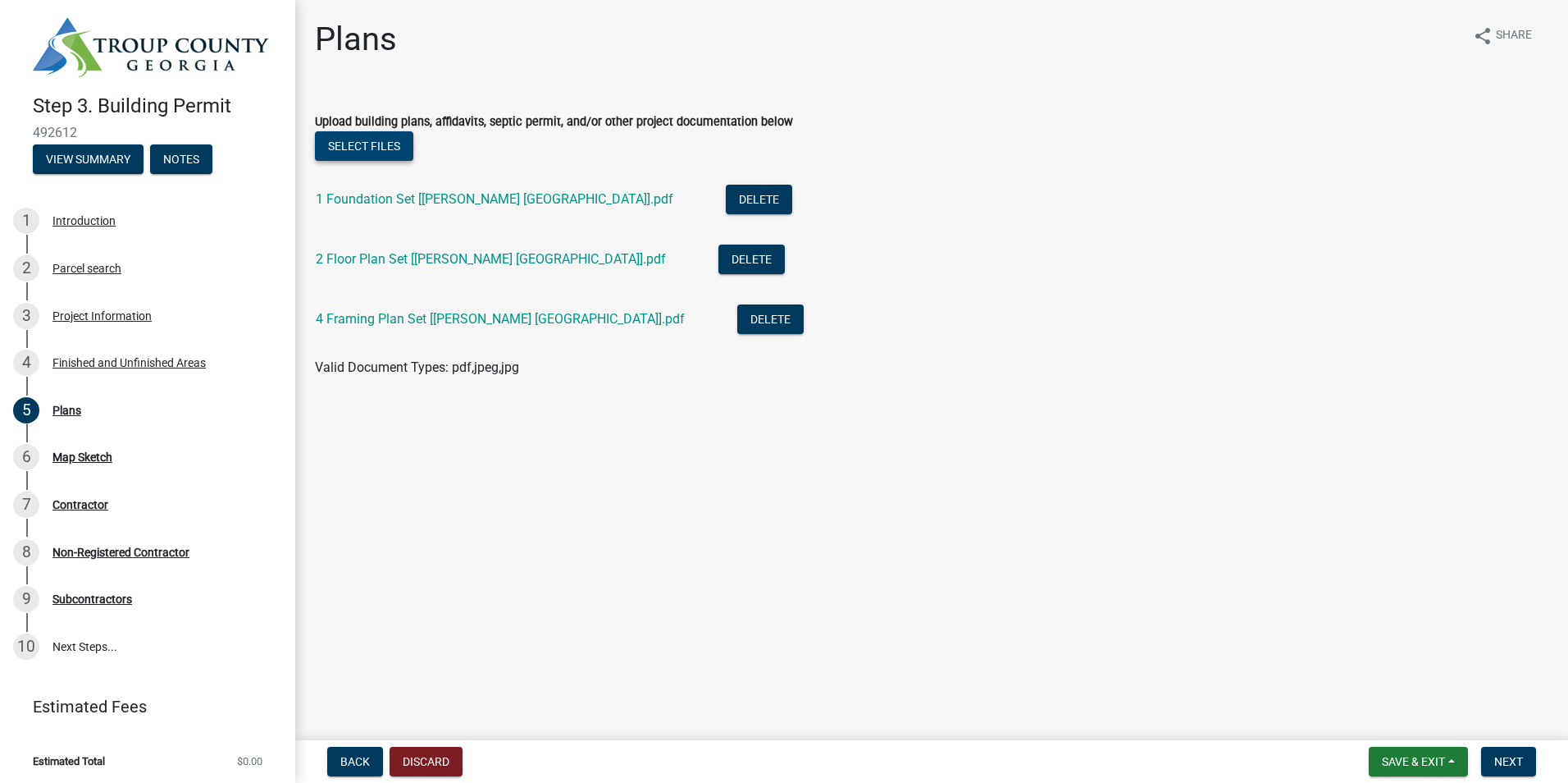
click at [359, 145] on button "Select files" at bounding box center [365, 146] width 98 height 29
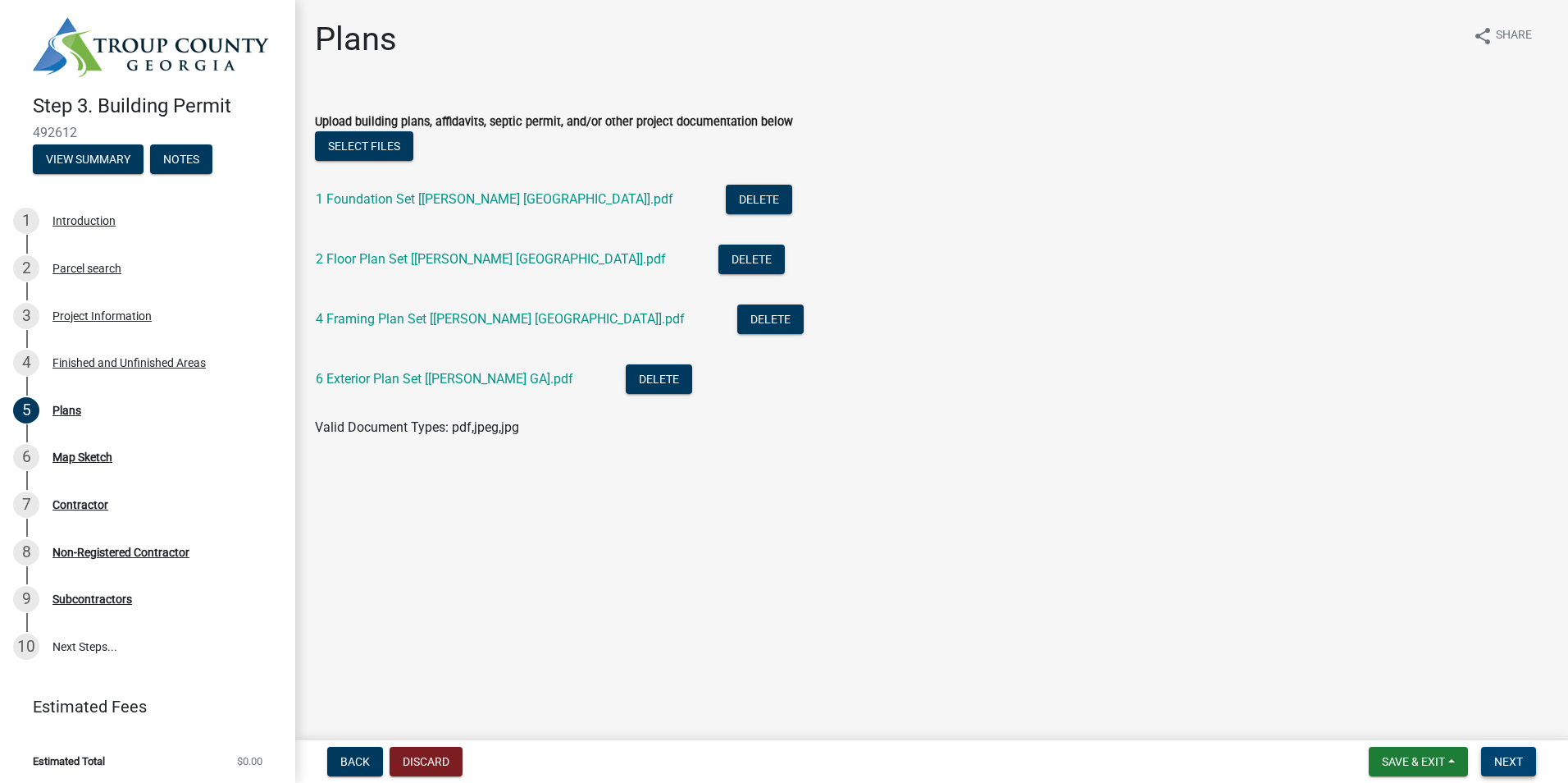
click at [1516, 762] on span "Next" at bounding box center [1508, 761] width 29 height 13
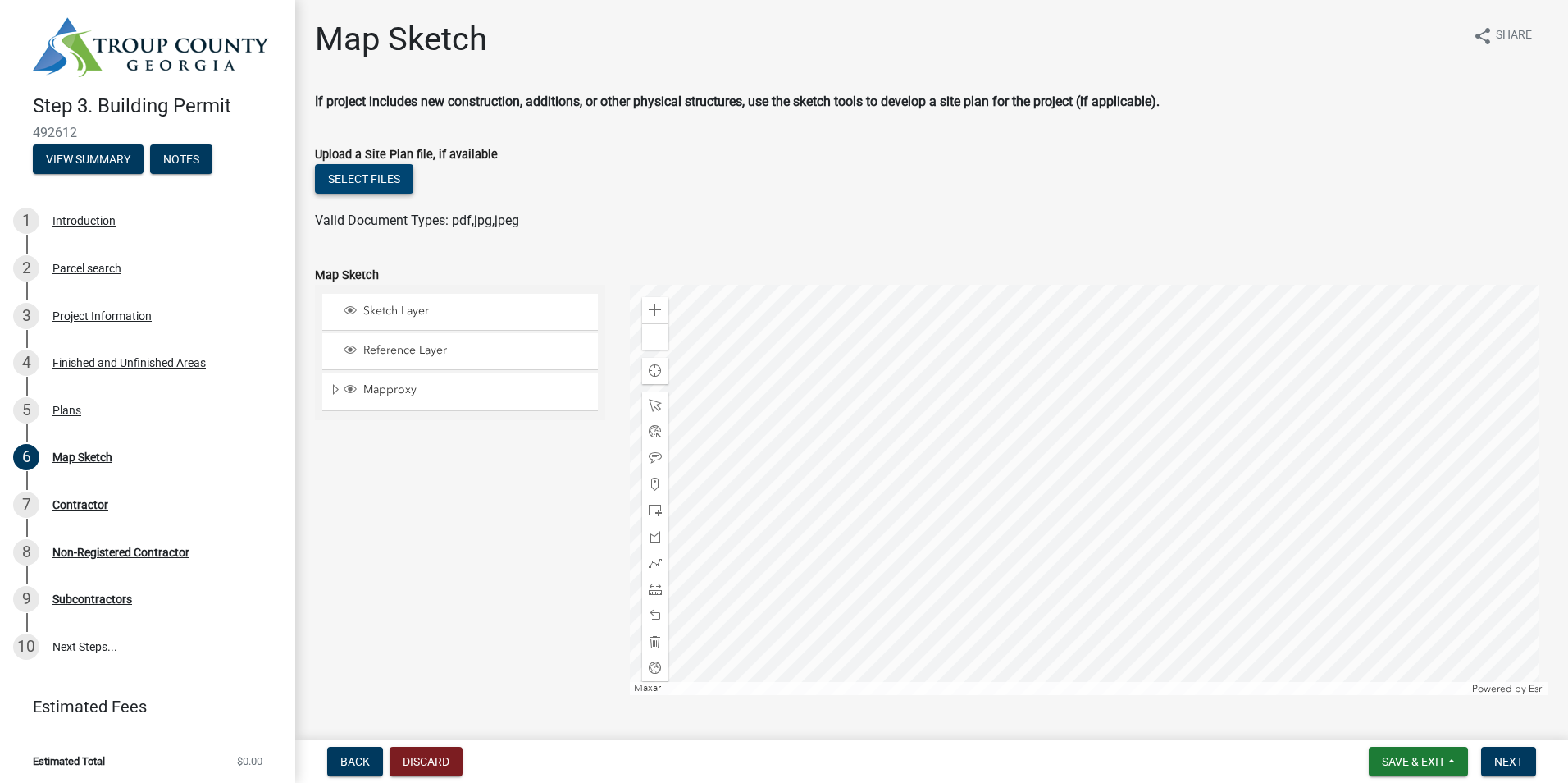
click at [386, 184] on button "Select files" at bounding box center [365, 179] width 98 height 29
click at [367, 180] on button "Select files" at bounding box center [365, 179] width 98 height 29
click at [389, 177] on button "Select files" at bounding box center [365, 179] width 98 height 29
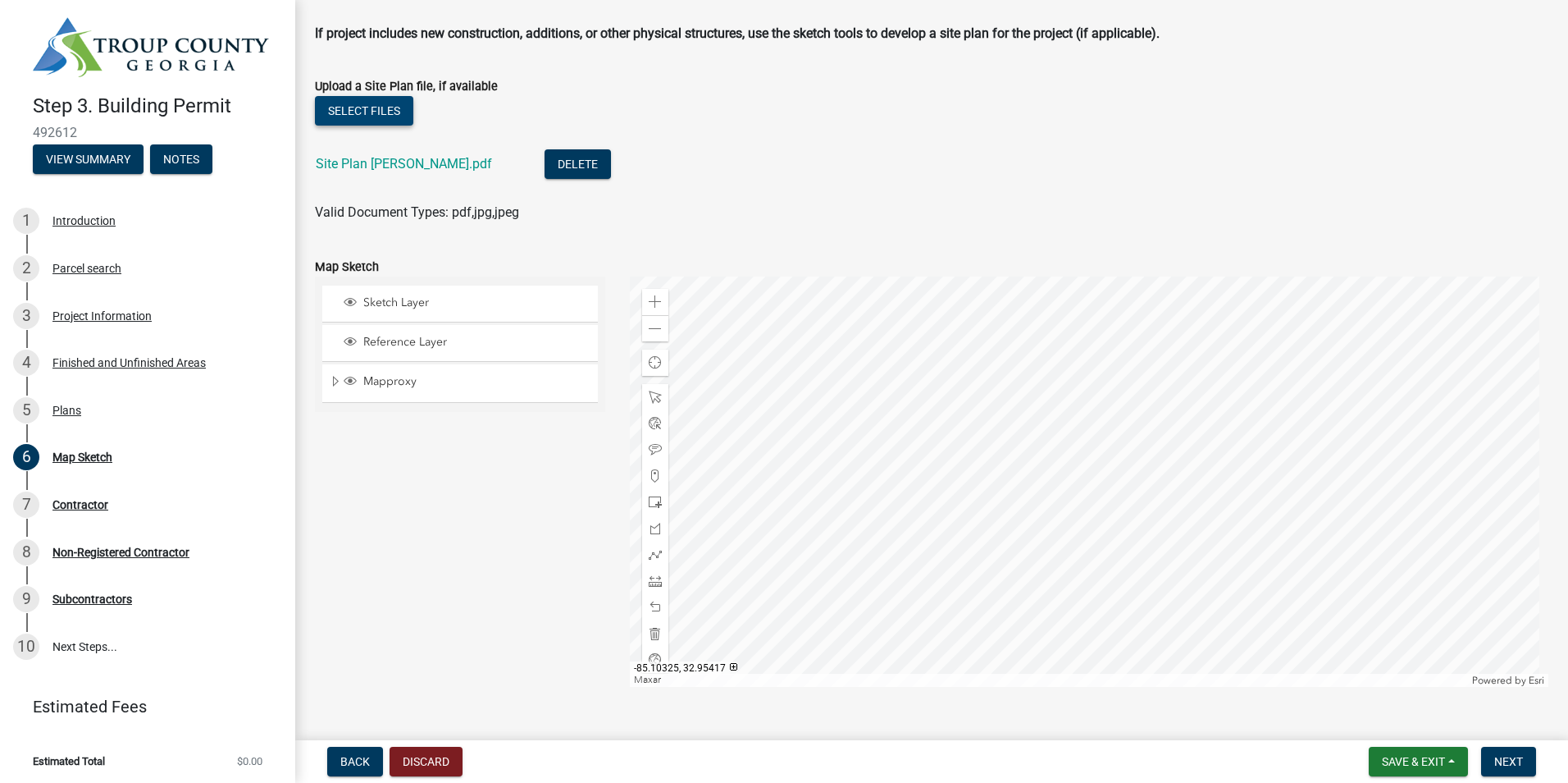
scroll to position [100, 0]
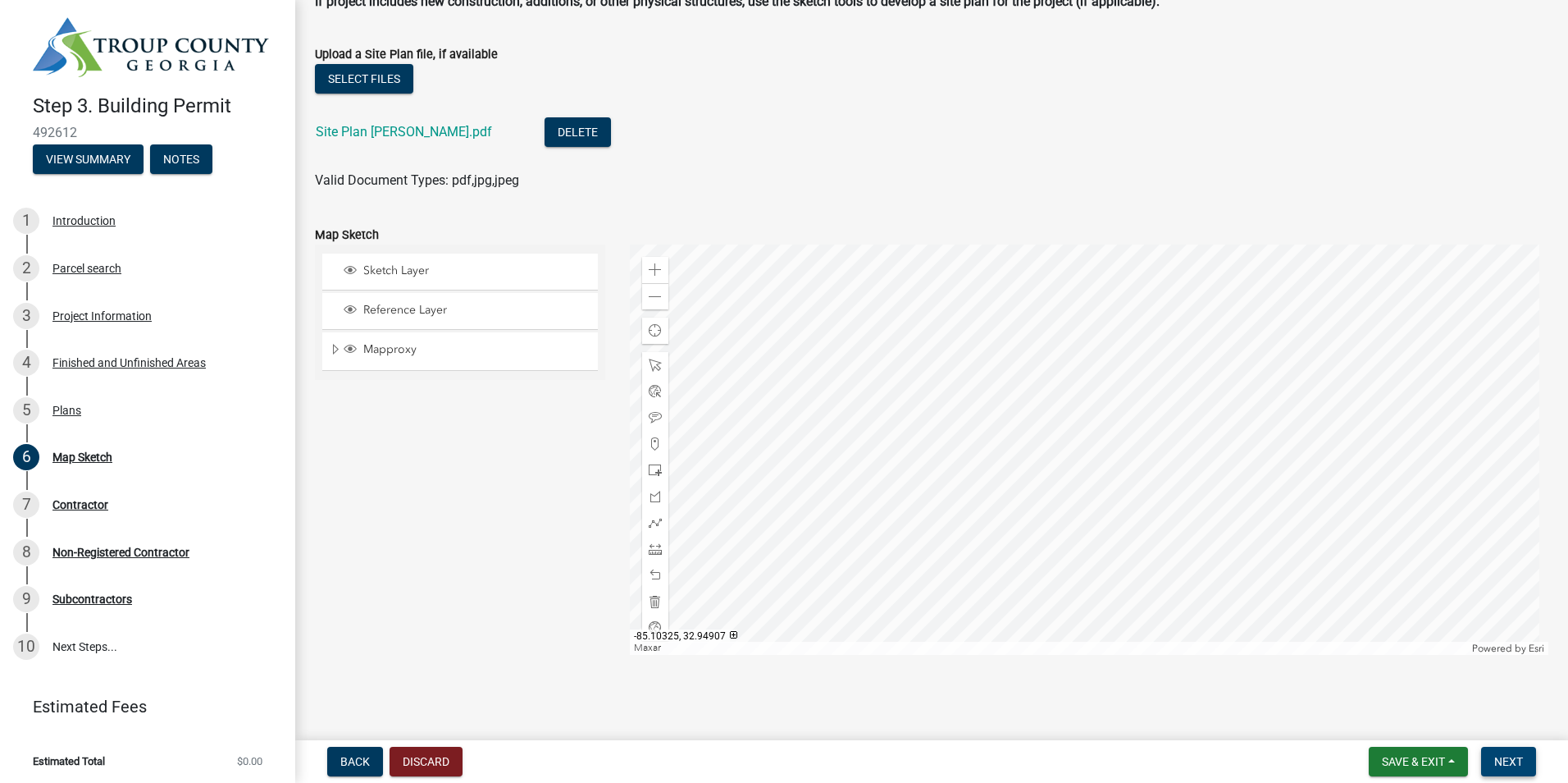
click at [1517, 765] on span "Next" at bounding box center [1508, 761] width 29 height 13
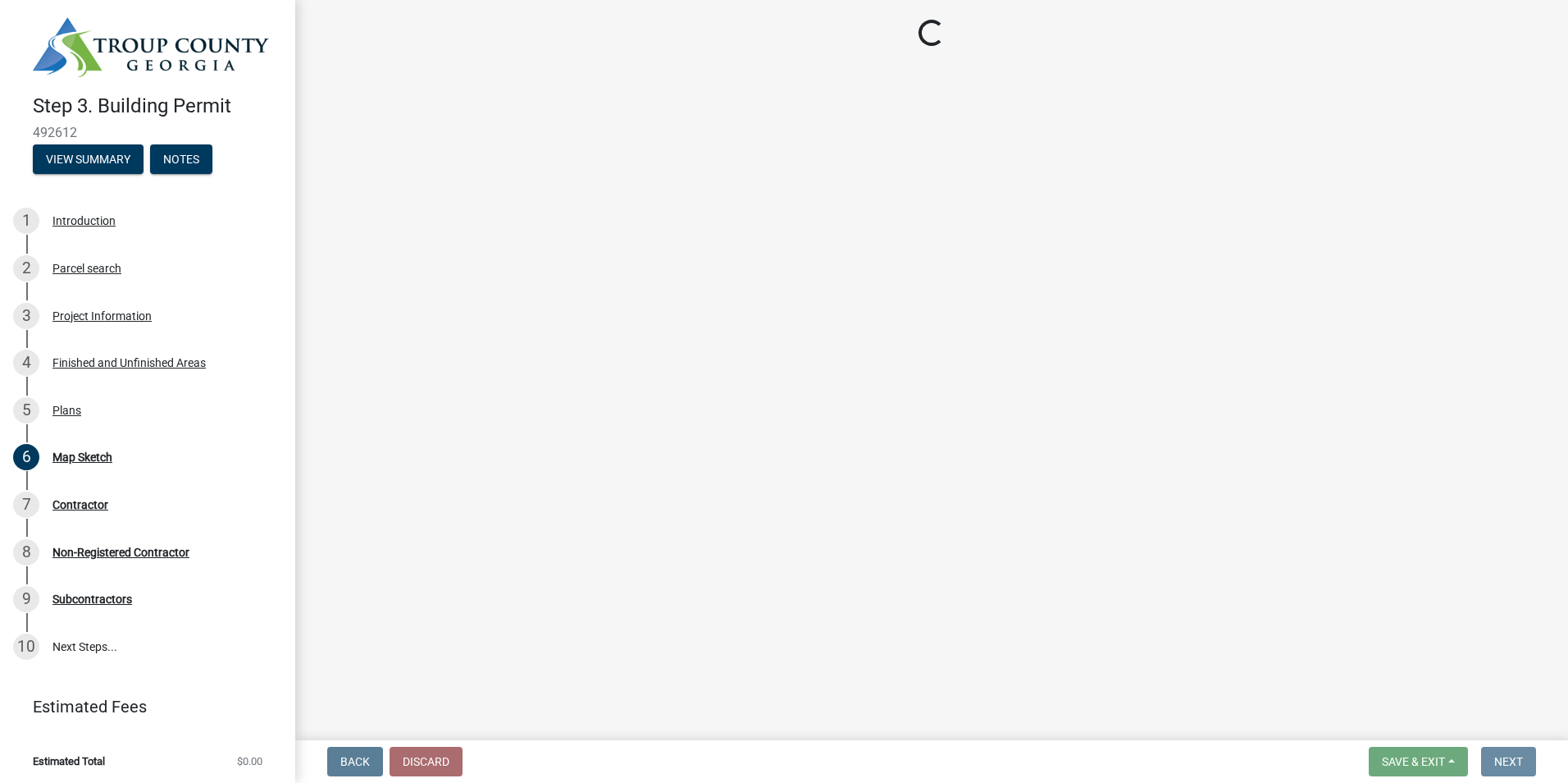
scroll to position [0, 0]
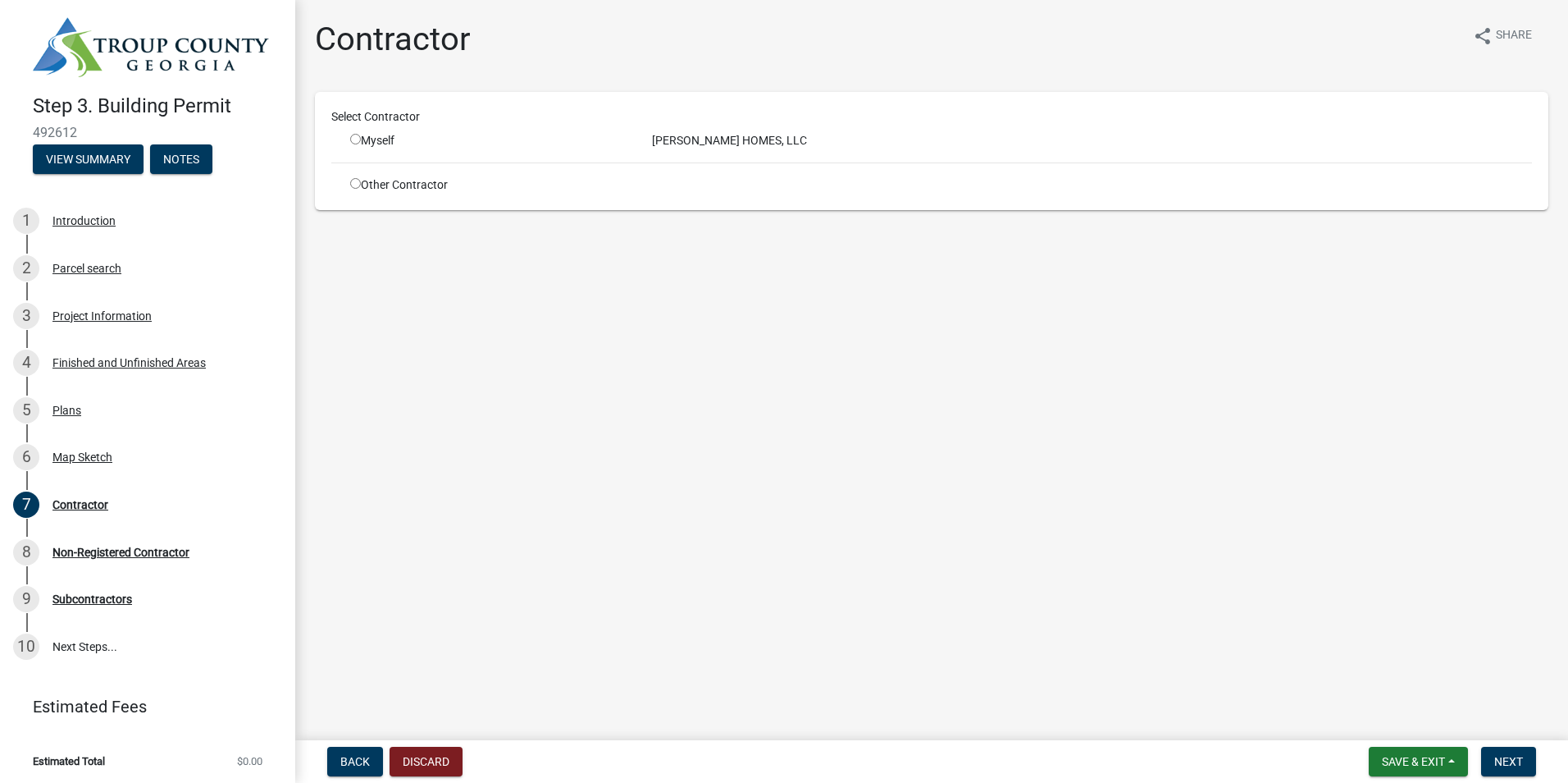
click at [358, 137] on input "radio" at bounding box center [355, 139] width 10 height 10
radio input "true"
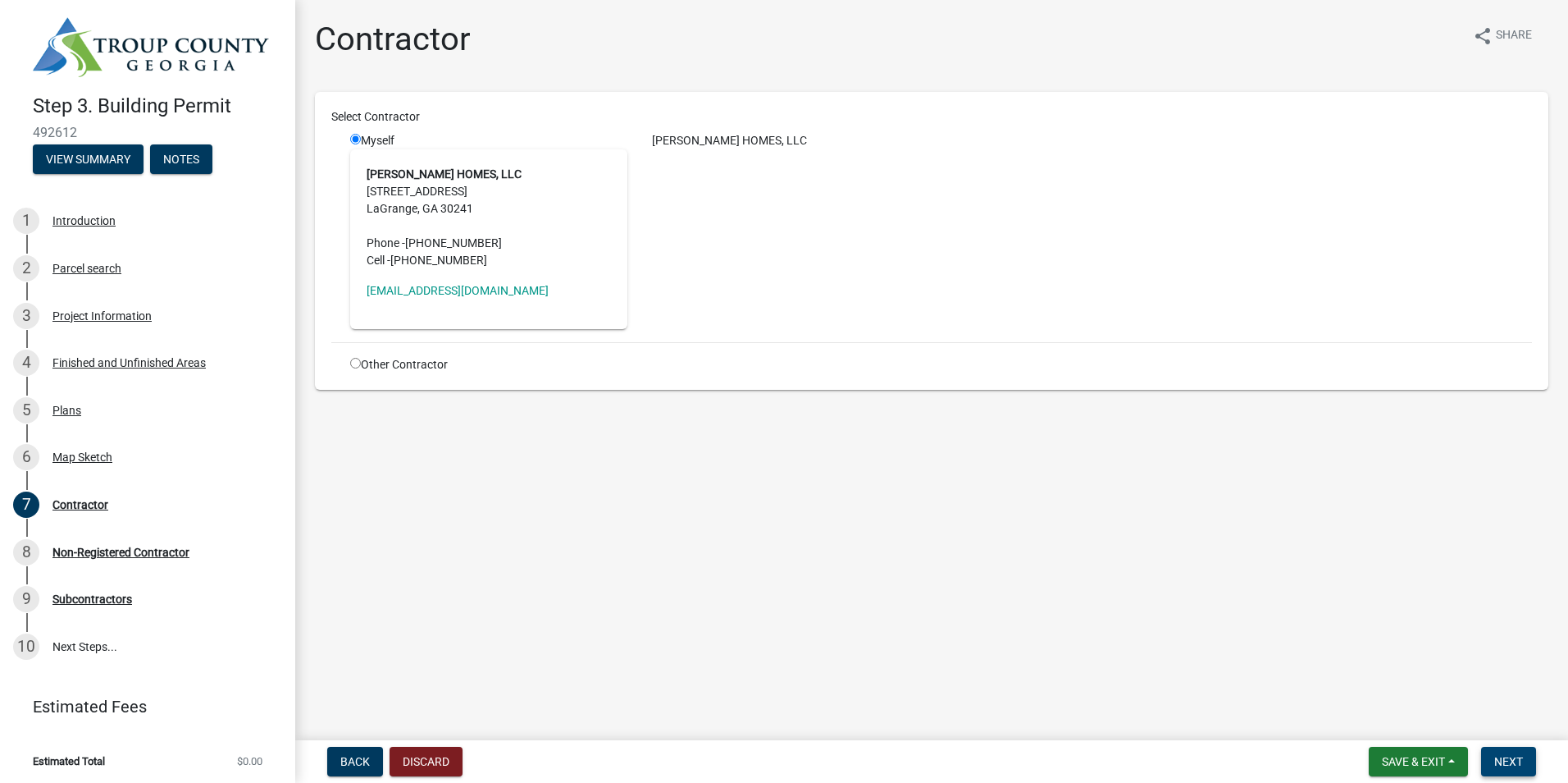
click at [1511, 766] on span "Next" at bounding box center [1508, 761] width 29 height 13
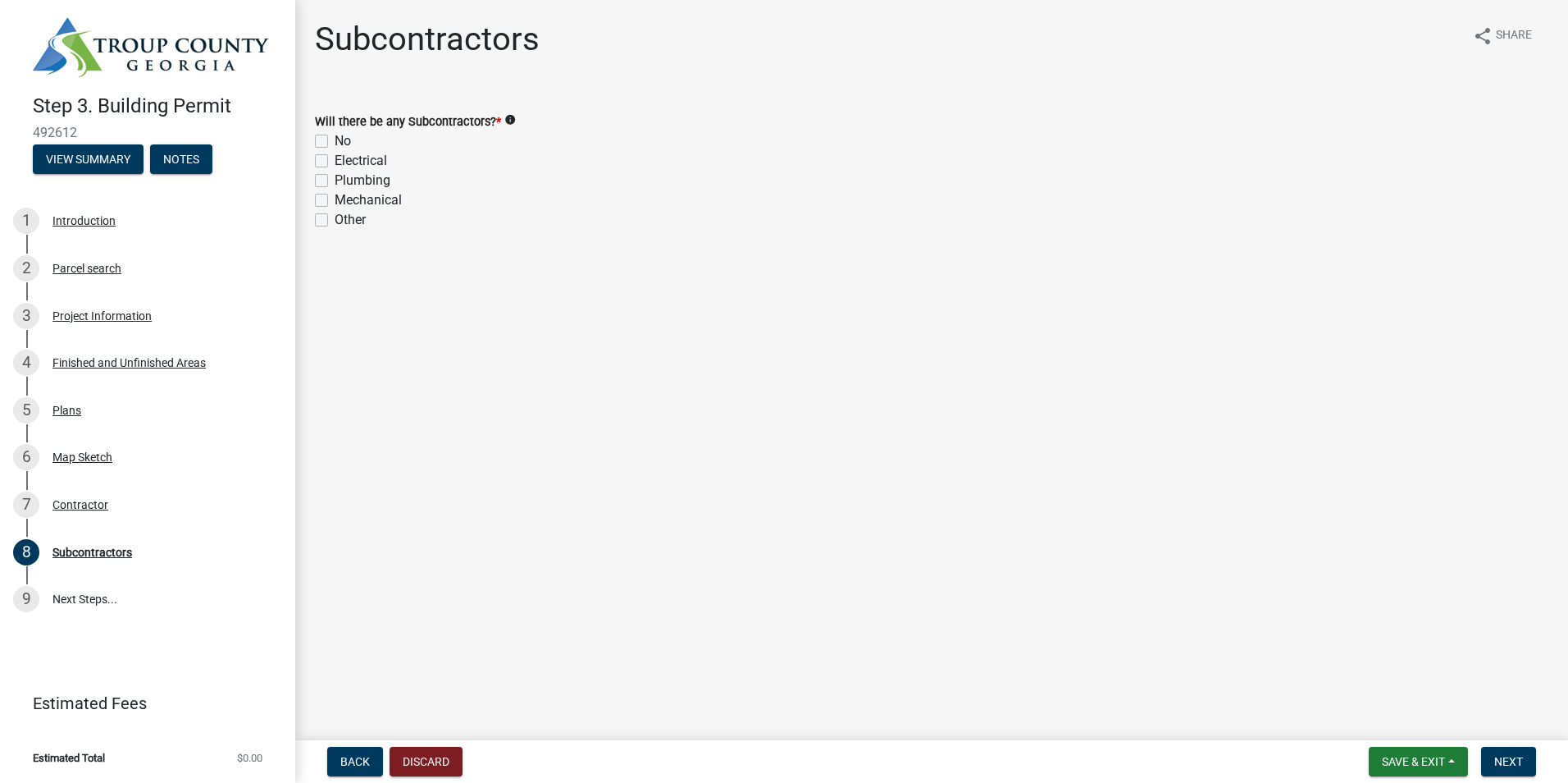
click at [334, 162] on label "Electrical" at bounding box center [360, 161] width 53 height 20
click at [334, 162] on input "Electrical" at bounding box center [340, 156] width 10 height 10
checkbox input "true"
checkbox input "false"
checkbox input "true"
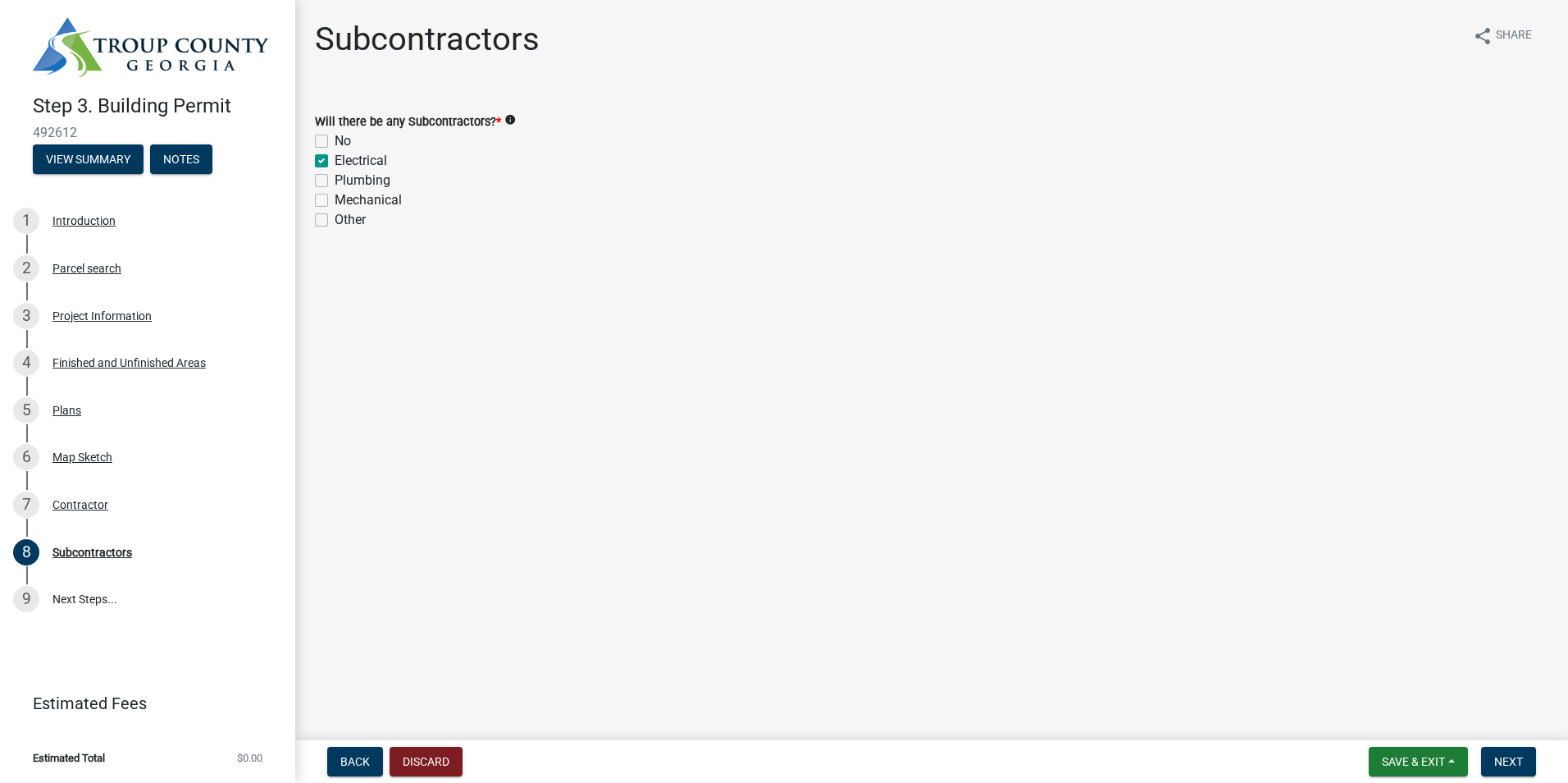
checkbox input "false"
click at [334, 178] on label "Plumbing" at bounding box center [362, 180] width 56 height 20
click at [334, 178] on input "Plumbing" at bounding box center [340, 175] width 10 height 10
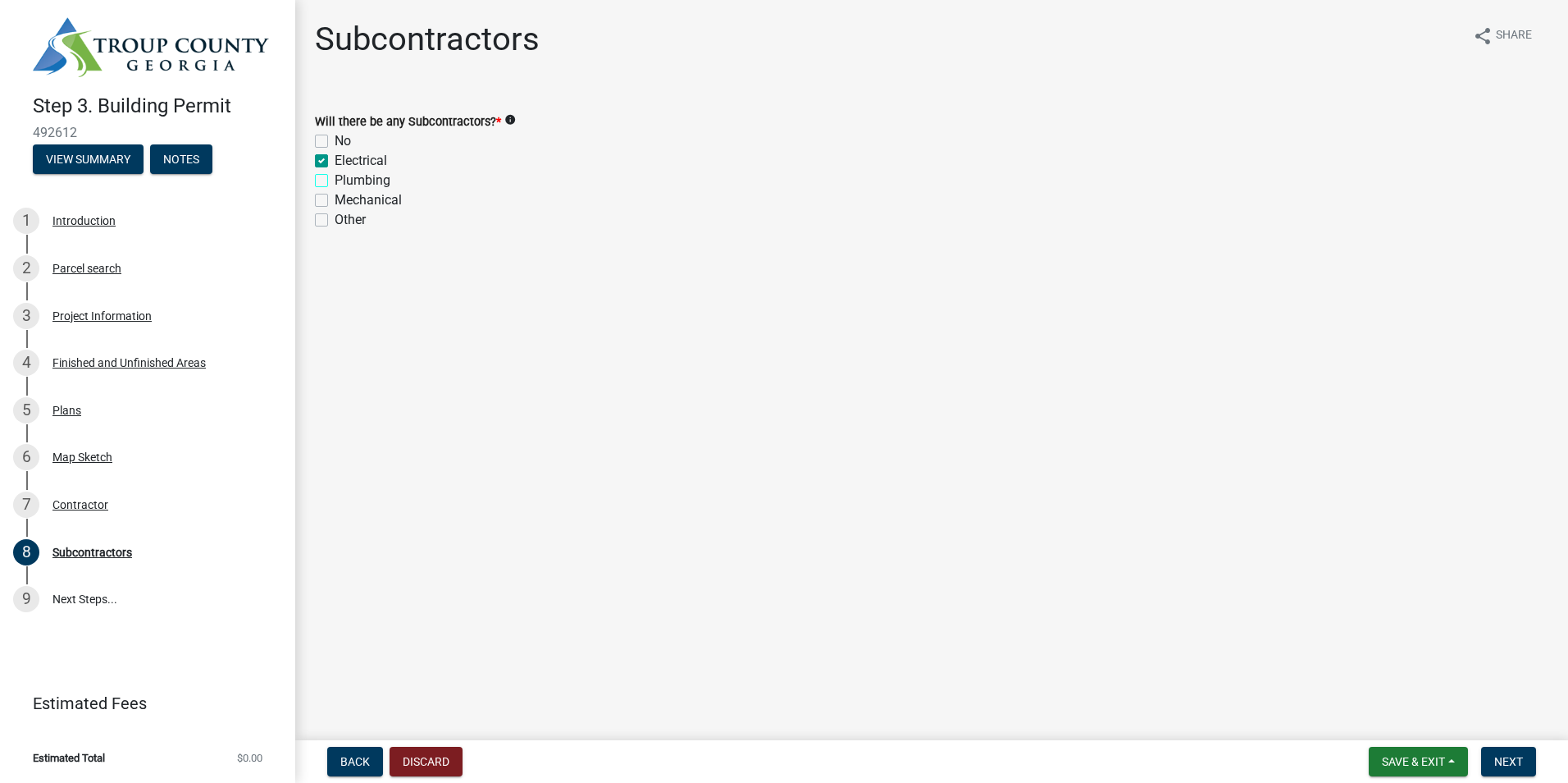
checkbox input "true"
checkbox input "false"
checkbox input "true"
checkbox input "false"
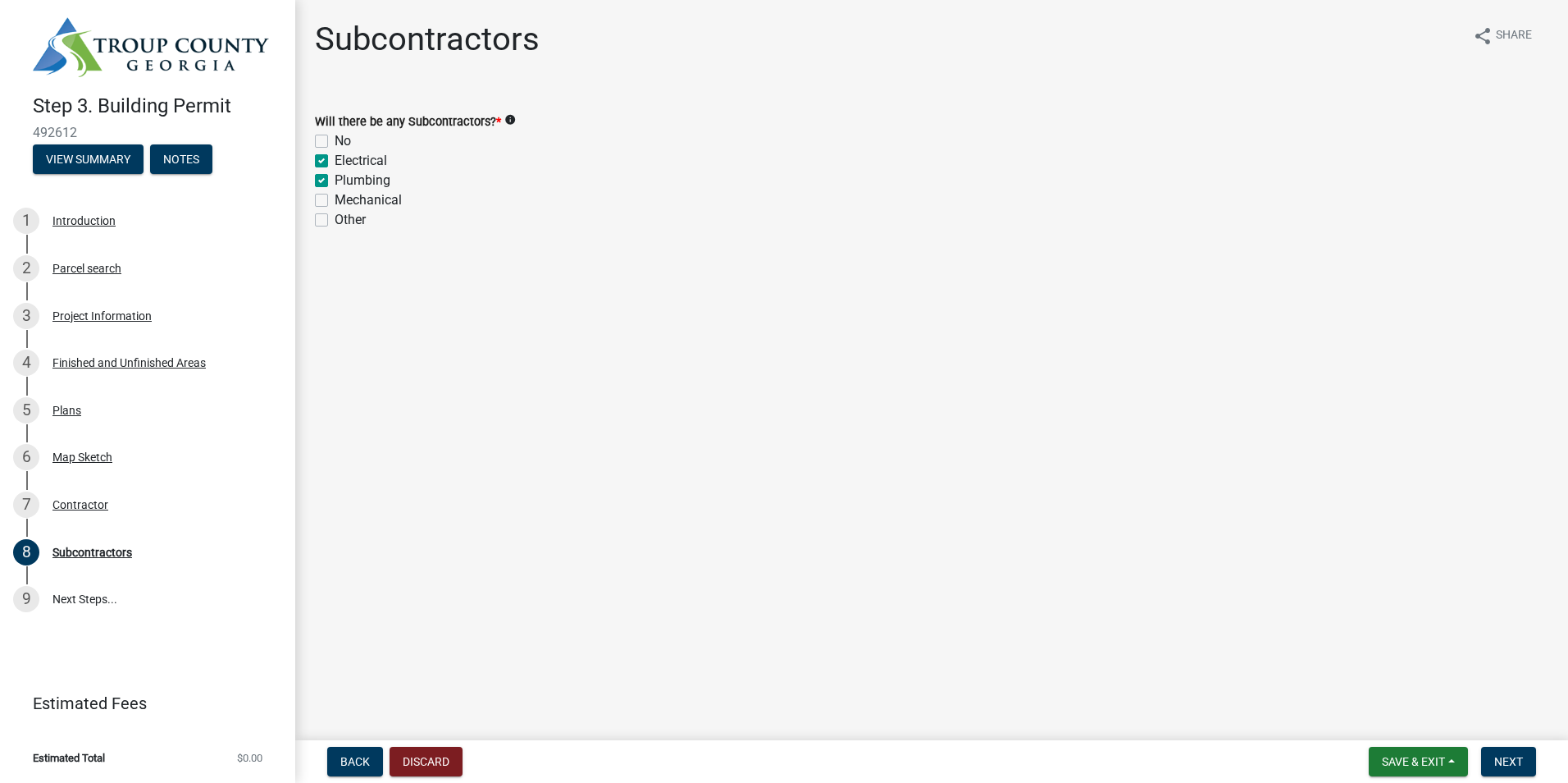
checkbox input "false"
click at [334, 200] on label "Mechanical" at bounding box center [368, 200] width 67 height 20
click at [334, 200] on input "Mechanical" at bounding box center [340, 195] width 10 height 10
checkbox input "true"
checkbox input "false"
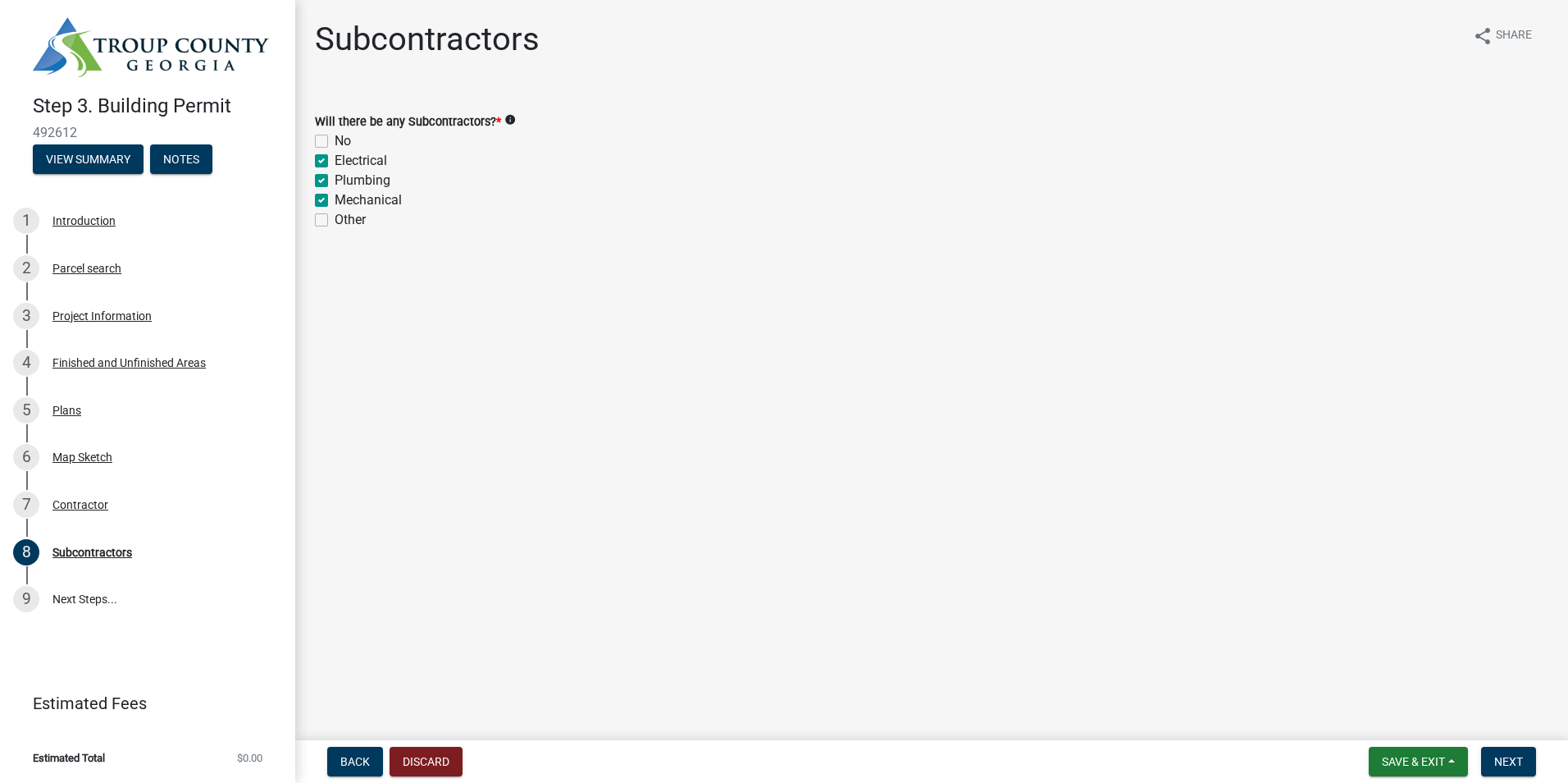
checkbox input "true"
checkbox input "false"
click at [1508, 761] on span "Next" at bounding box center [1508, 761] width 29 height 13
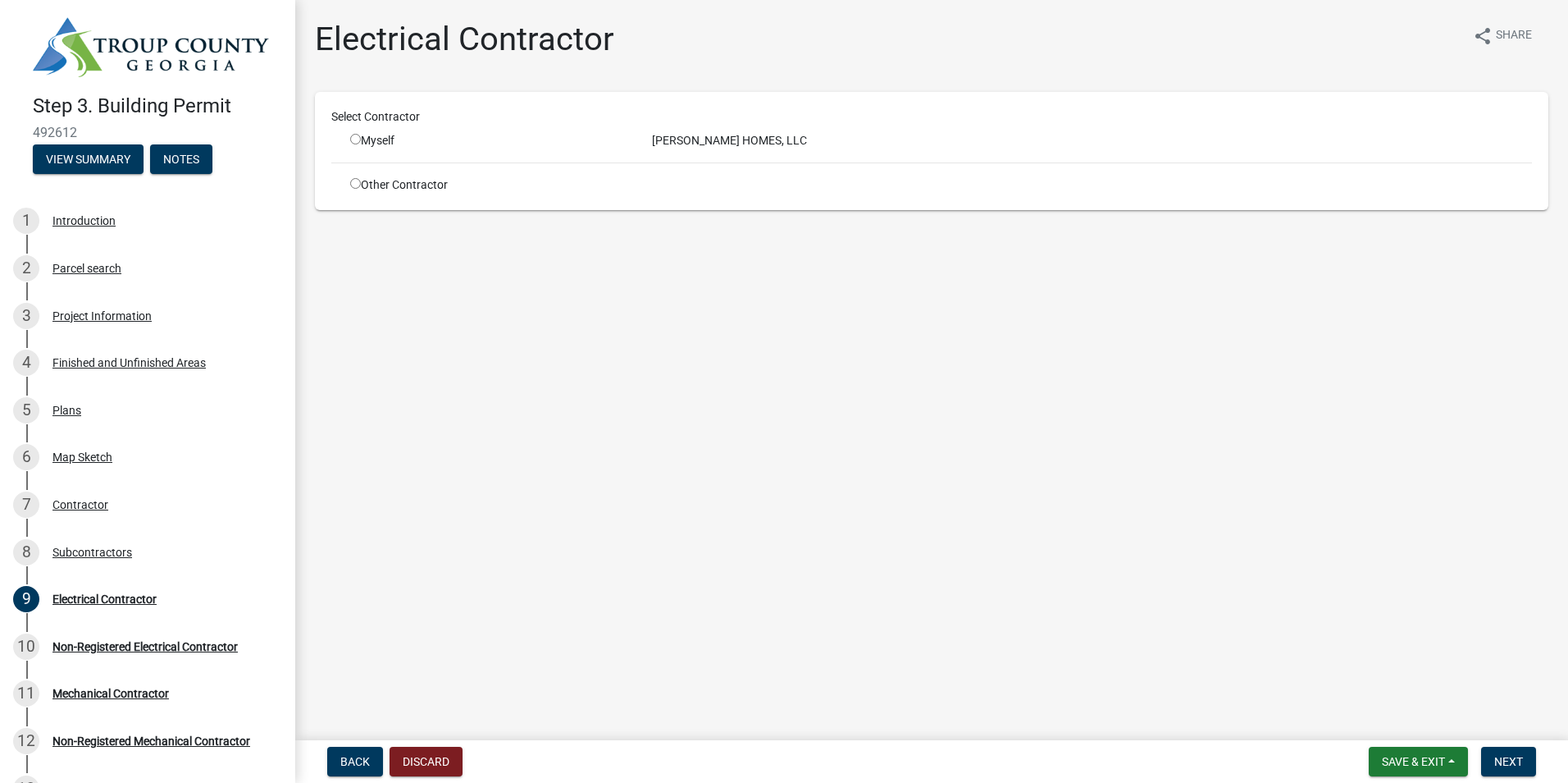
click at [358, 186] on input "radio" at bounding box center [355, 183] width 10 height 10
radio input "true"
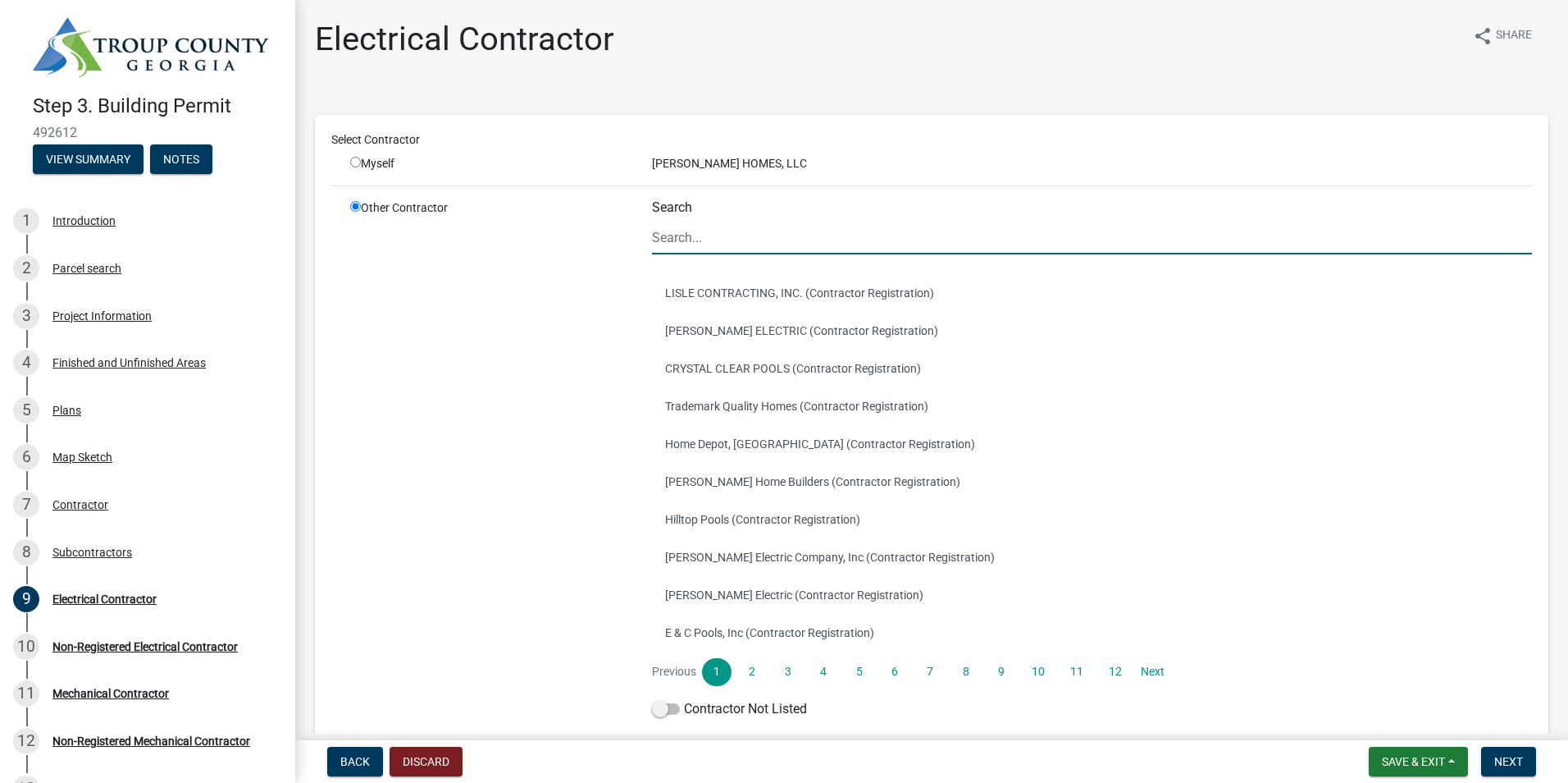
click at [676, 237] on input "Search" at bounding box center [1092, 237] width 880 height 34
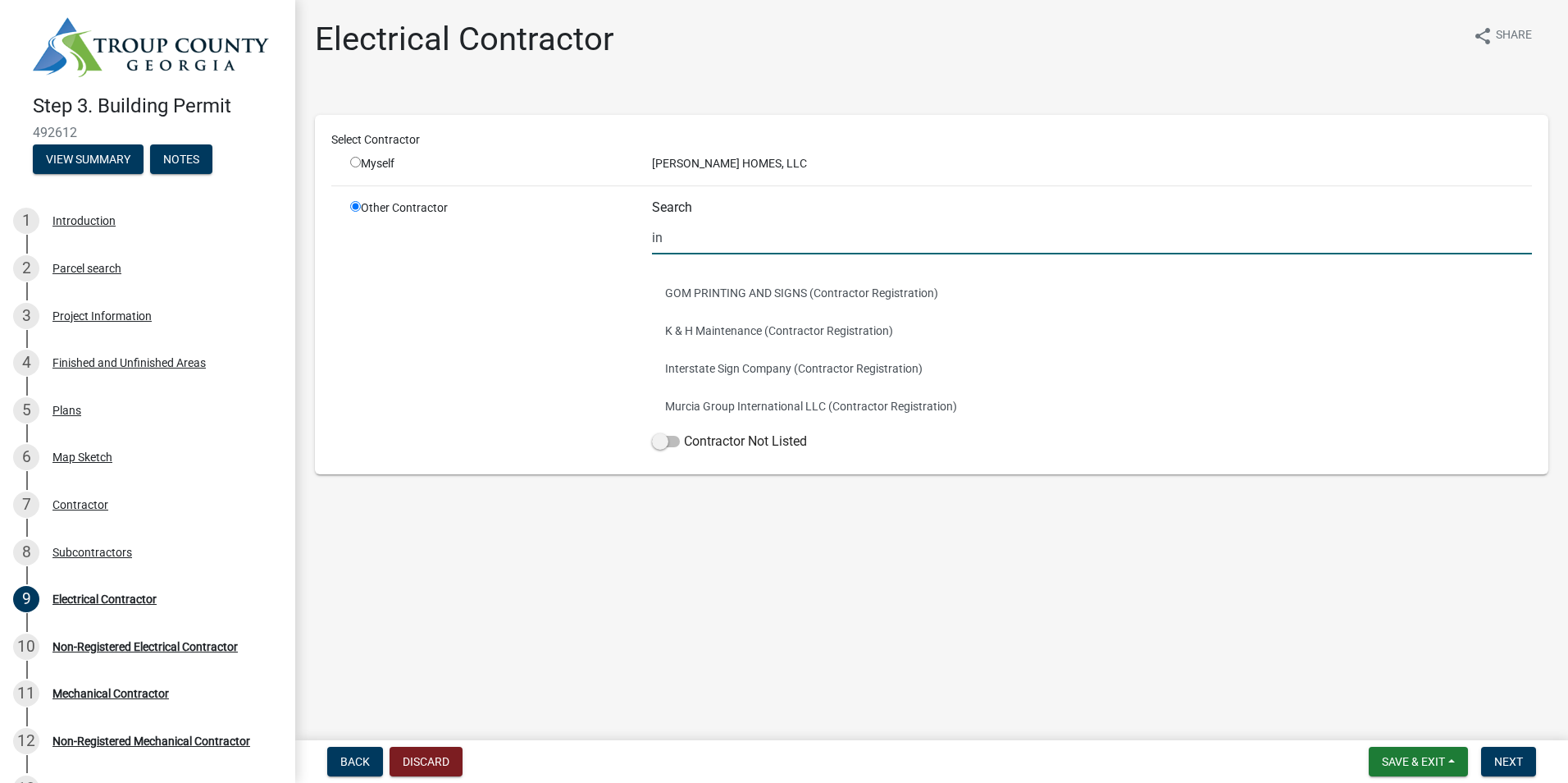
type input "i"
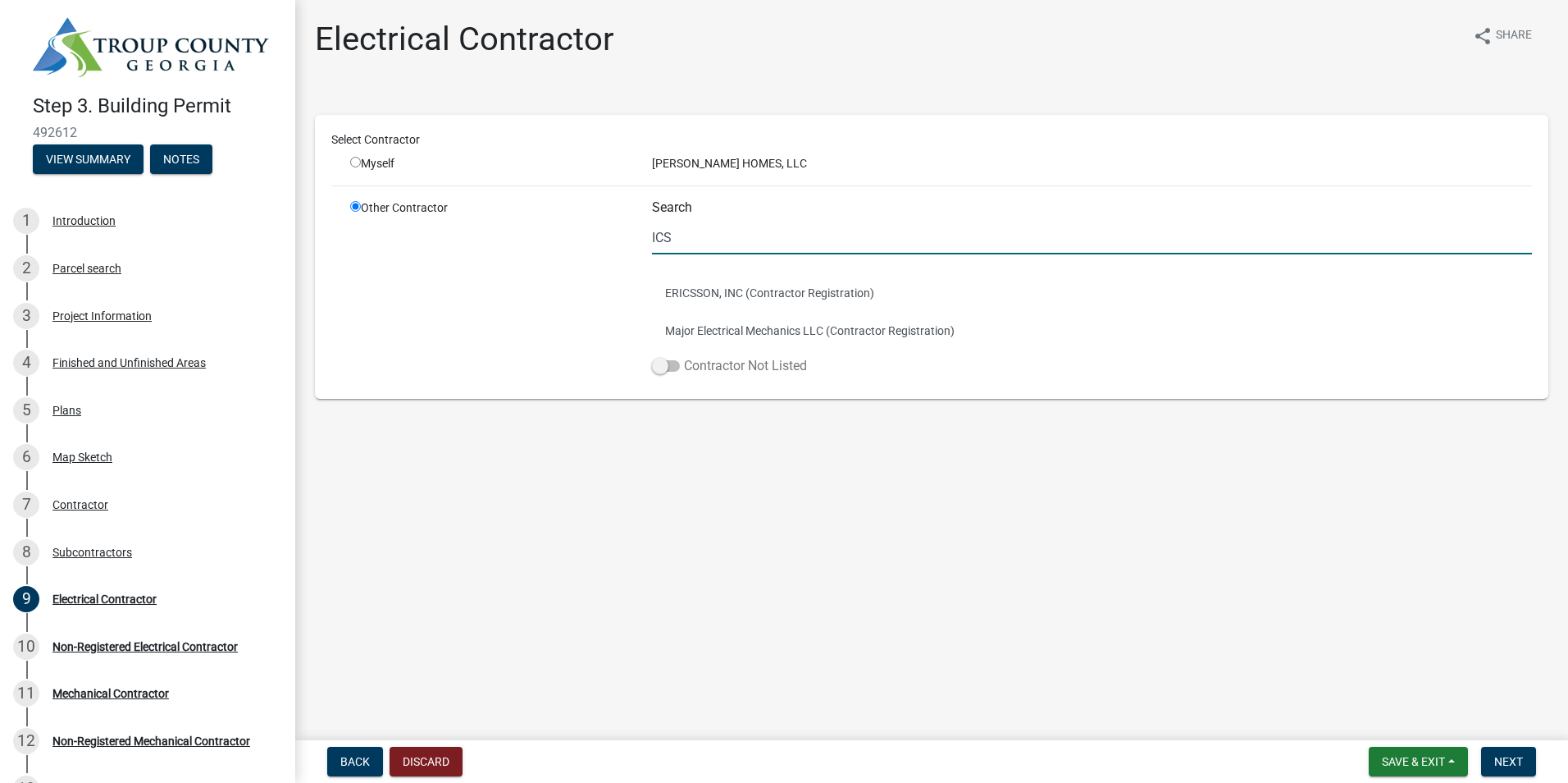
type input "ICS"
click at [669, 366] on span at bounding box center [666, 366] width 28 height 11
click at [684, 356] on input "Contractor Not Listed" at bounding box center [684, 356] width 0 height 0
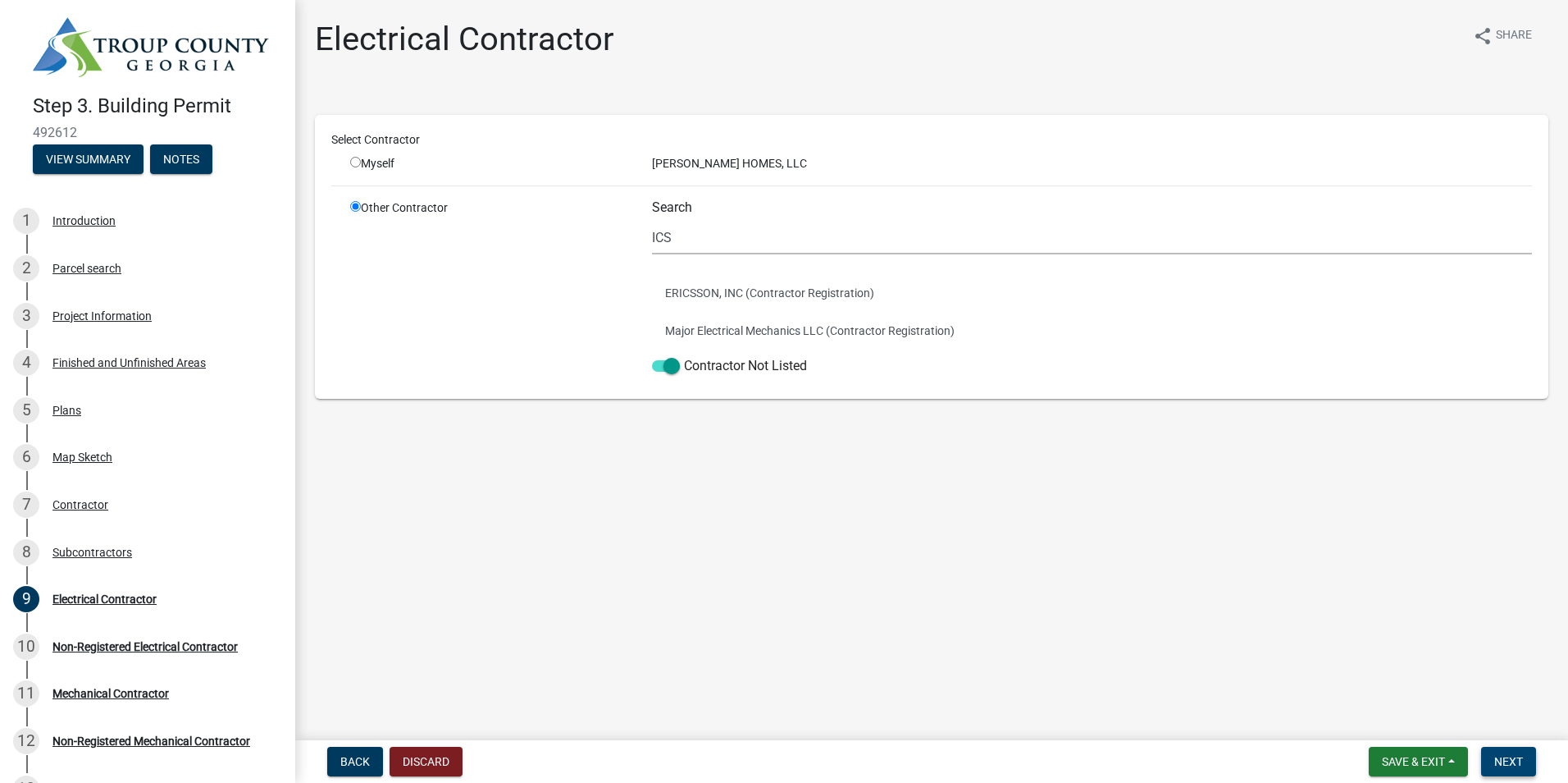
click at [1529, 768] on button "Next" at bounding box center [1508, 761] width 55 height 29
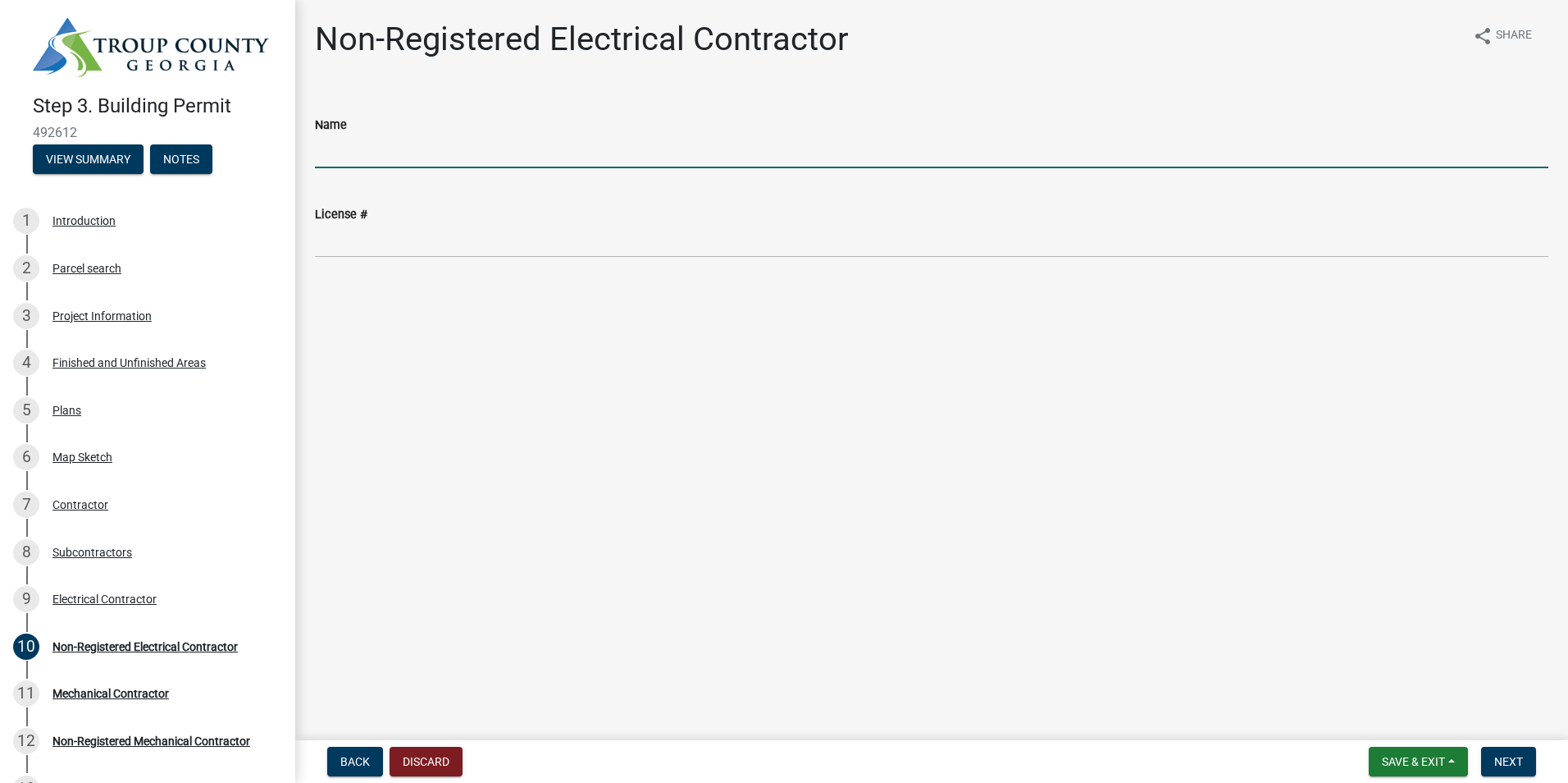
click at [395, 150] on input "Name" at bounding box center [932, 151] width 1234 height 34
type input "Integrated Contractor Services LLC"
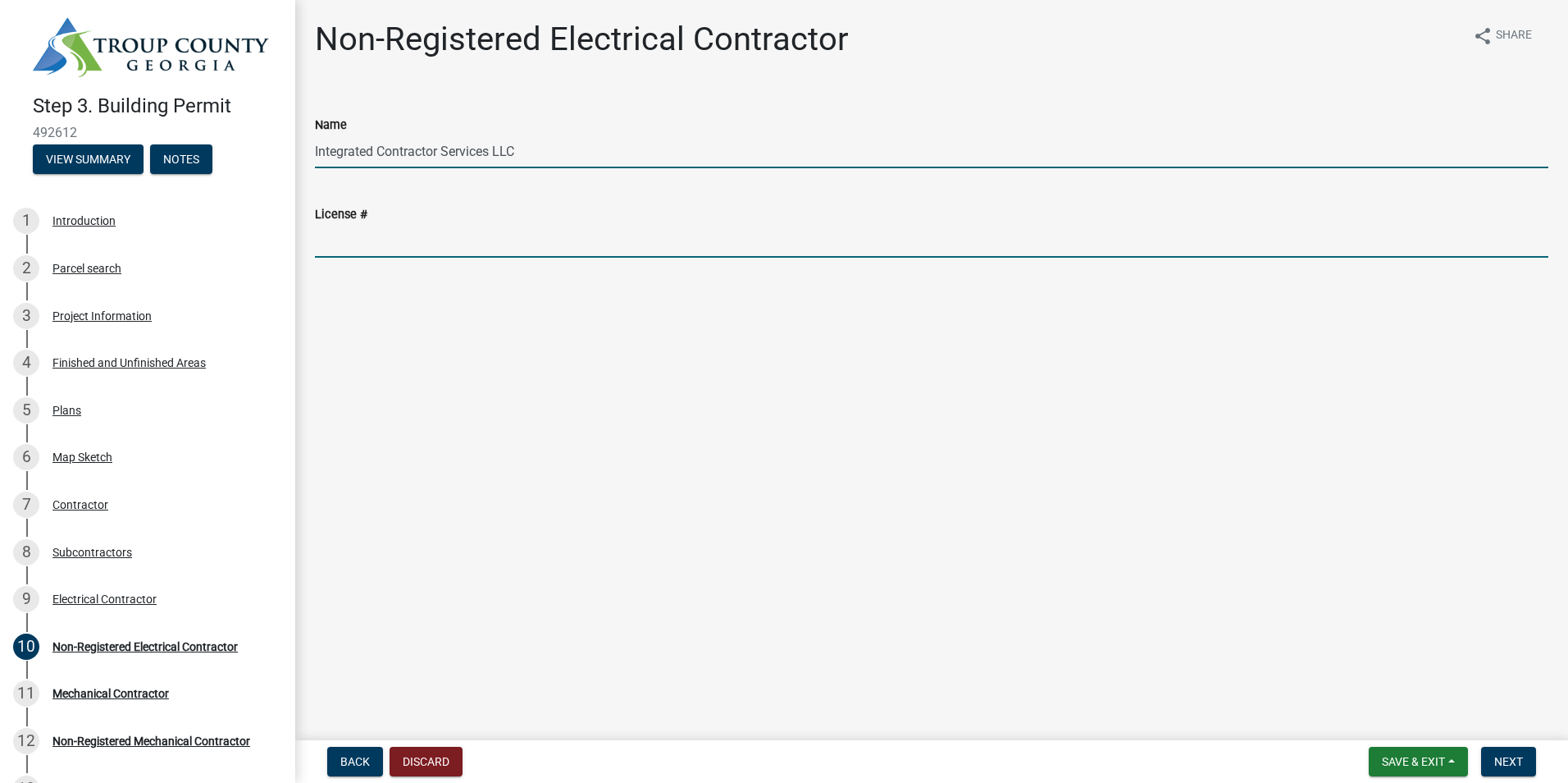
click at [400, 240] on input "License #" at bounding box center [932, 240] width 1234 height 34
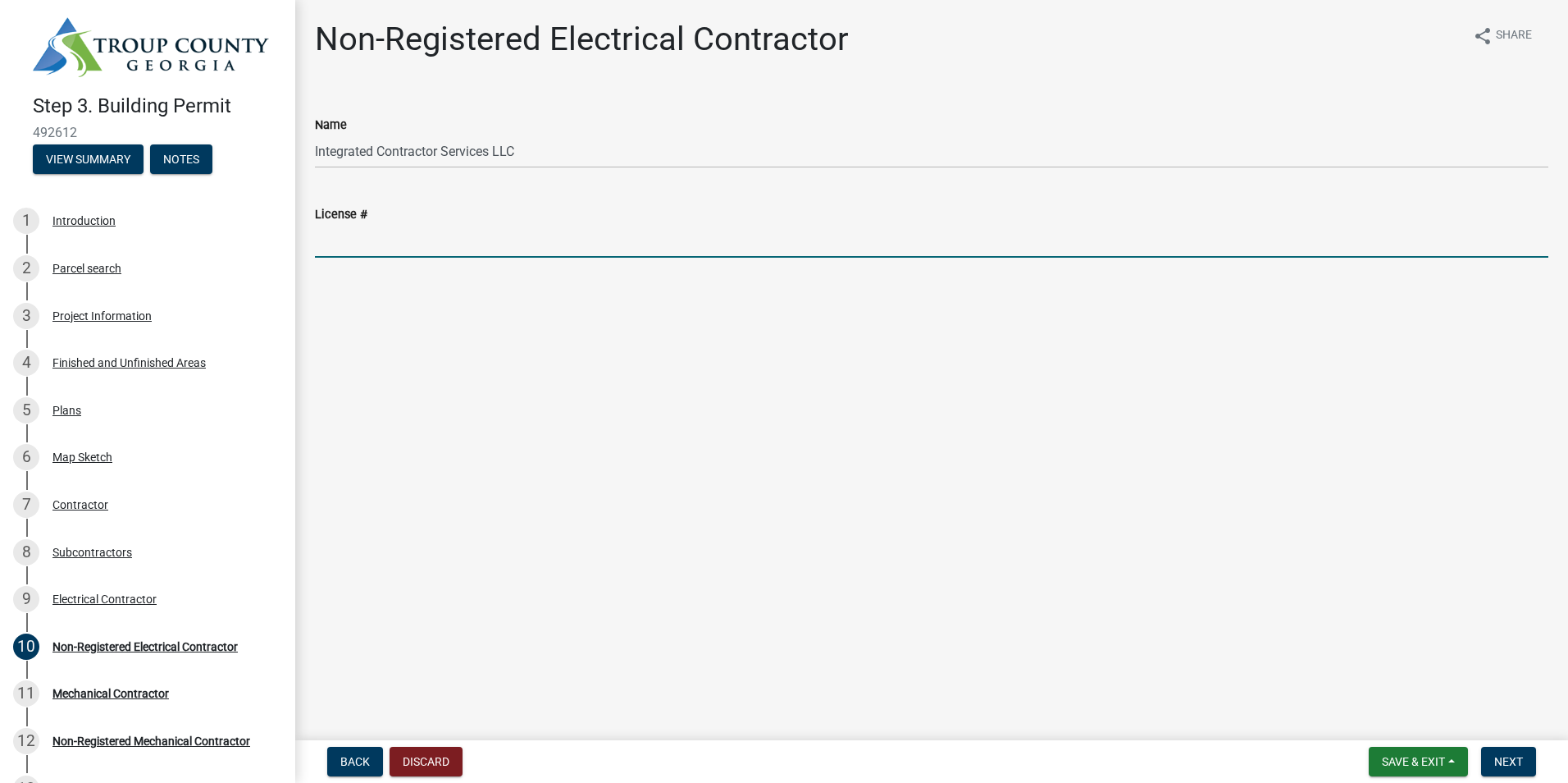
type input "EN45728"
click at [1516, 756] on span "Next" at bounding box center [1508, 761] width 29 height 13
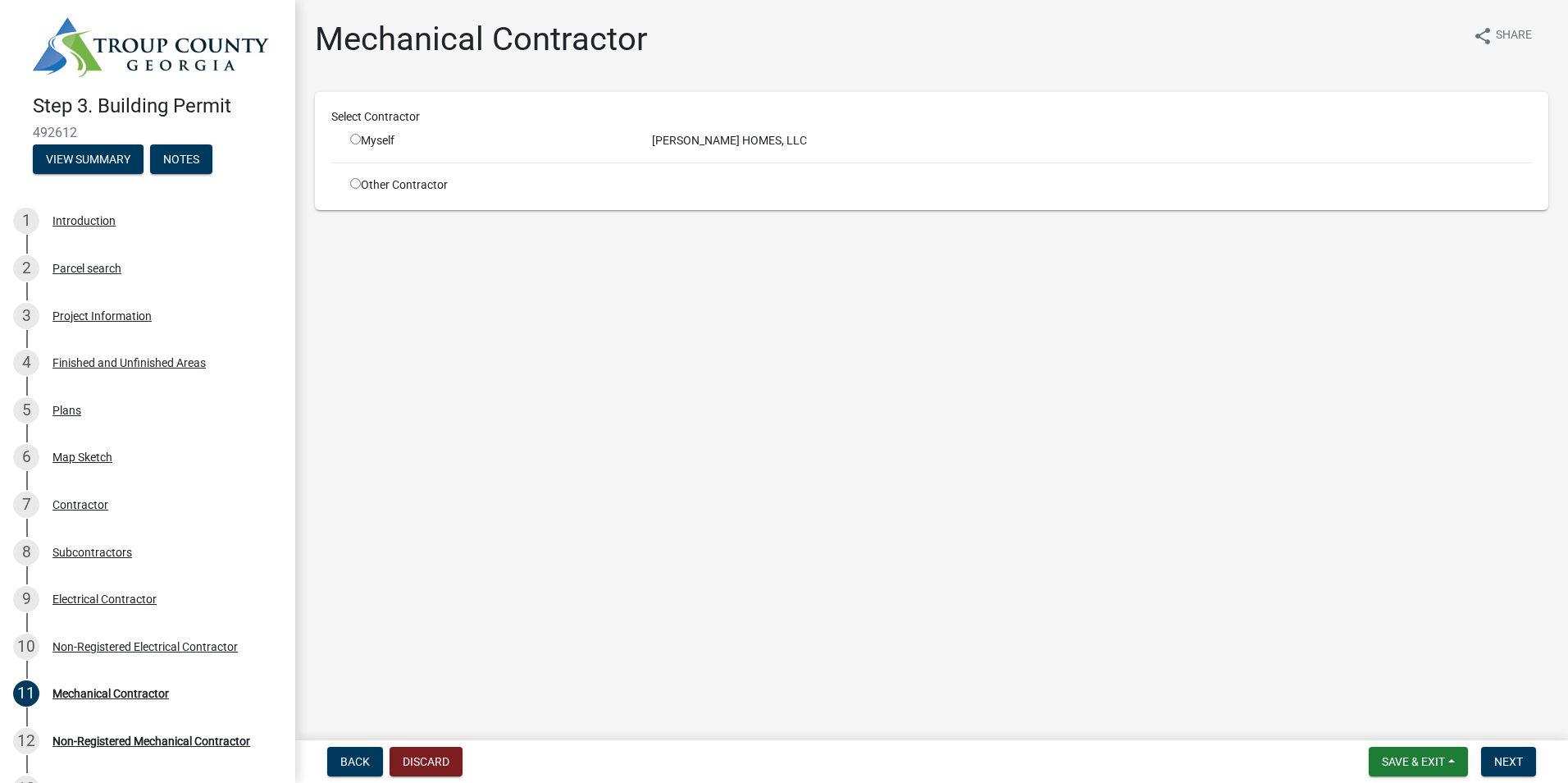
click at [352, 185] on input "radio" at bounding box center [355, 183] width 10 height 10
radio input "true"
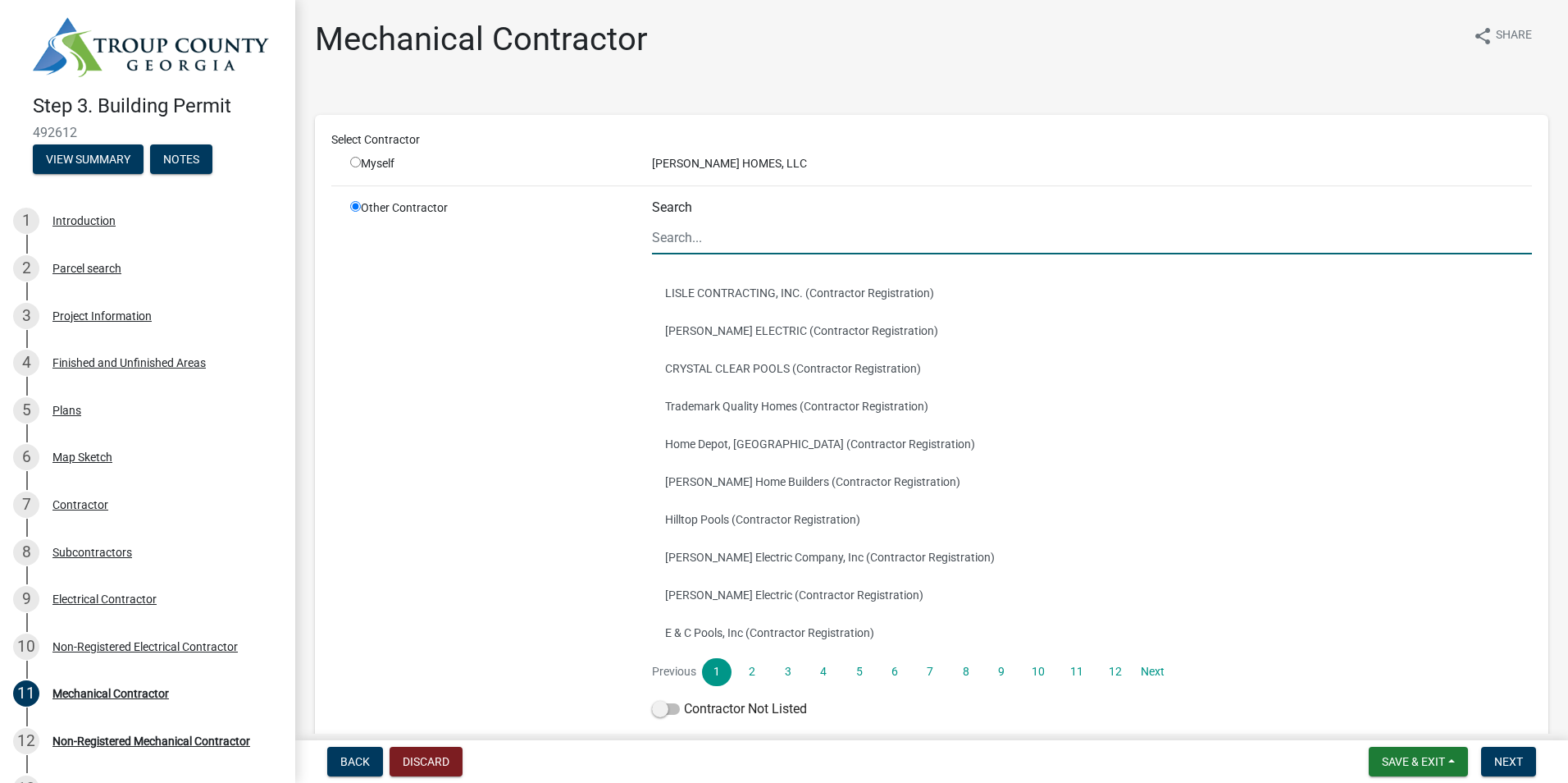
click at [681, 243] on input "Search" at bounding box center [1092, 237] width 880 height 34
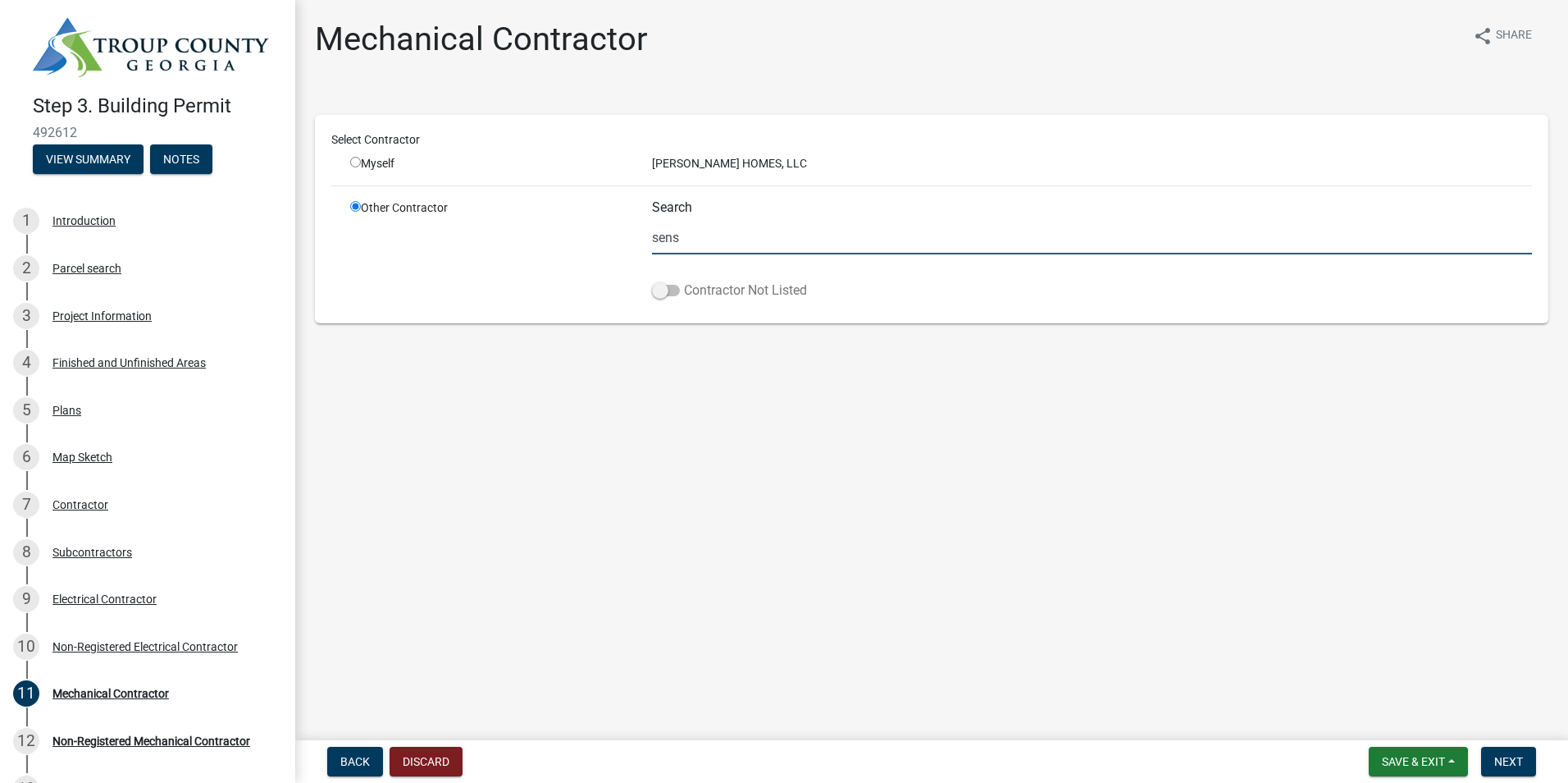
type input "sens"
click at [661, 290] on span at bounding box center [666, 290] width 28 height 11
click at [684, 281] on input "Contractor Not Listed" at bounding box center [684, 281] width 0 height 0
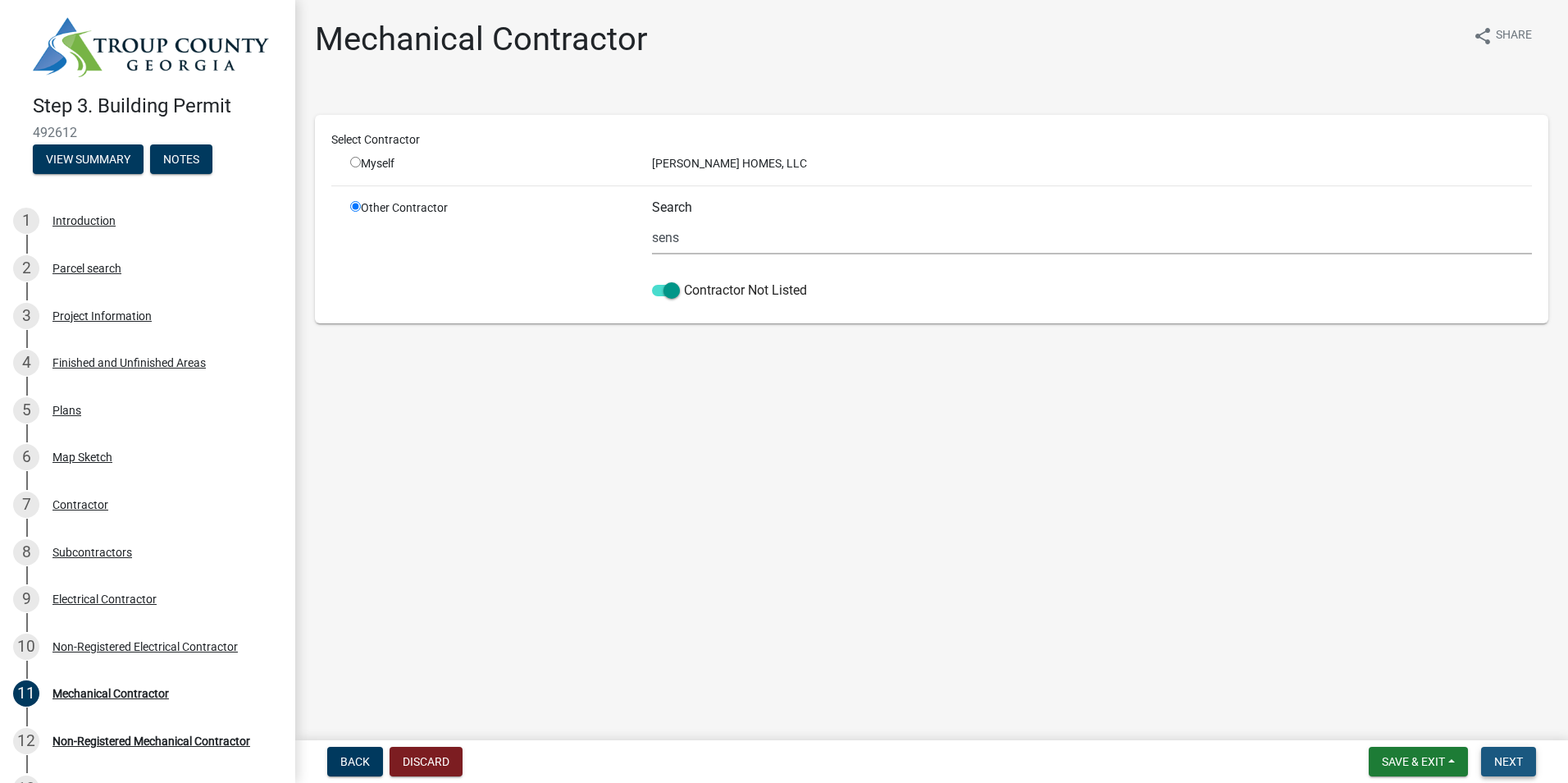
click at [1520, 772] on button "Next" at bounding box center [1508, 761] width 55 height 29
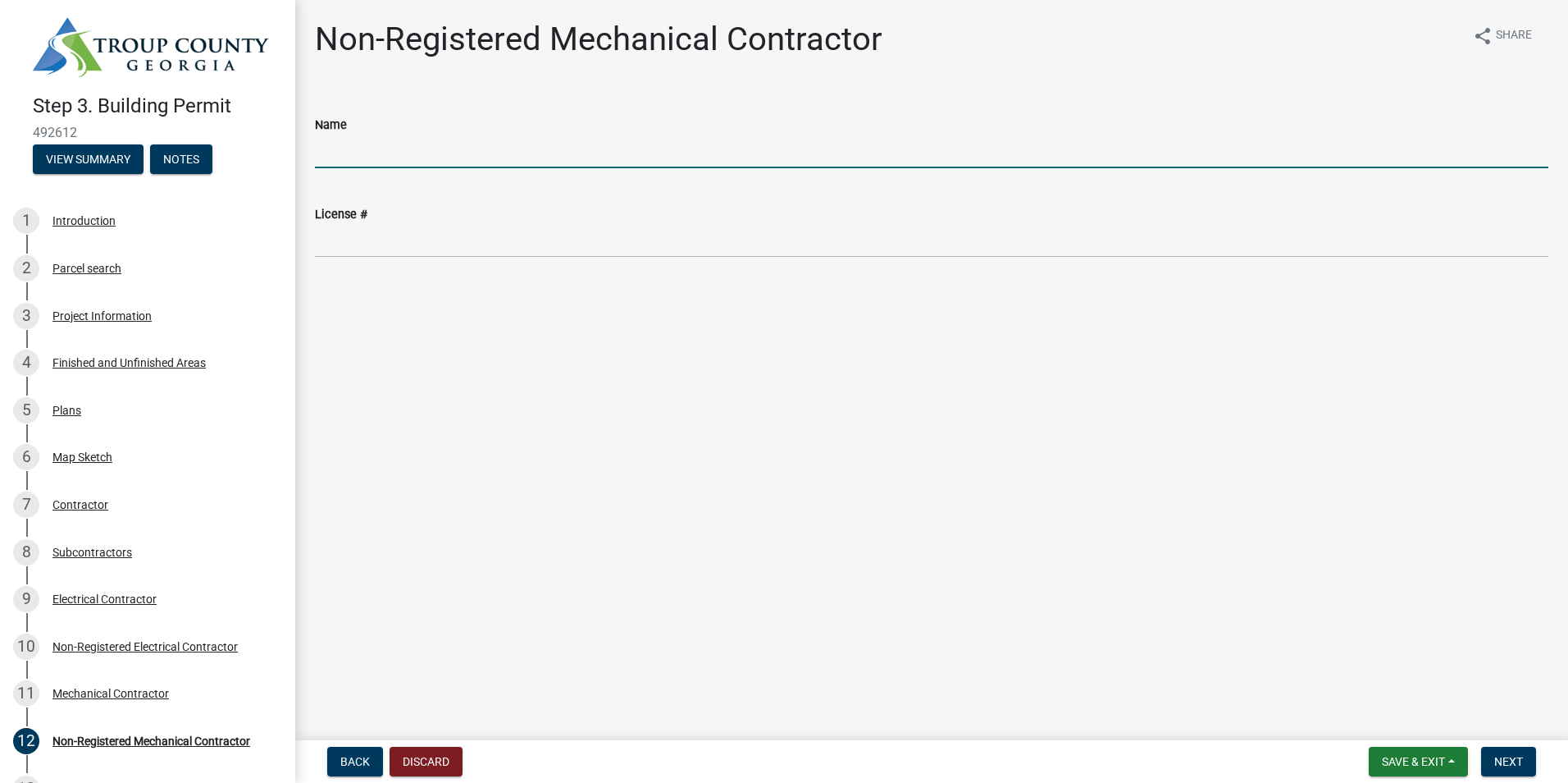
click at [352, 152] on input "Name" at bounding box center [932, 151] width 1234 height 34
type input "Sensigreen"
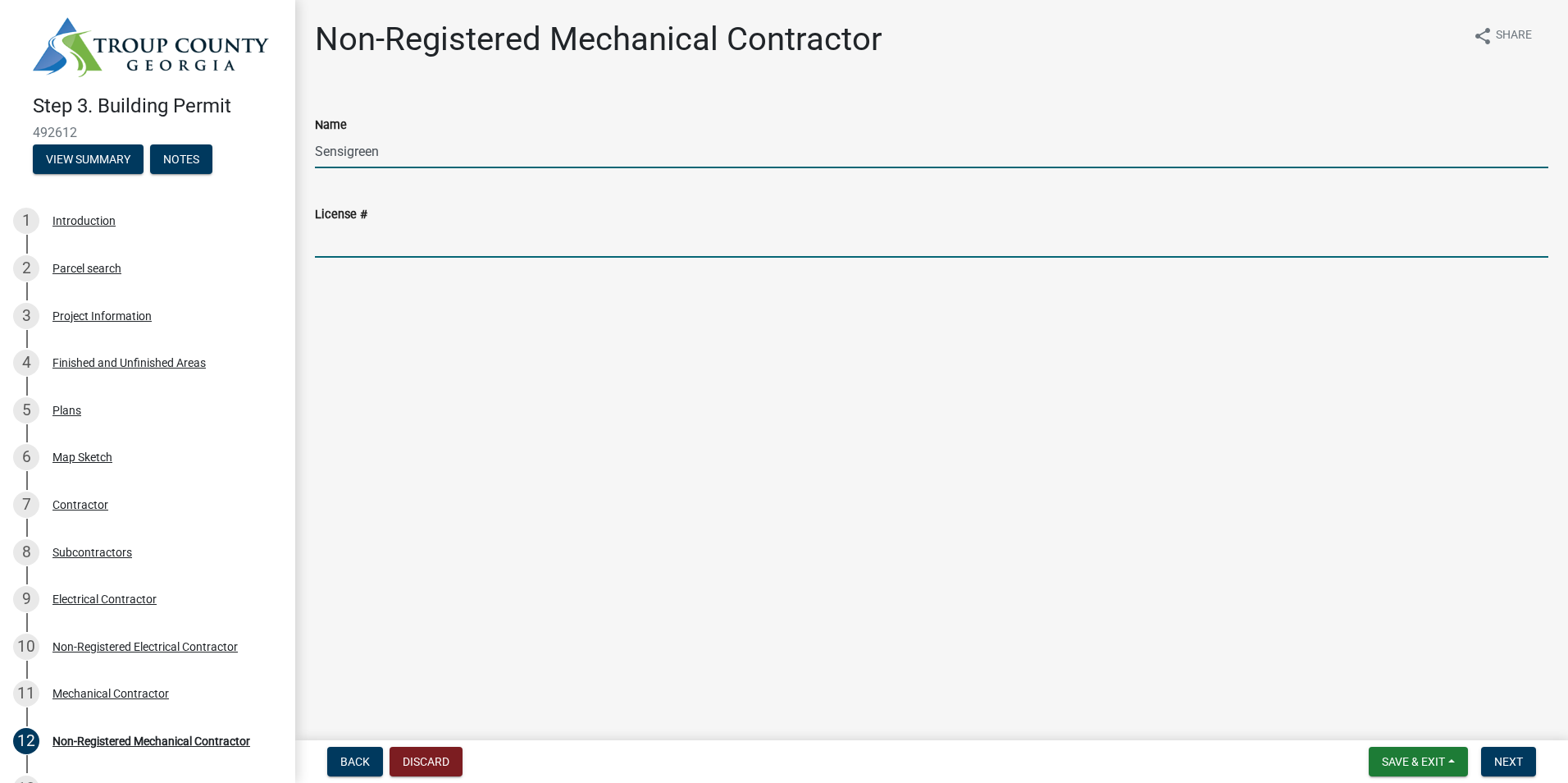
click at [374, 244] on input "License #" at bounding box center [932, 240] width 1234 height 34
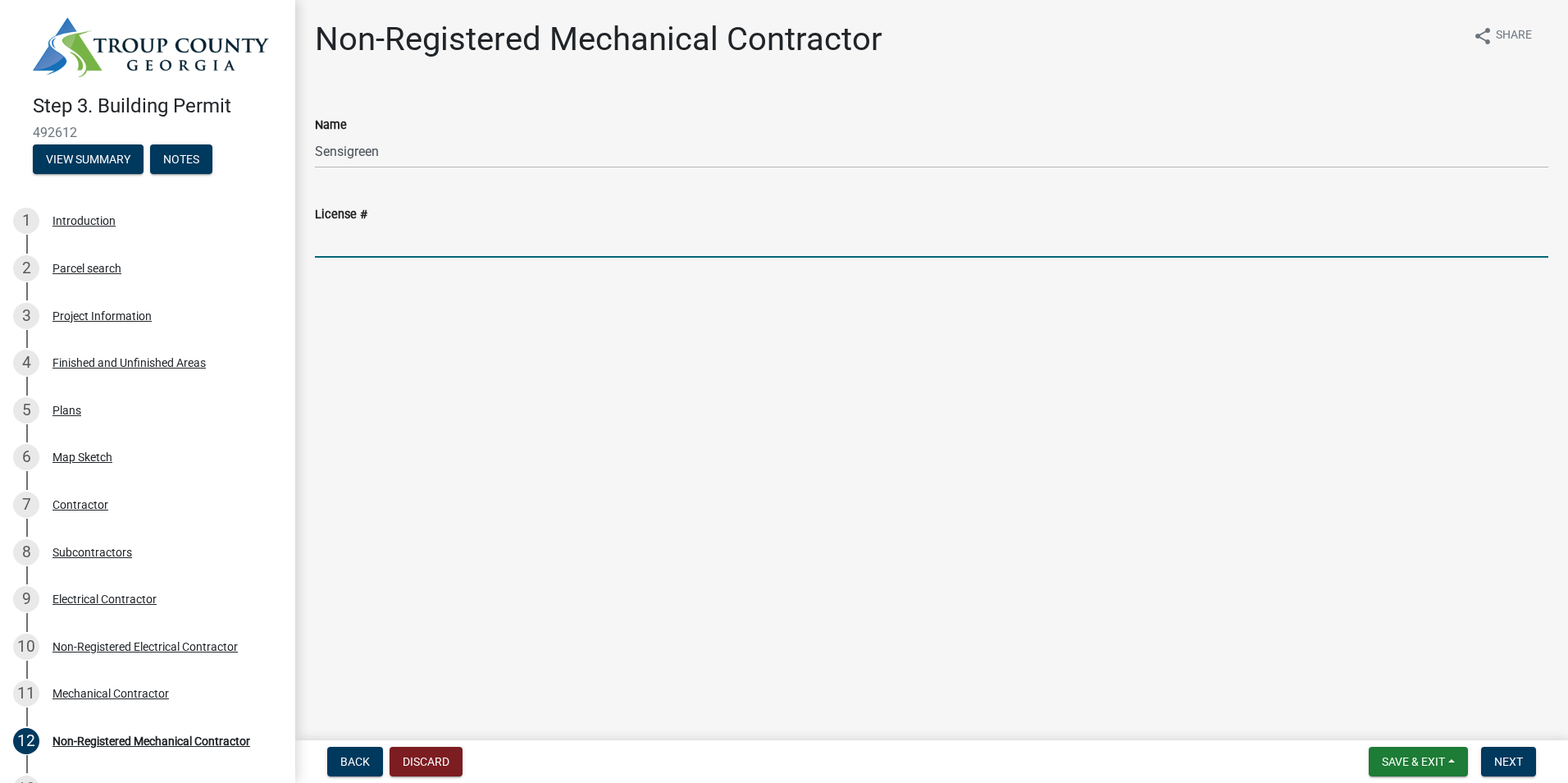
type input "CR110215"
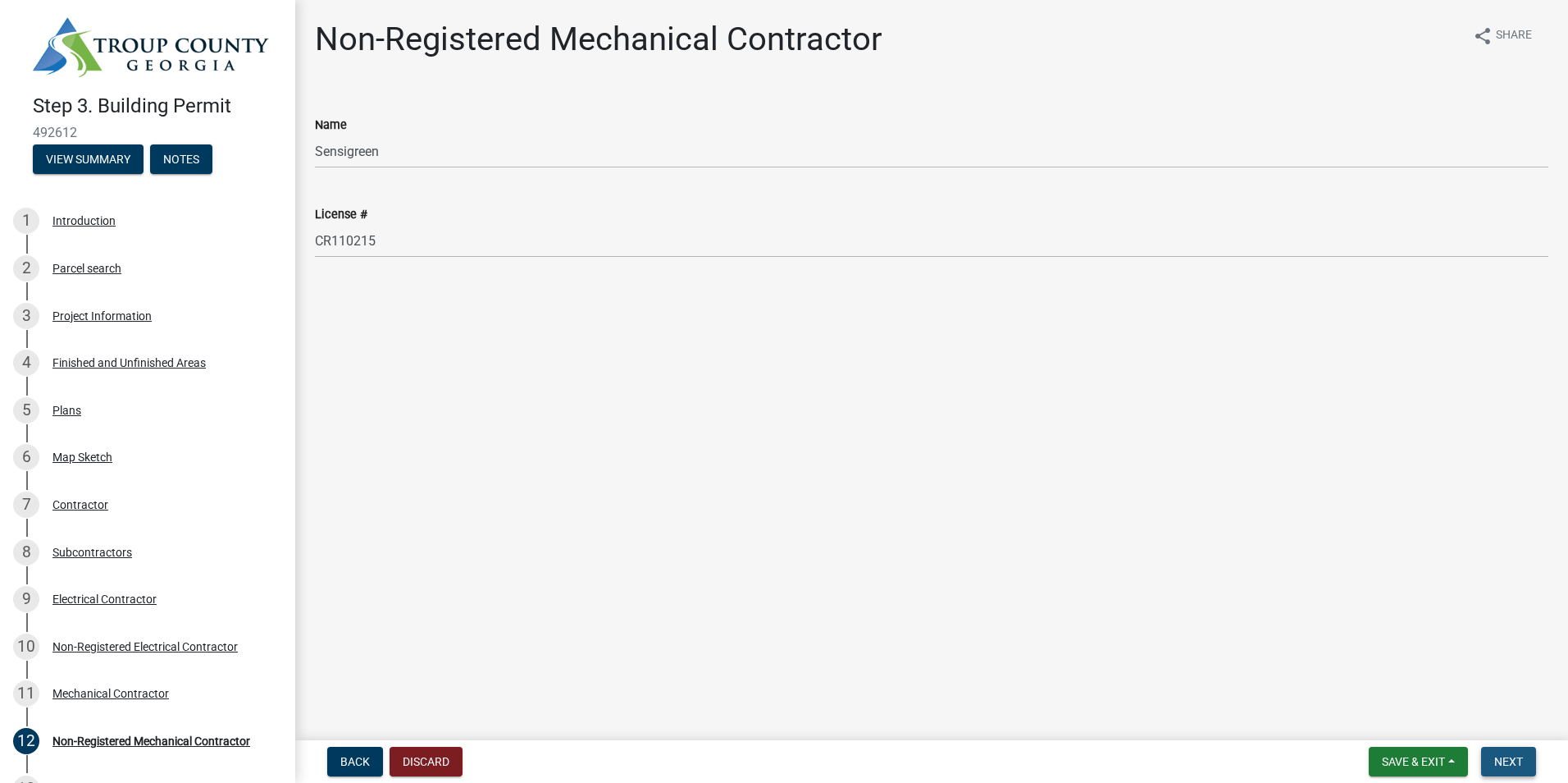
click at [1514, 760] on span "Next" at bounding box center [1508, 761] width 29 height 13
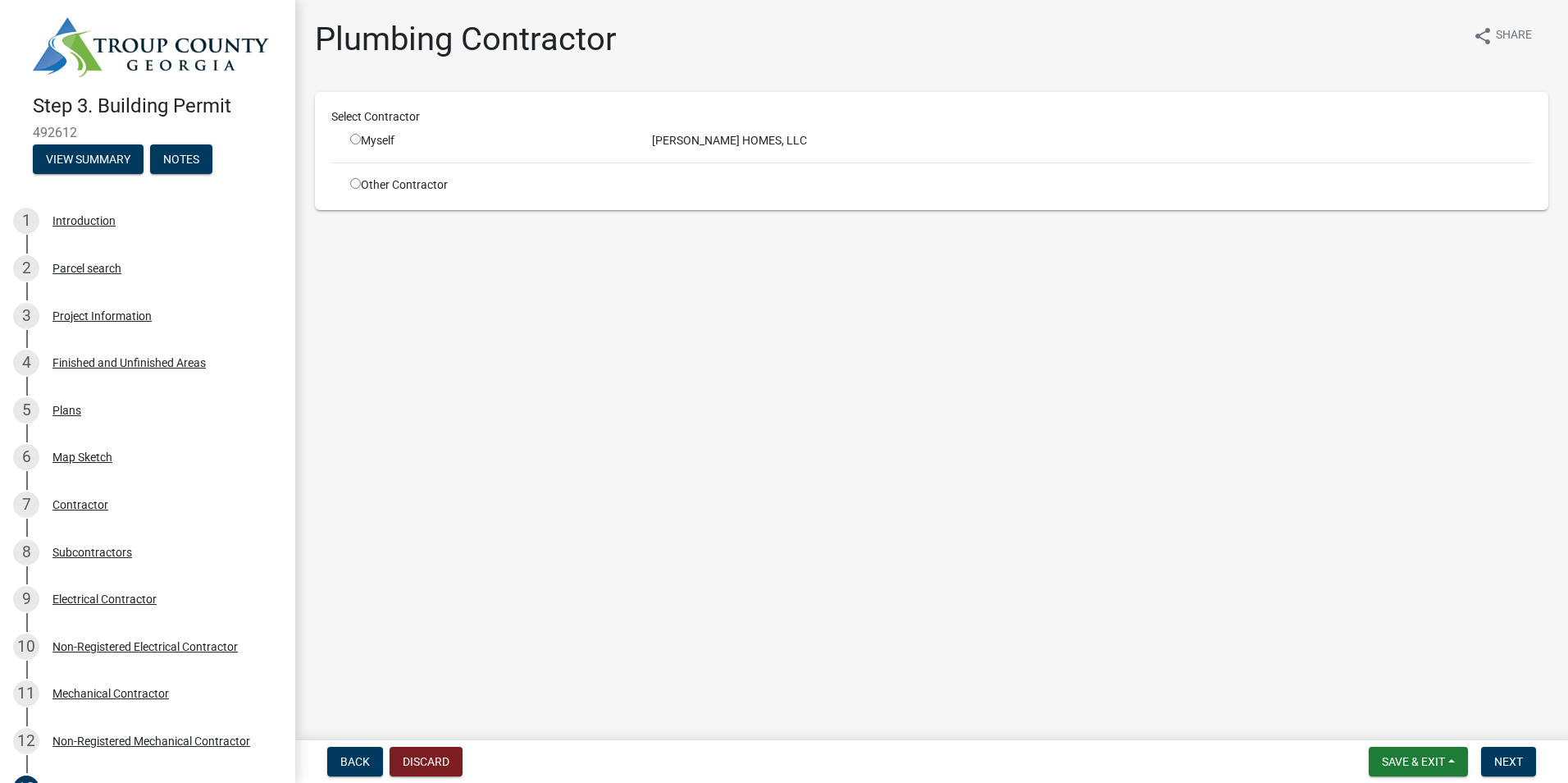
click at [355, 184] on input "radio" at bounding box center [355, 183] width 10 height 10
radio input "true"
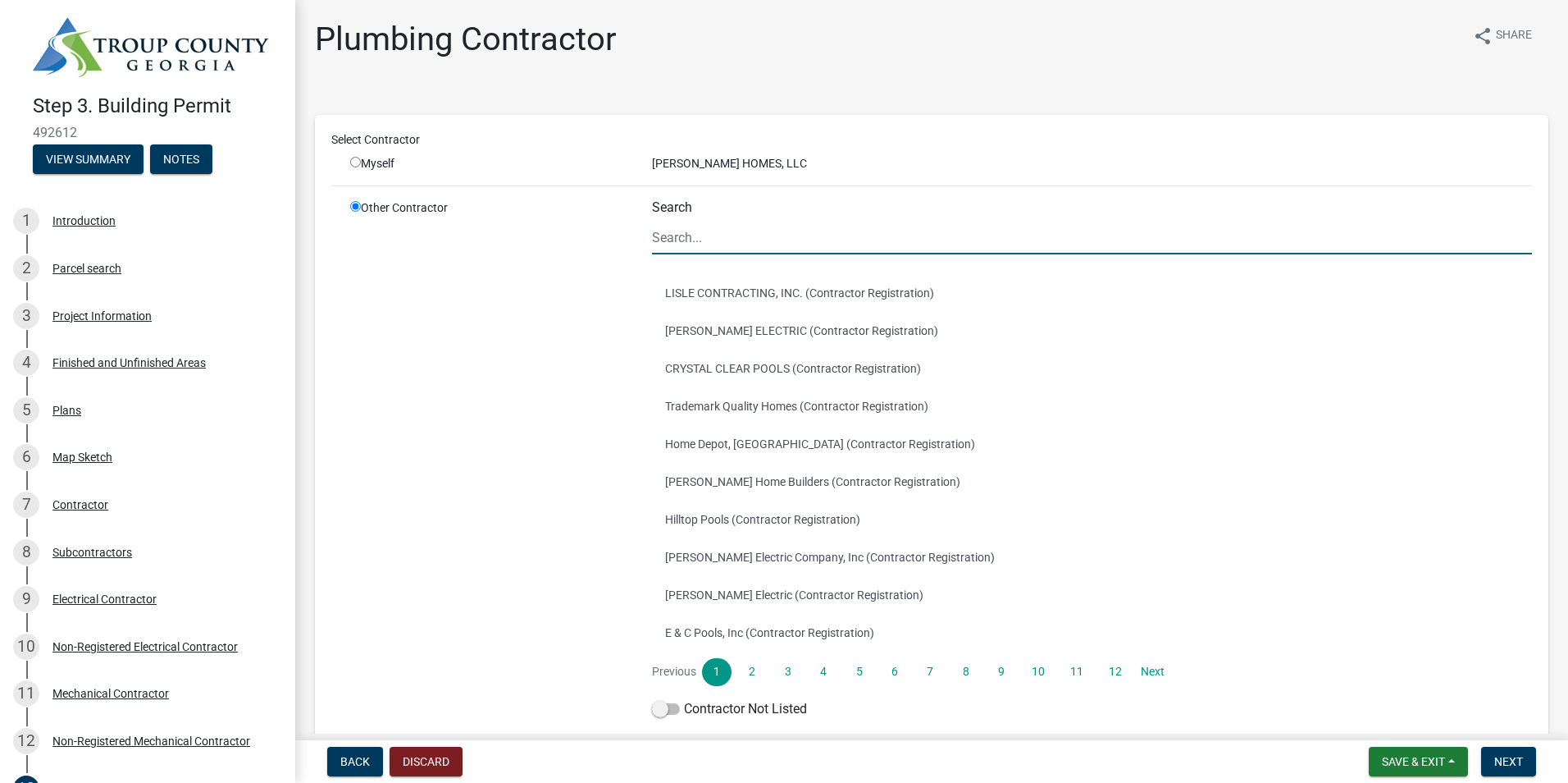
click at [673, 240] on input "Search" at bounding box center [1092, 237] width 880 height 34
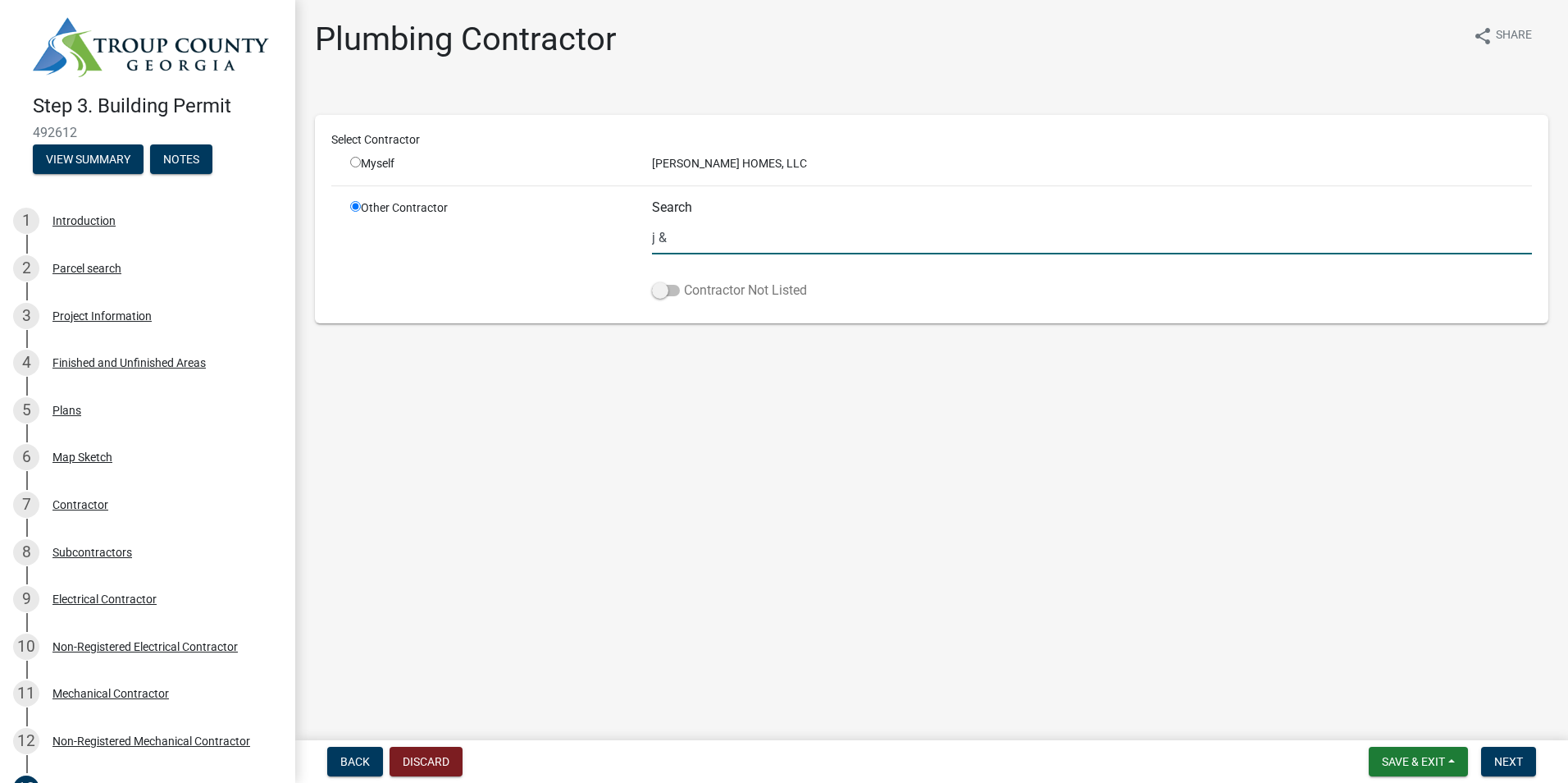
type input "j &"
click at [670, 289] on span at bounding box center [666, 290] width 28 height 11
click at [684, 281] on input "Contractor Not Listed" at bounding box center [684, 281] width 0 height 0
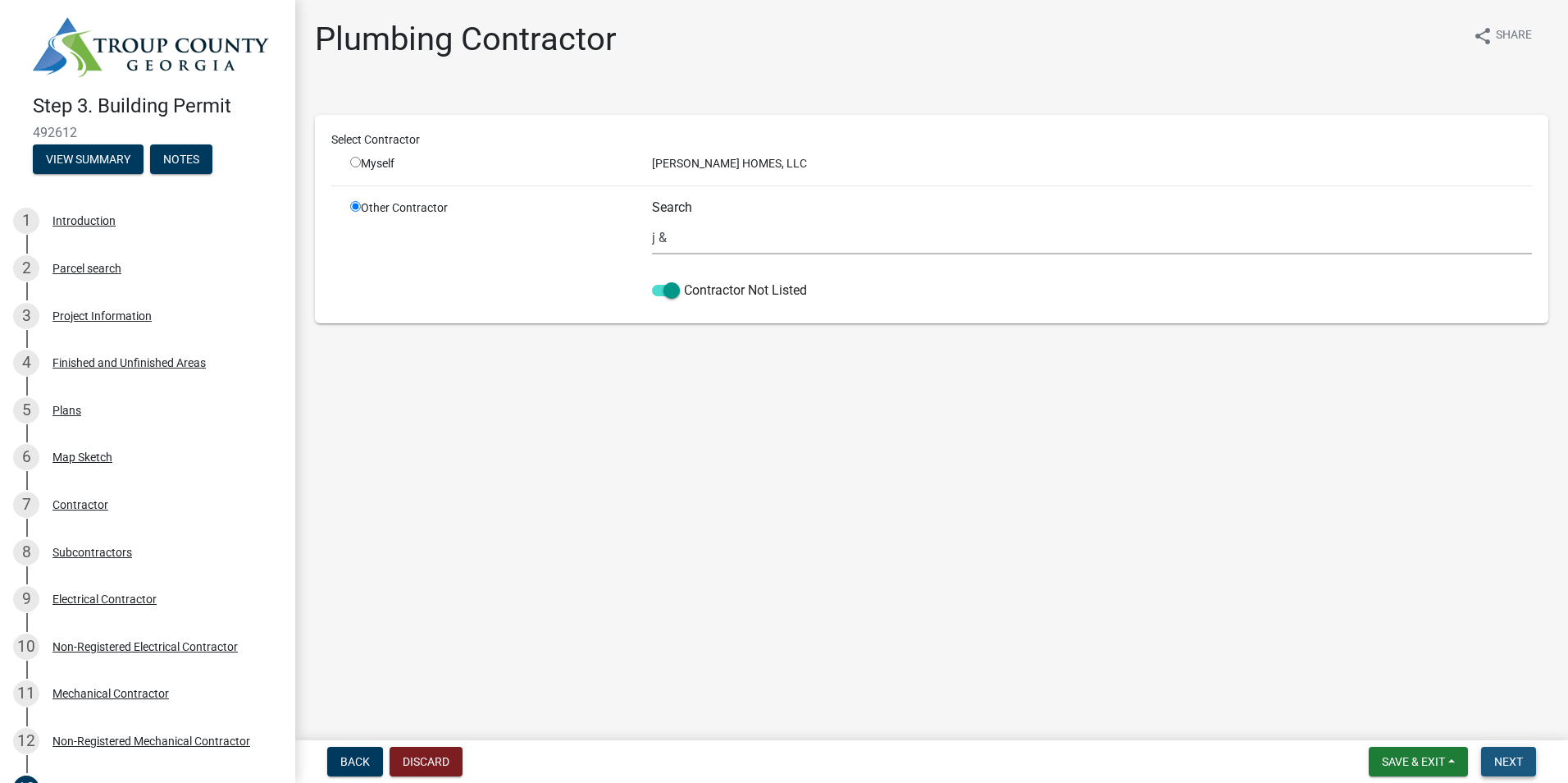
click at [1516, 756] on span "Next" at bounding box center [1508, 761] width 29 height 13
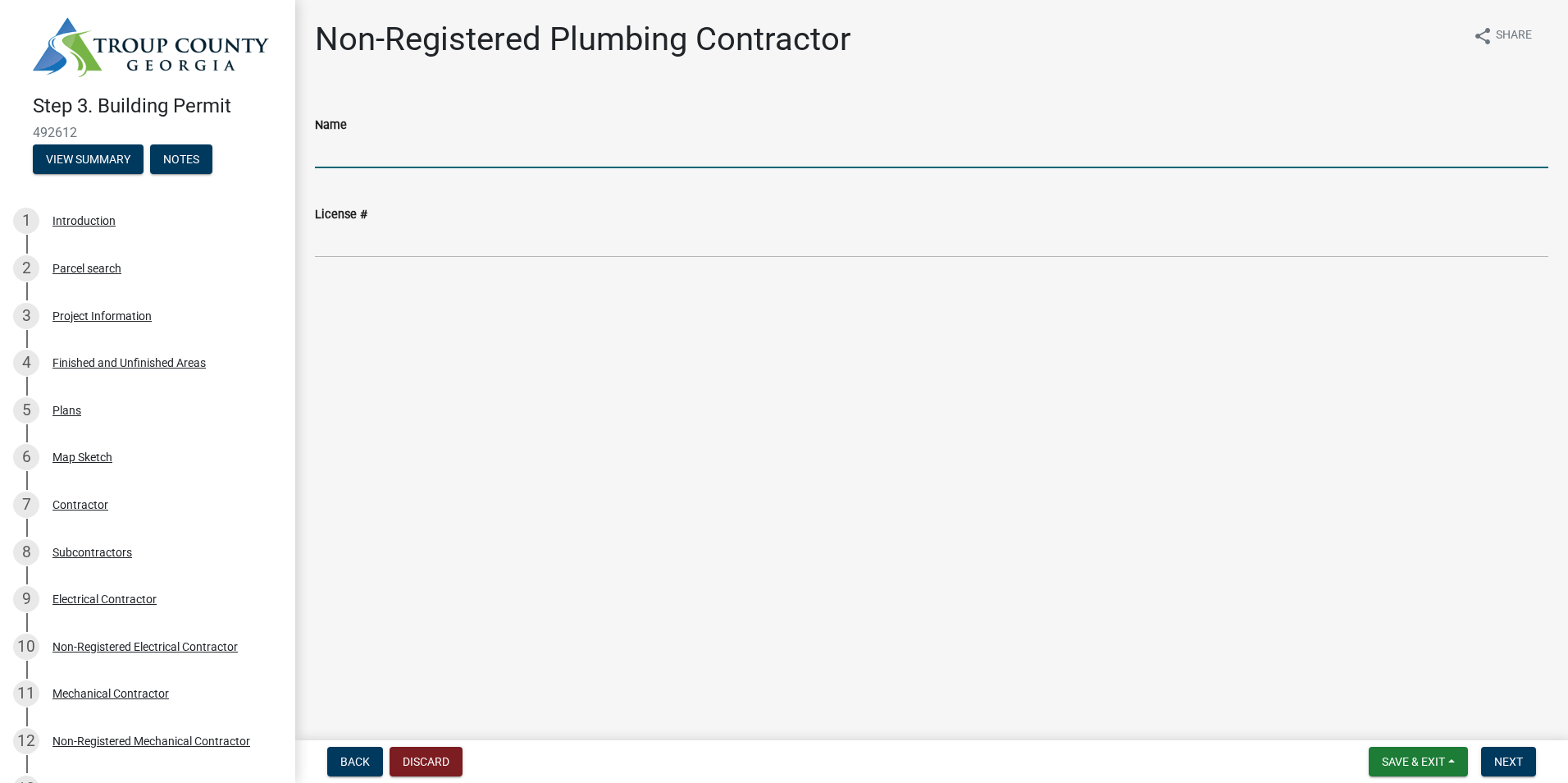
click at [378, 150] on input "Name" at bounding box center [932, 151] width 1234 height 34
type input "J&J Plumbing"
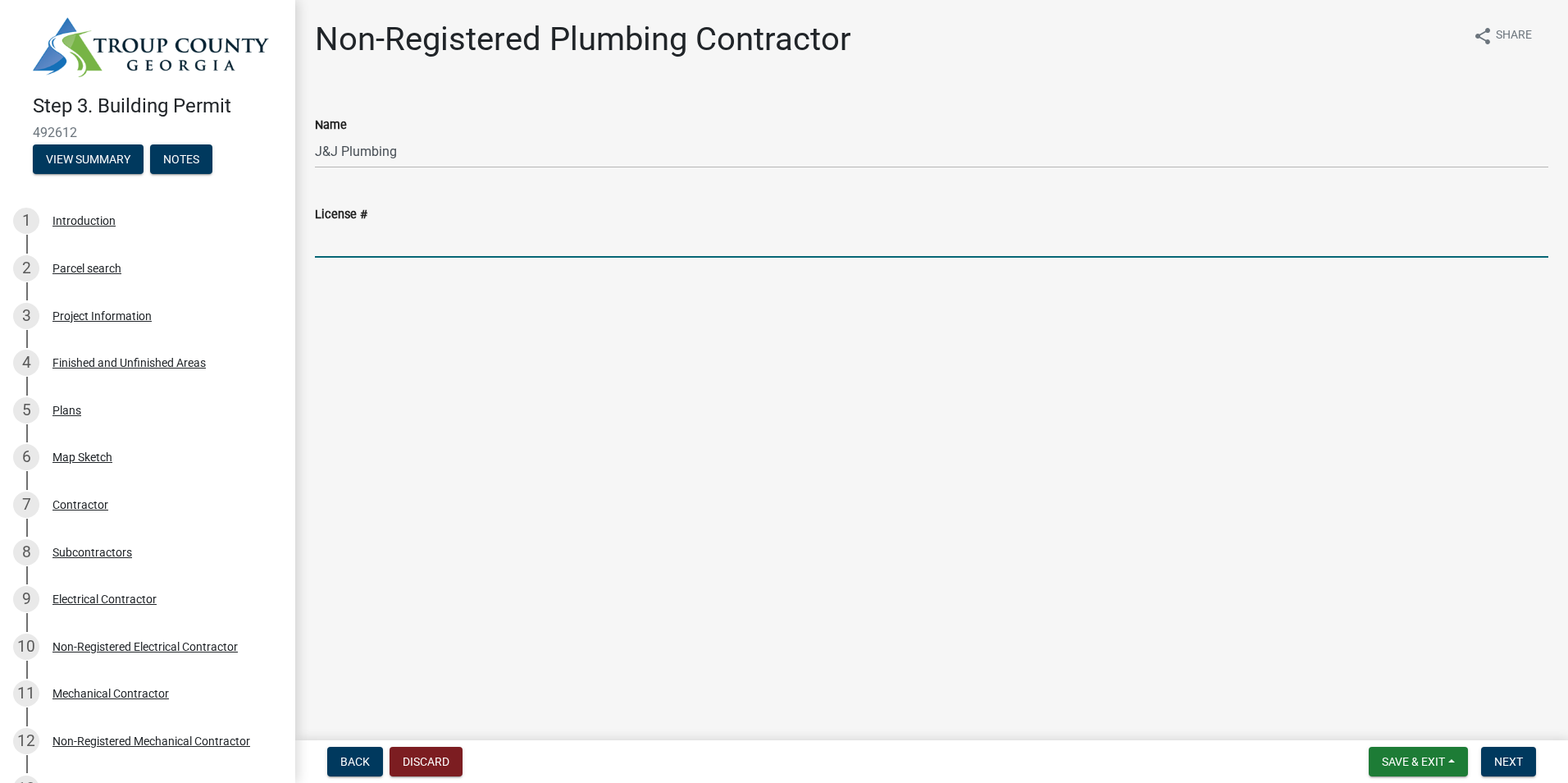
click at [387, 240] on input "License #" at bounding box center [932, 240] width 1234 height 34
type input "MP210482"
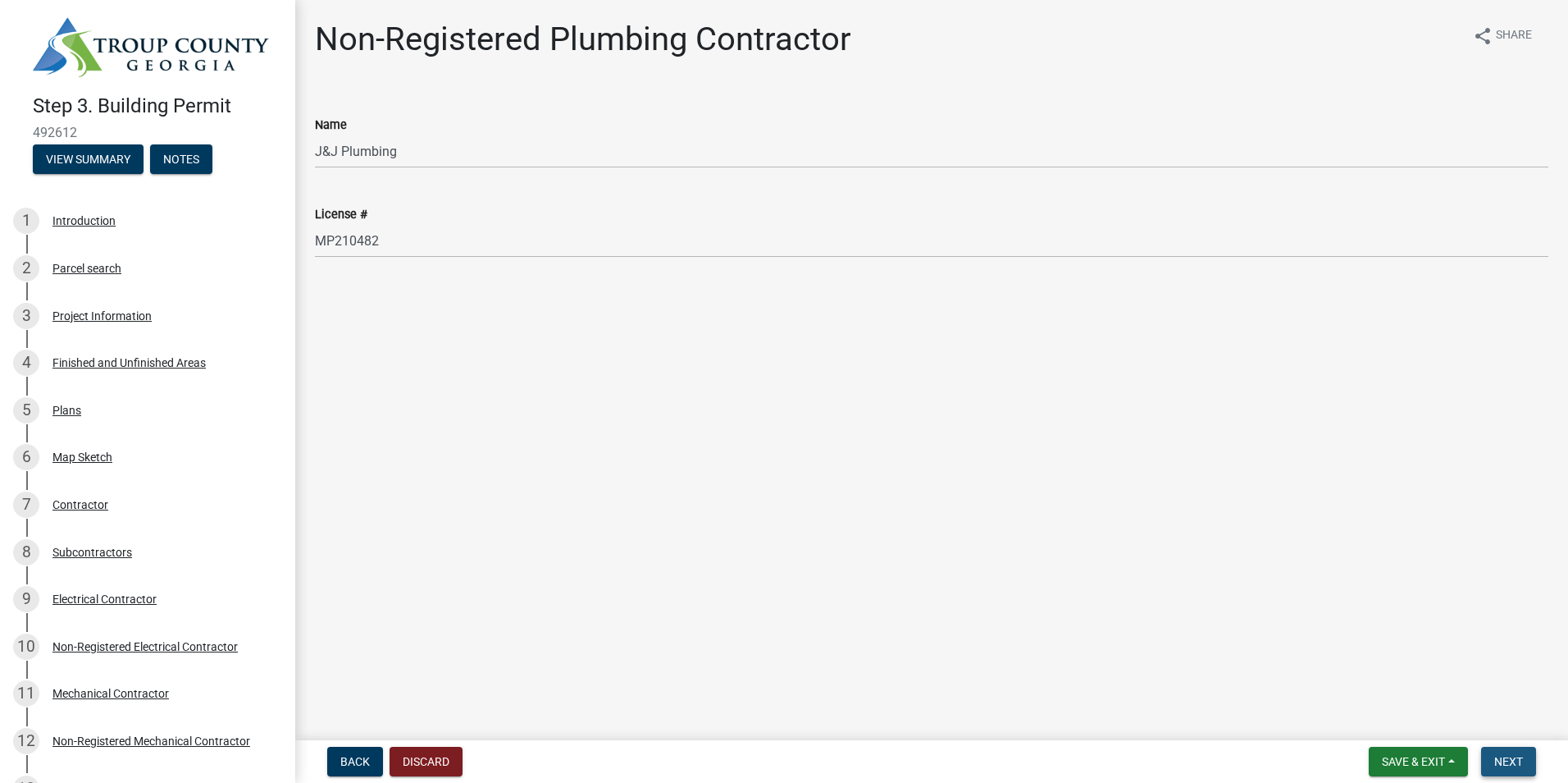
click at [1513, 758] on span "Next" at bounding box center [1508, 761] width 29 height 13
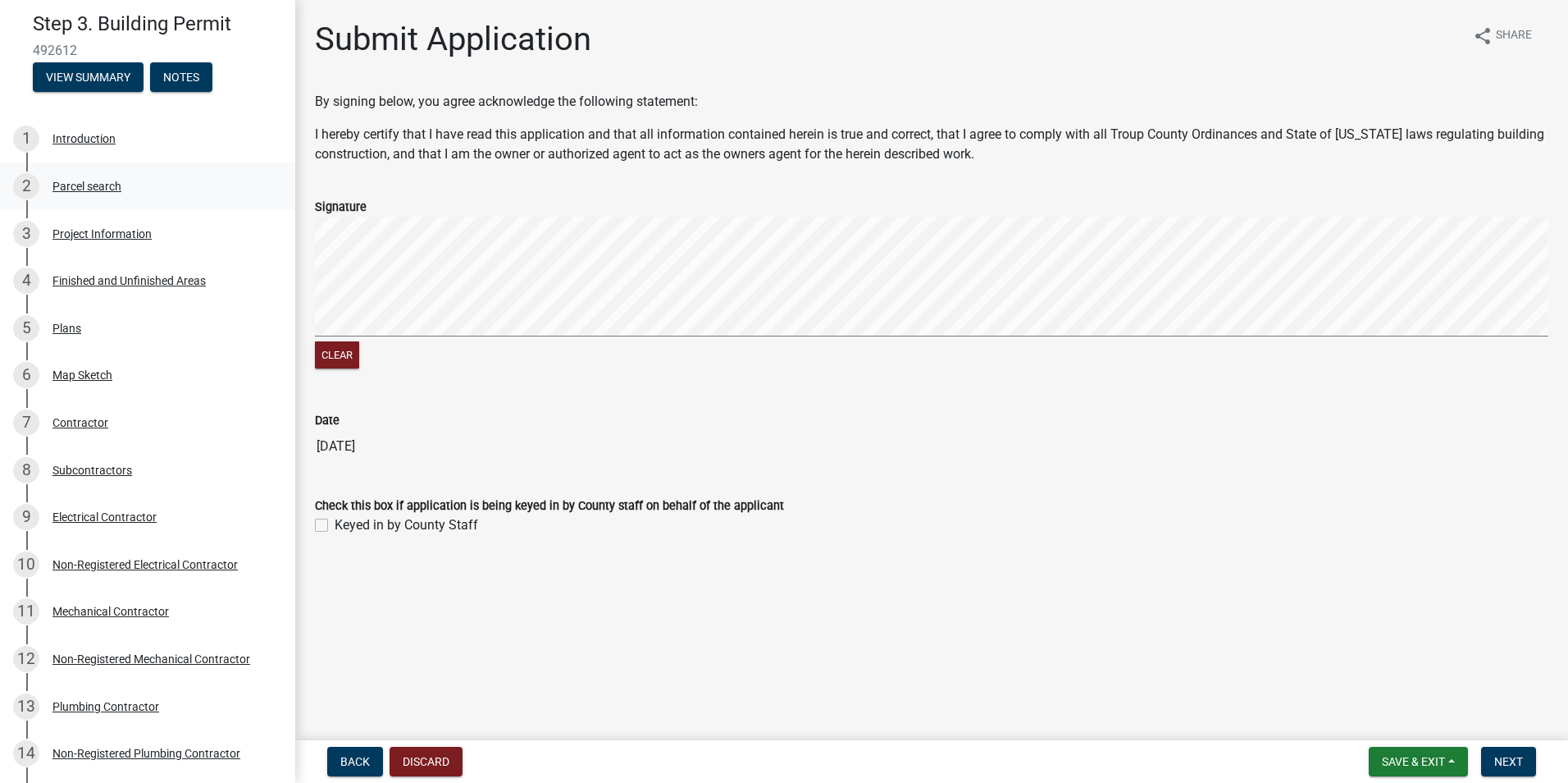
scroll to position [164, 0]
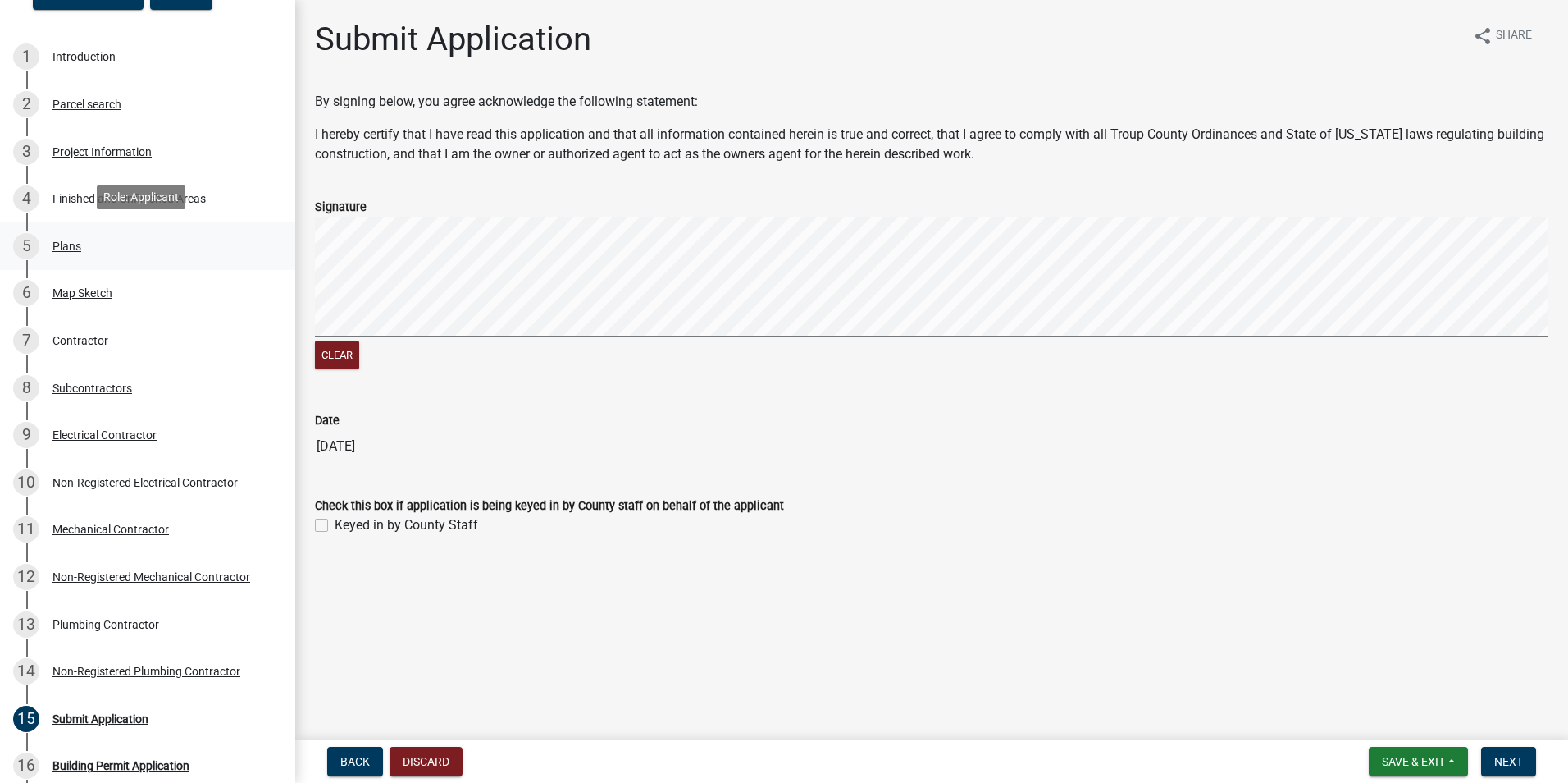
click at [67, 248] on div "Plans" at bounding box center [67, 245] width 29 height 11
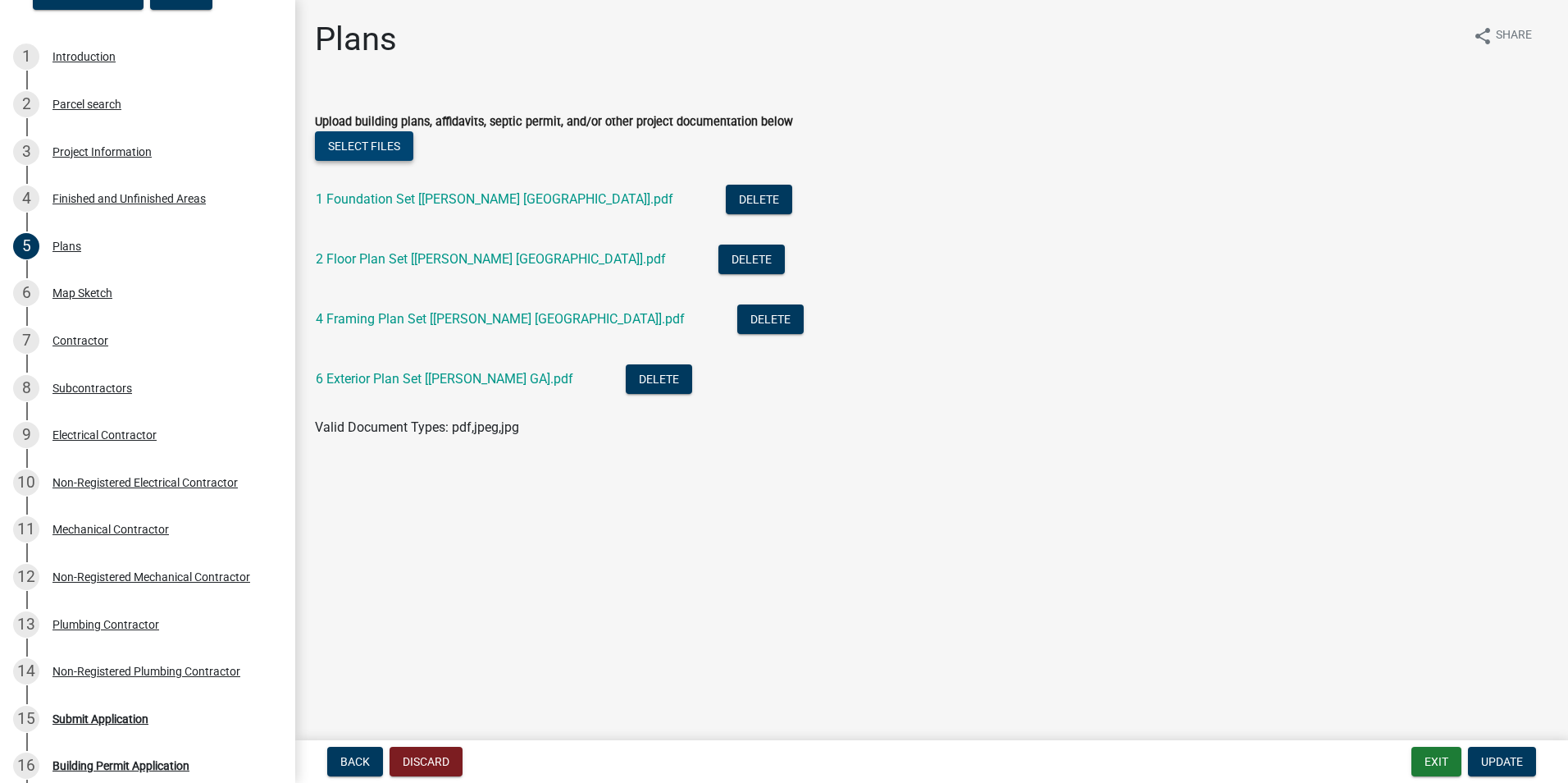
click at [374, 146] on button "Select files" at bounding box center [365, 146] width 98 height 29
click at [377, 150] on button "Select files" at bounding box center [365, 146] width 98 height 29
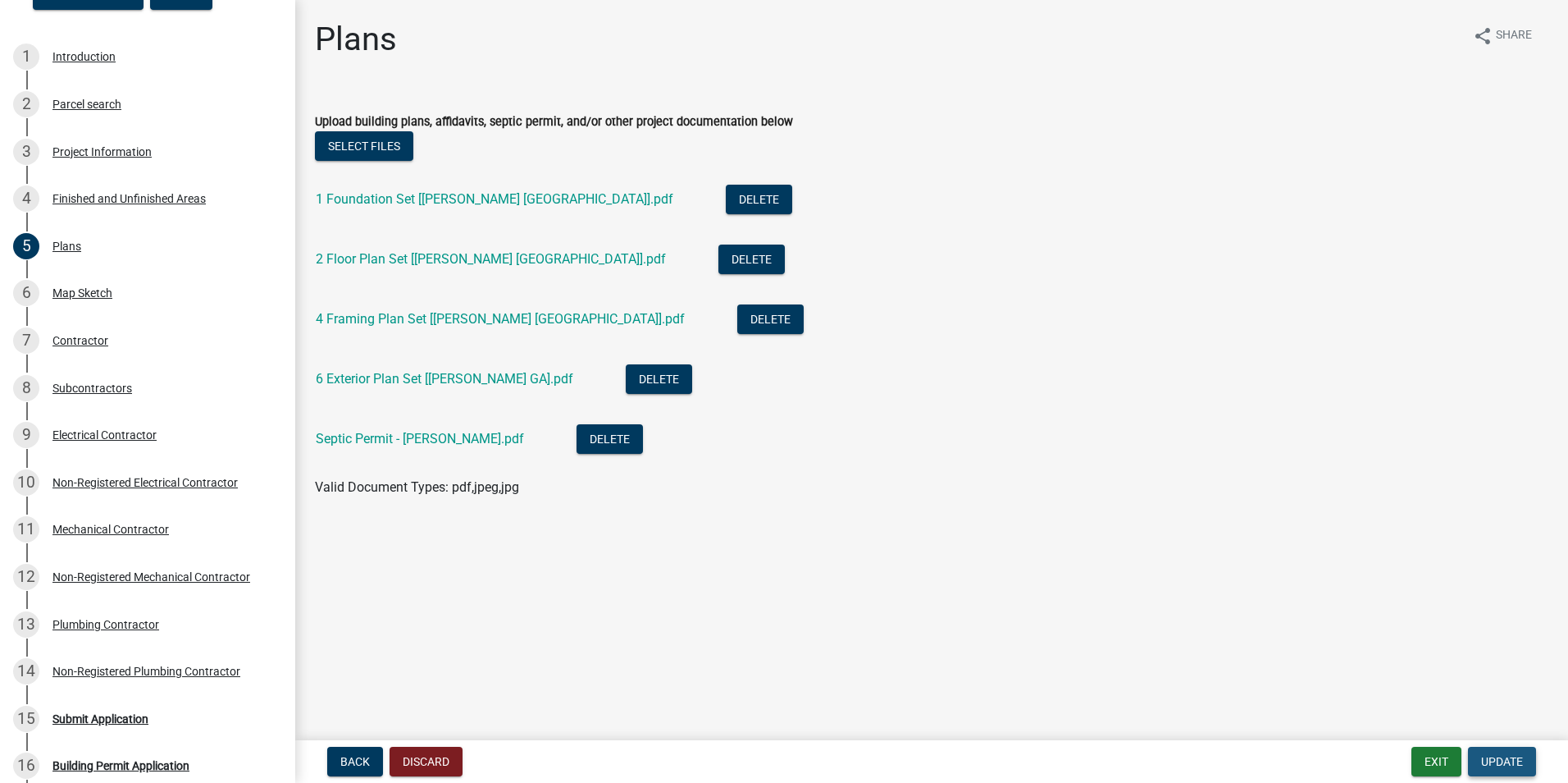
click at [1509, 761] on span "Update" at bounding box center [1501, 761] width 41 height 13
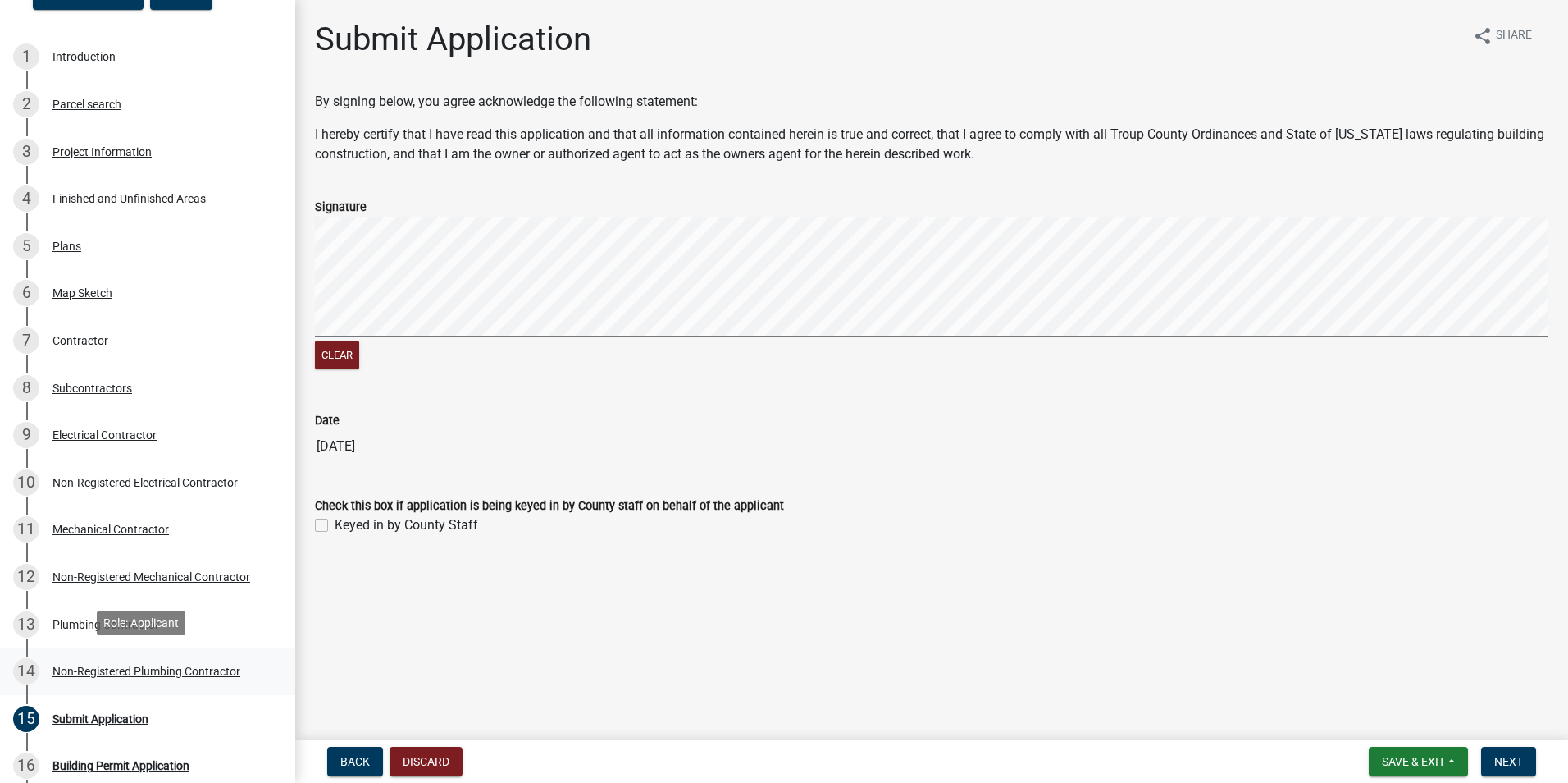
click at [149, 672] on div "Non-Registered Plumbing Contractor" at bounding box center [146, 671] width 187 height 11
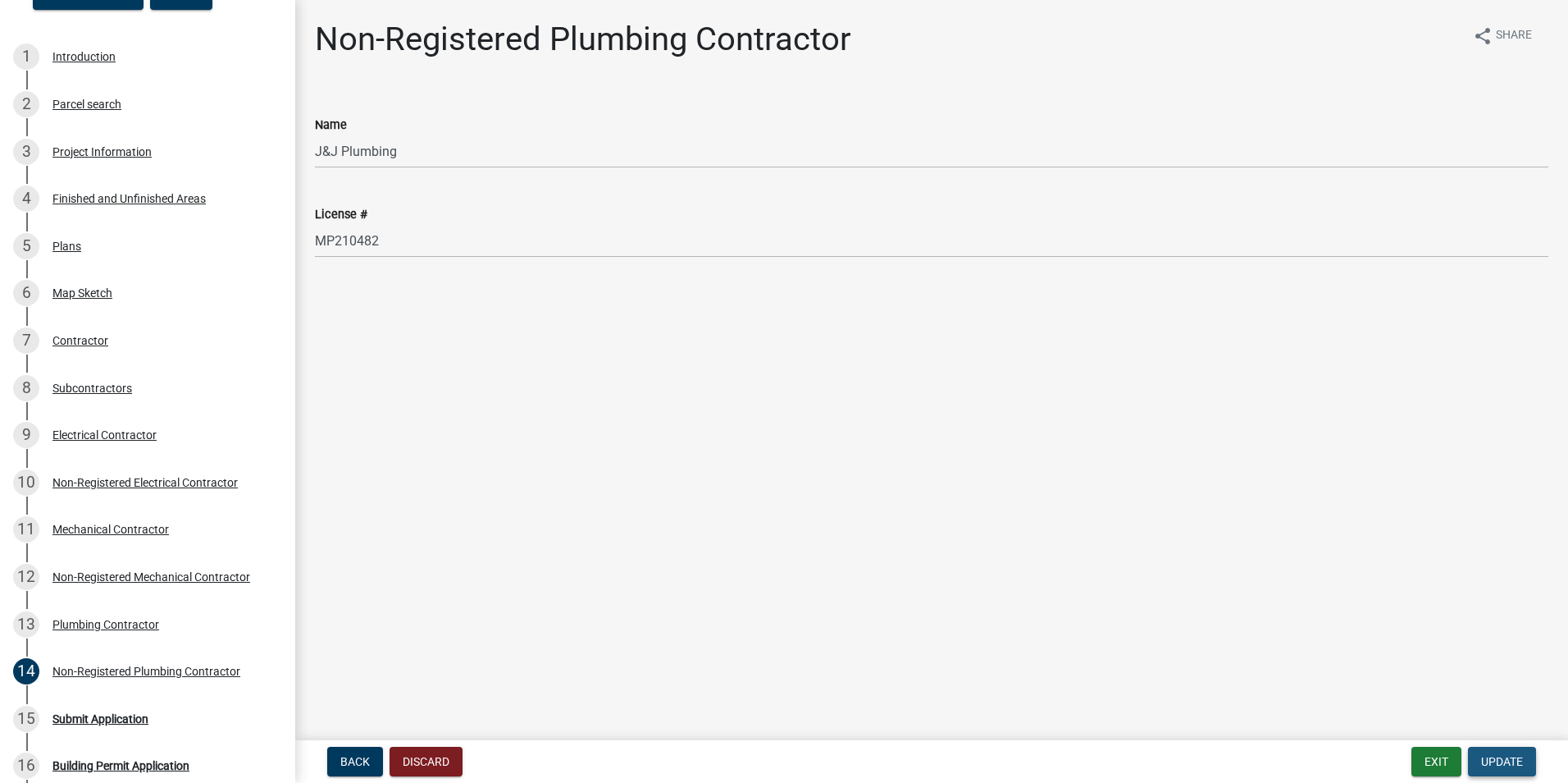
click at [1509, 768] on span "Update" at bounding box center [1501, 761] width 41 height 13
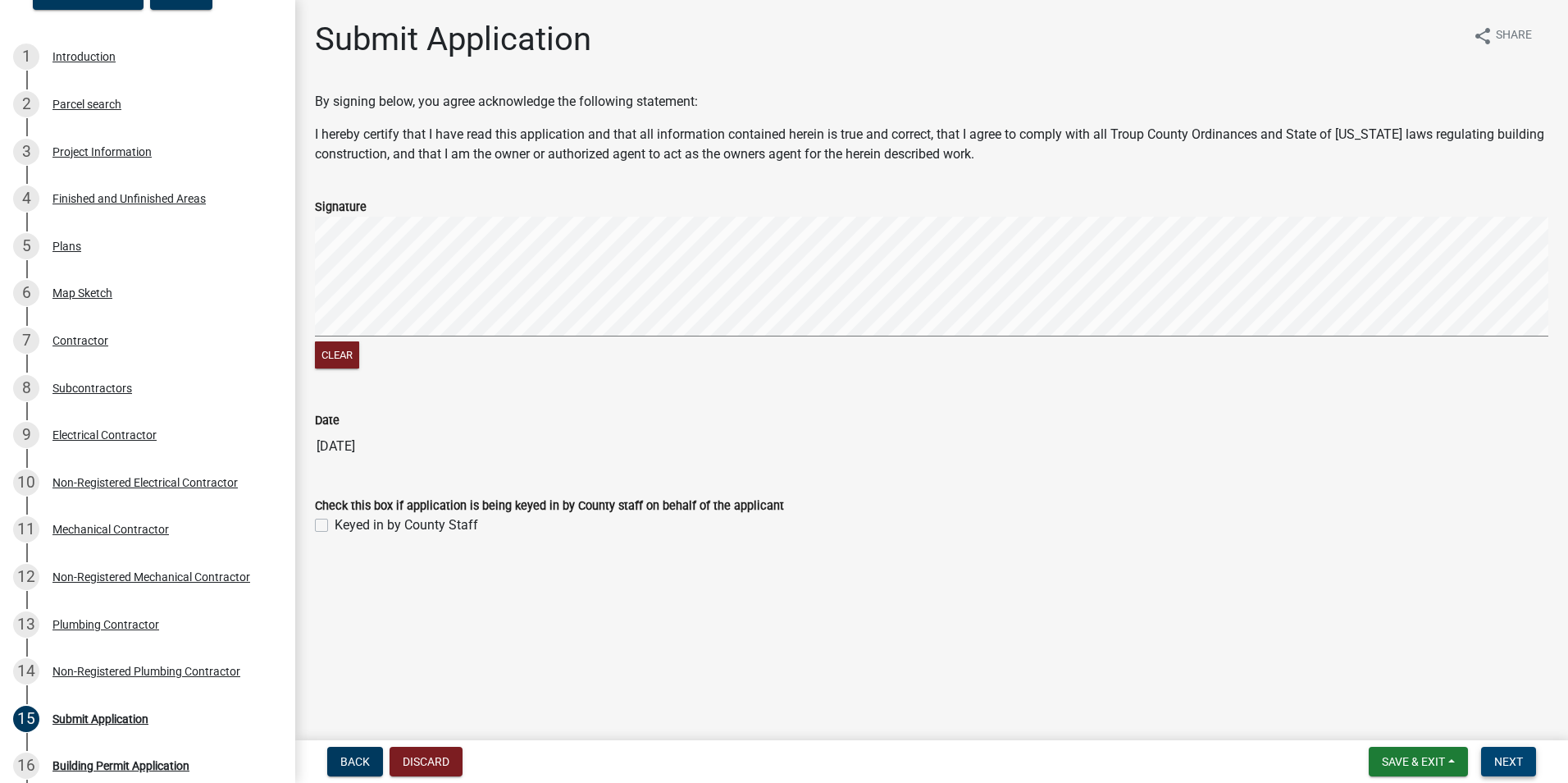
click at [1502, 758] on span "Next" at bounding box center [1508, 761] width 29 height 13
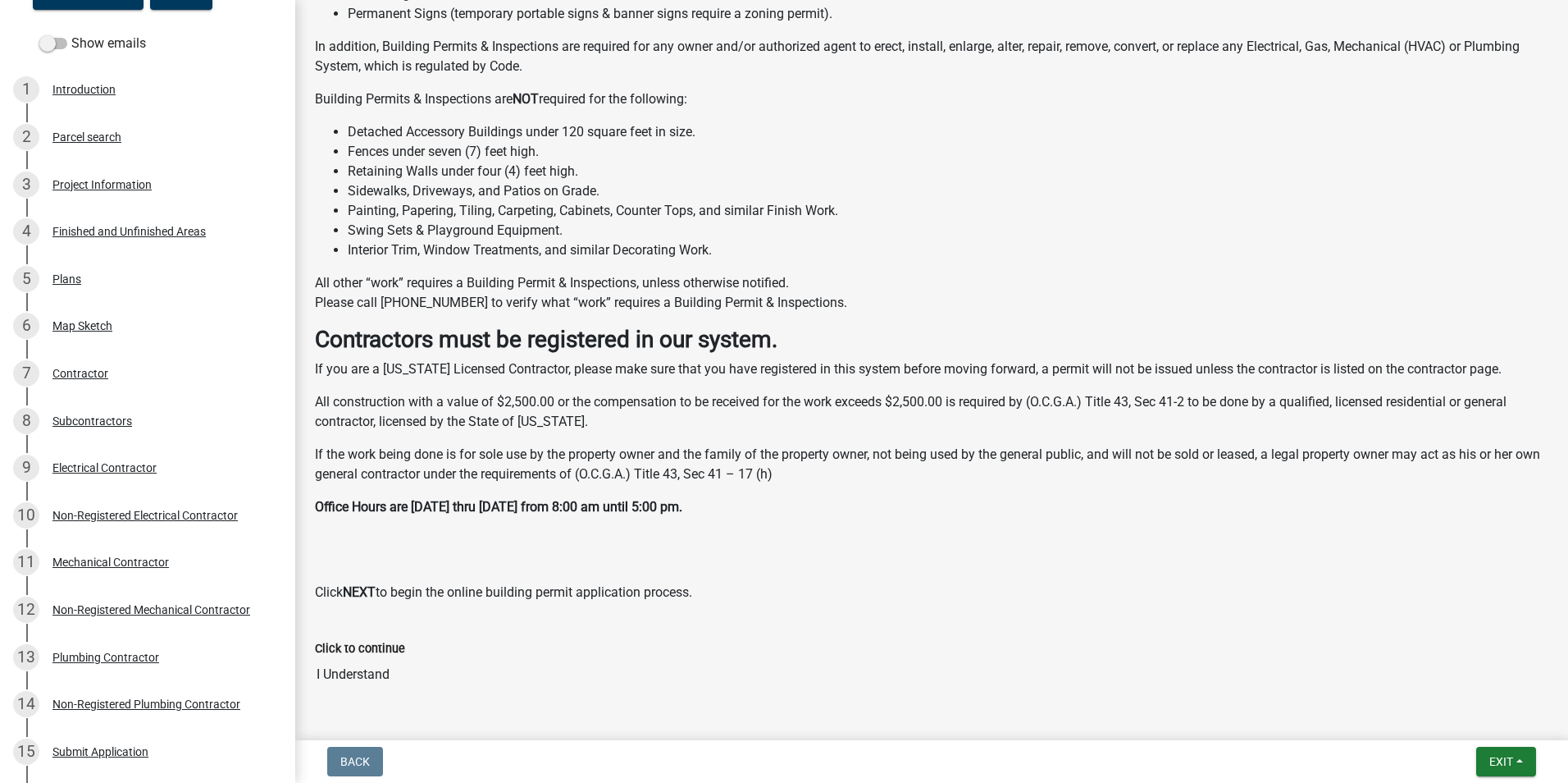
scroll to position [410, 0]
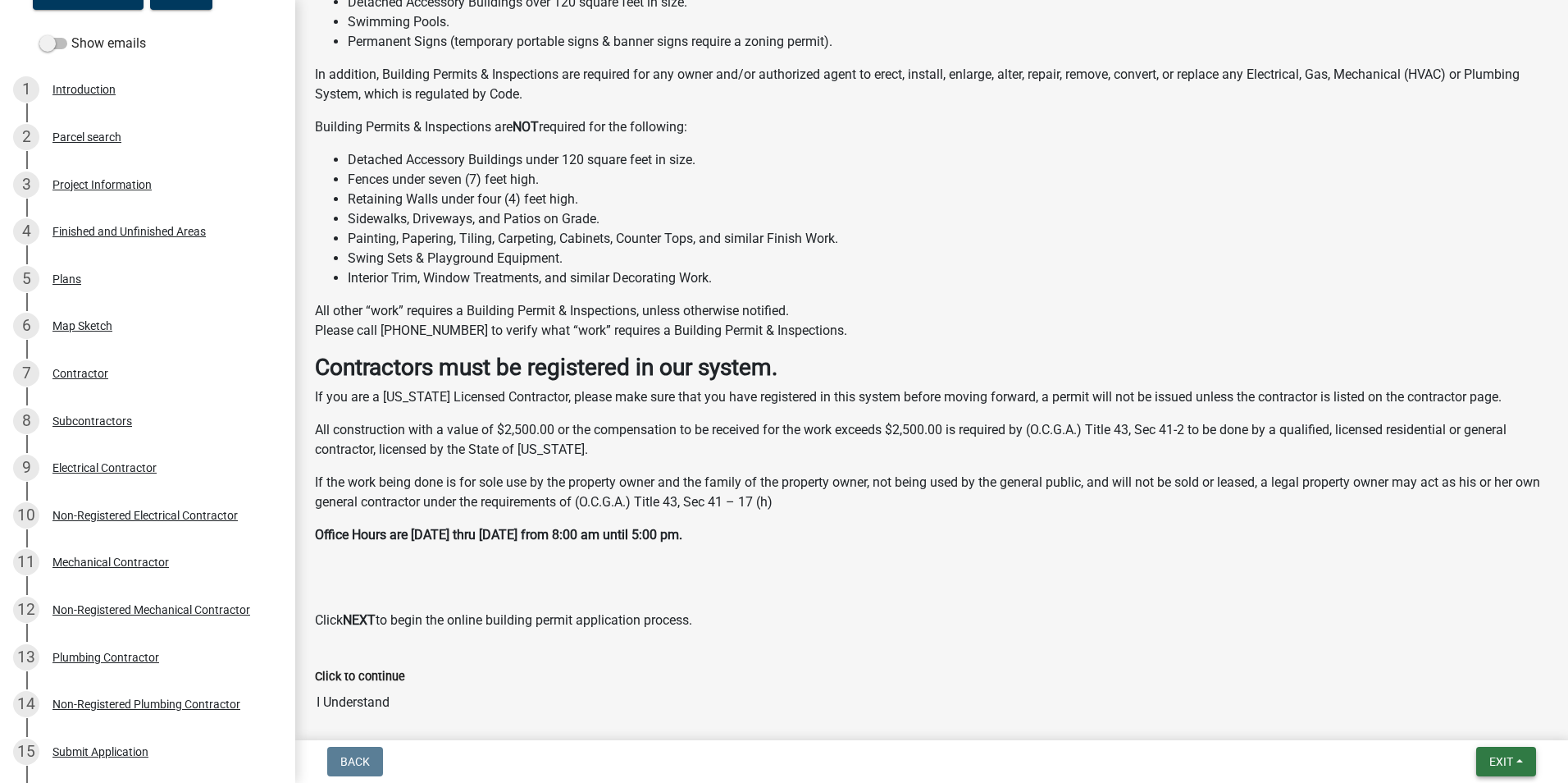
click at [1520, 760] on button "Exit" at bounding box center [1506, 761] width 60 height 29
click at [1477, 720] on button "Save & Exit" at bounding box center [1470, 719] width 131 height 40
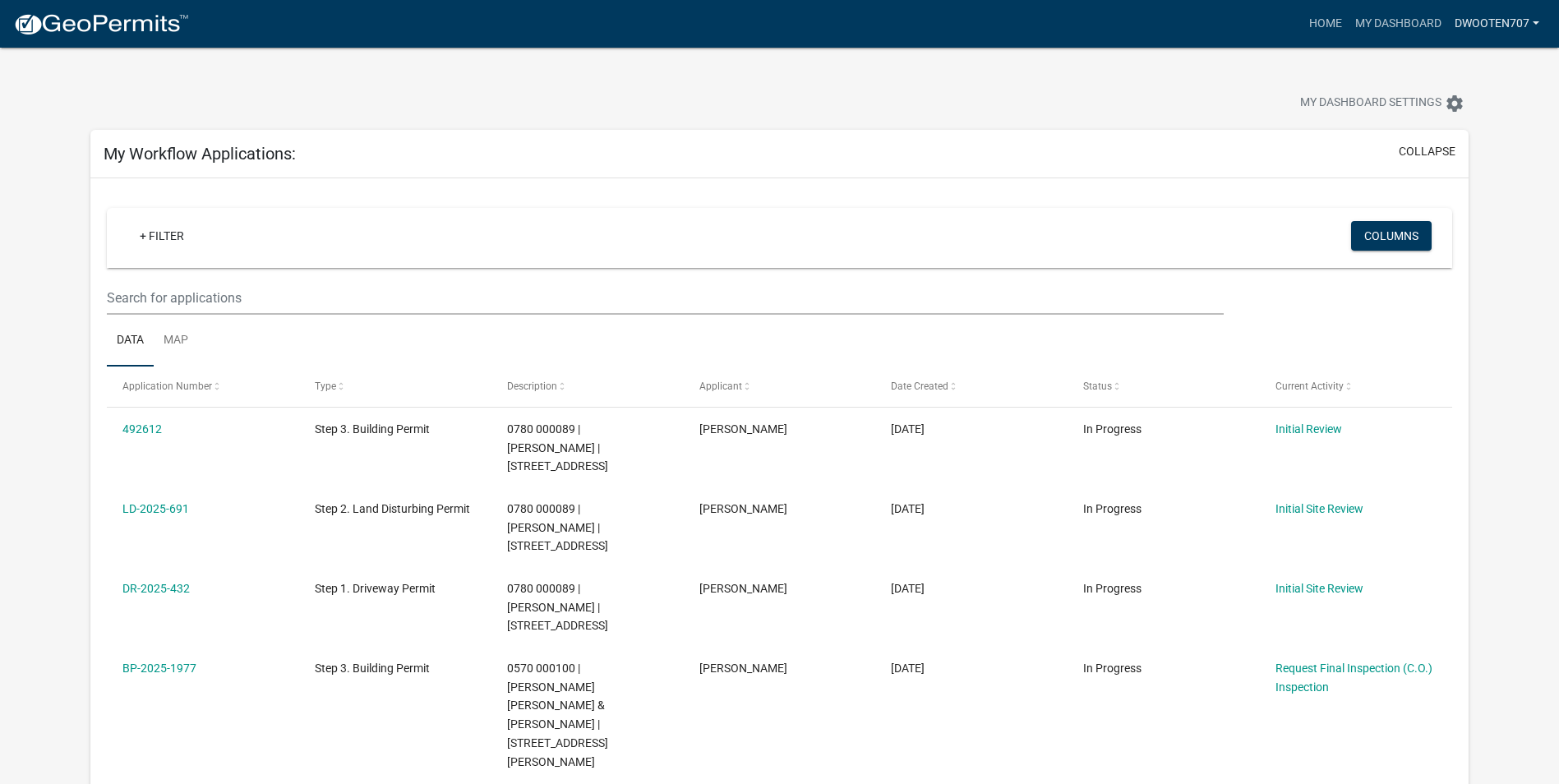
click at [1536, 24] on link "dwooten707" at bounding box center [1497, 23] width 98 height 31
click at [1459, 162] on link "Logout" at bounding box center [1475, 160] width 140 height 40
